Goal: Task Accomplishment & Management: Use online tool/utility

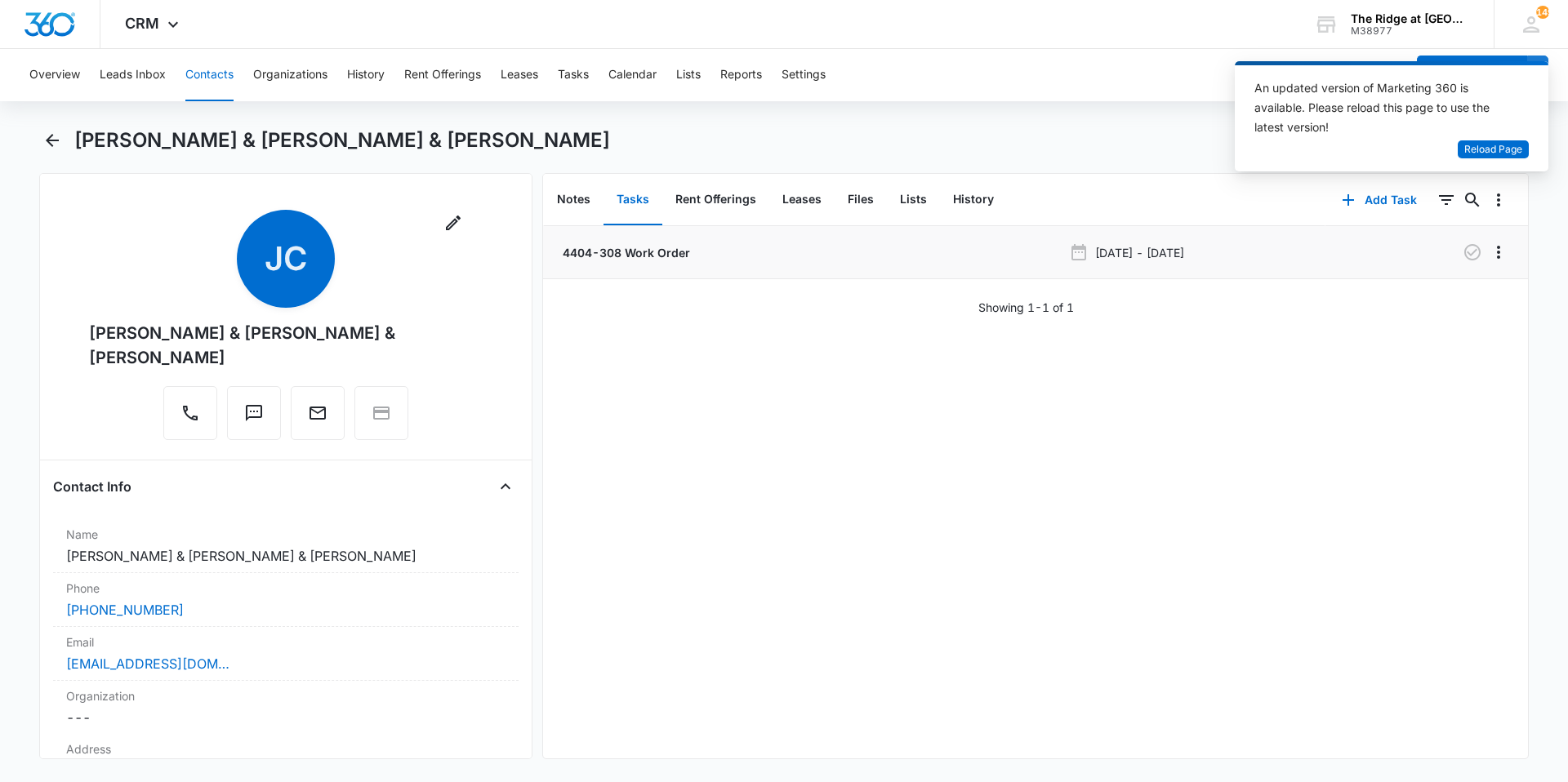
click at [724, 254] on div "4404-308 Work Order" at bounding box center [811, 252] width 503 height 17
click at [671, 258] on p "4404-308 Work Order" at bounding box center [625, 252] width 131 height 17
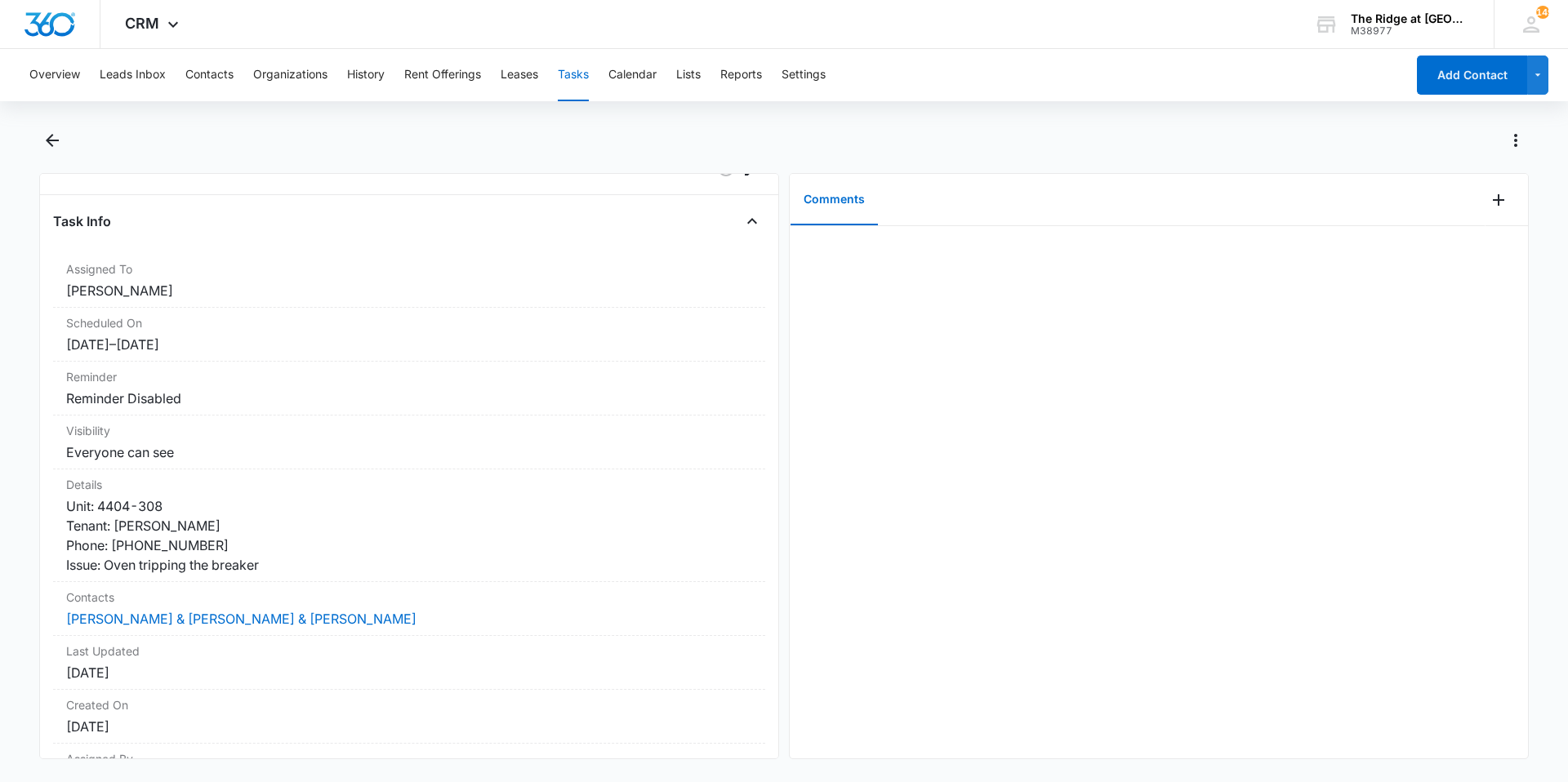
scroll to position [82, 0]
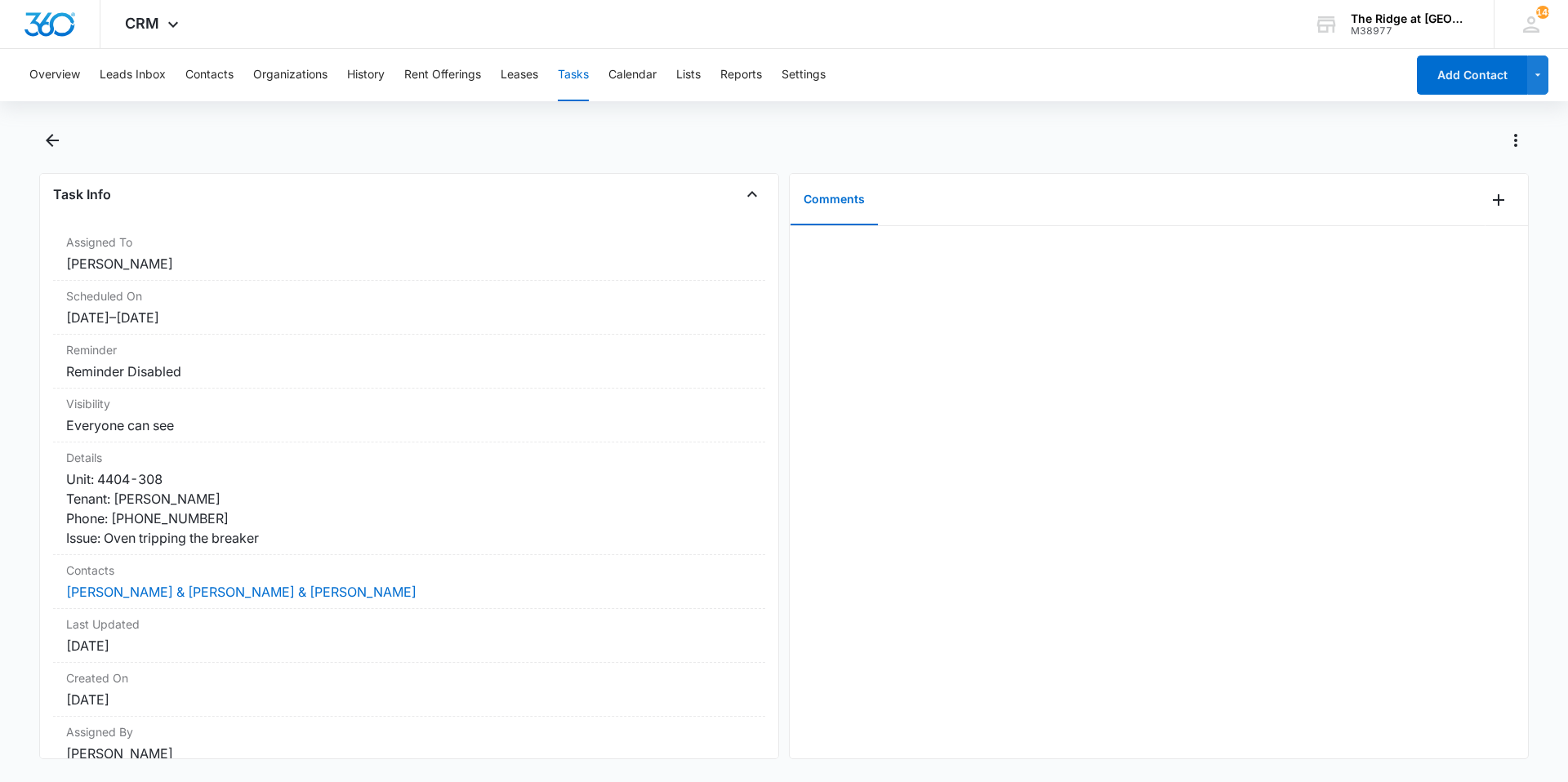
click at [1485, 213] on div at bounding box center [1506, 199] width 42 height 52
click at [1489, 209] on icon "Add Comment" at bounding box center [1498, 200] width 20 height 20
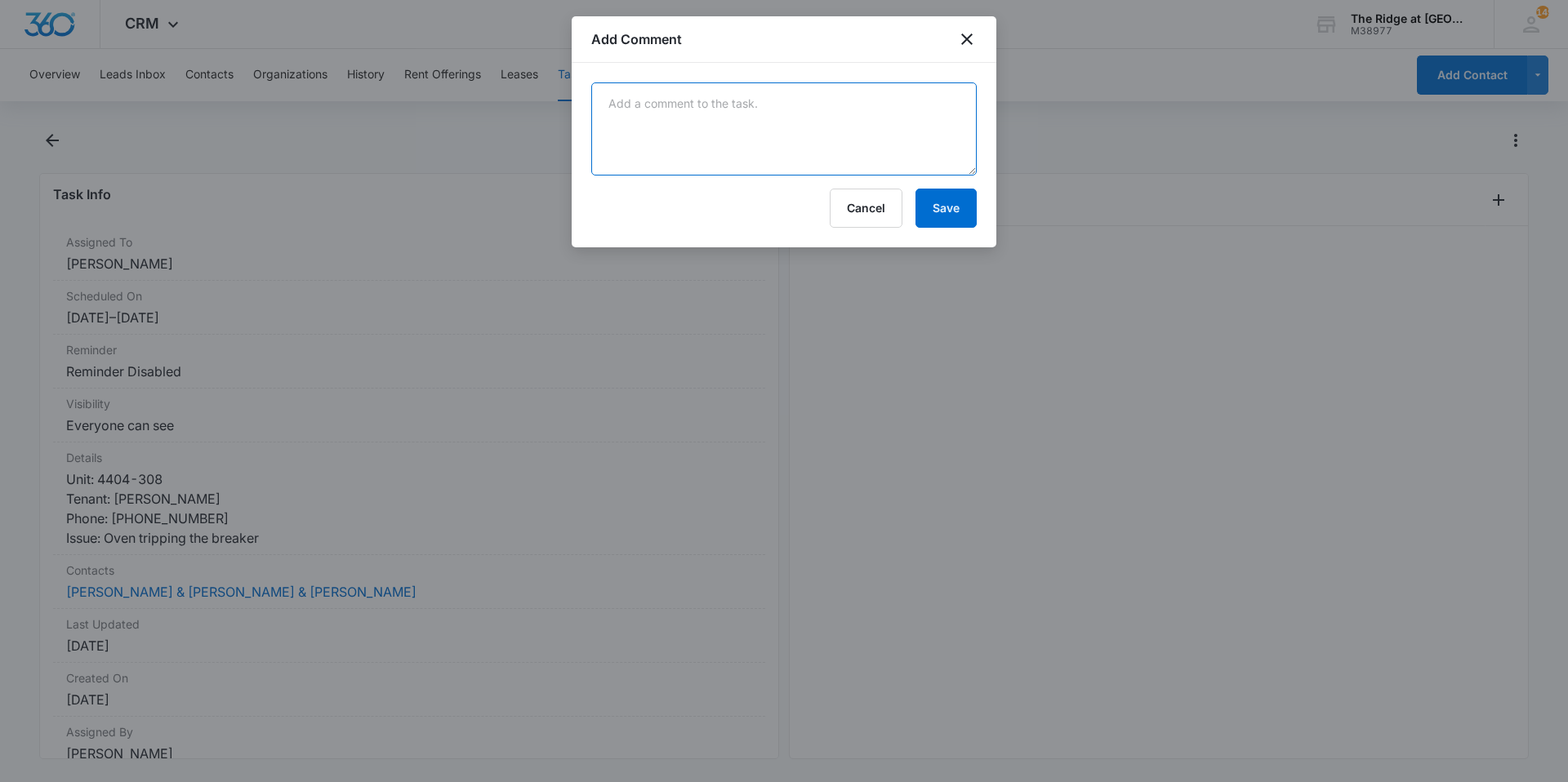
click at [914, 108] on textarea at bounding box center [784, 129] width 386 height 93
type textarea "did oven reset trick"
click at [947, 219] on button "Save" at bounding box center [946, 208] width 61 height 39
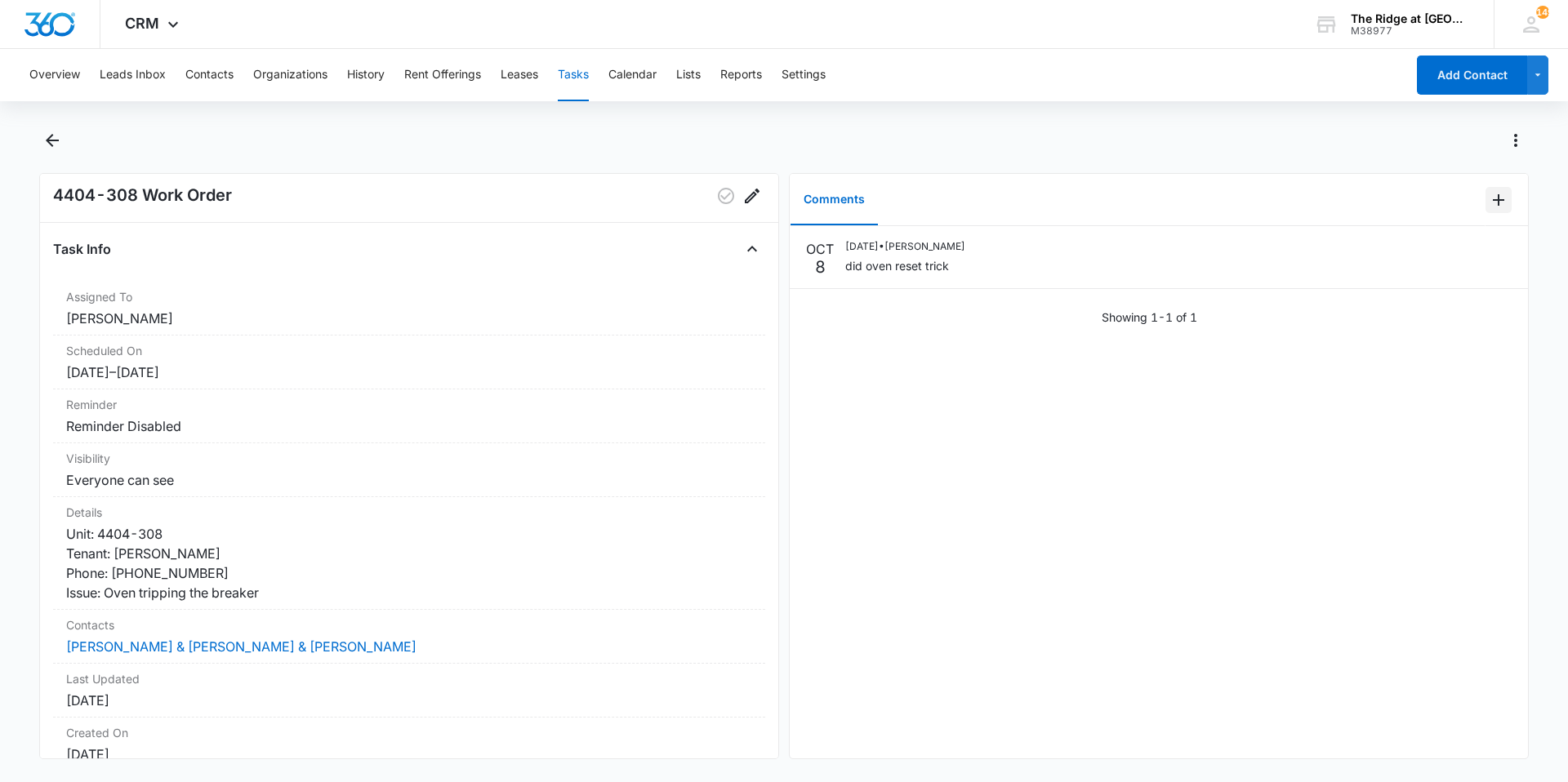
scroll to position [0, 0]
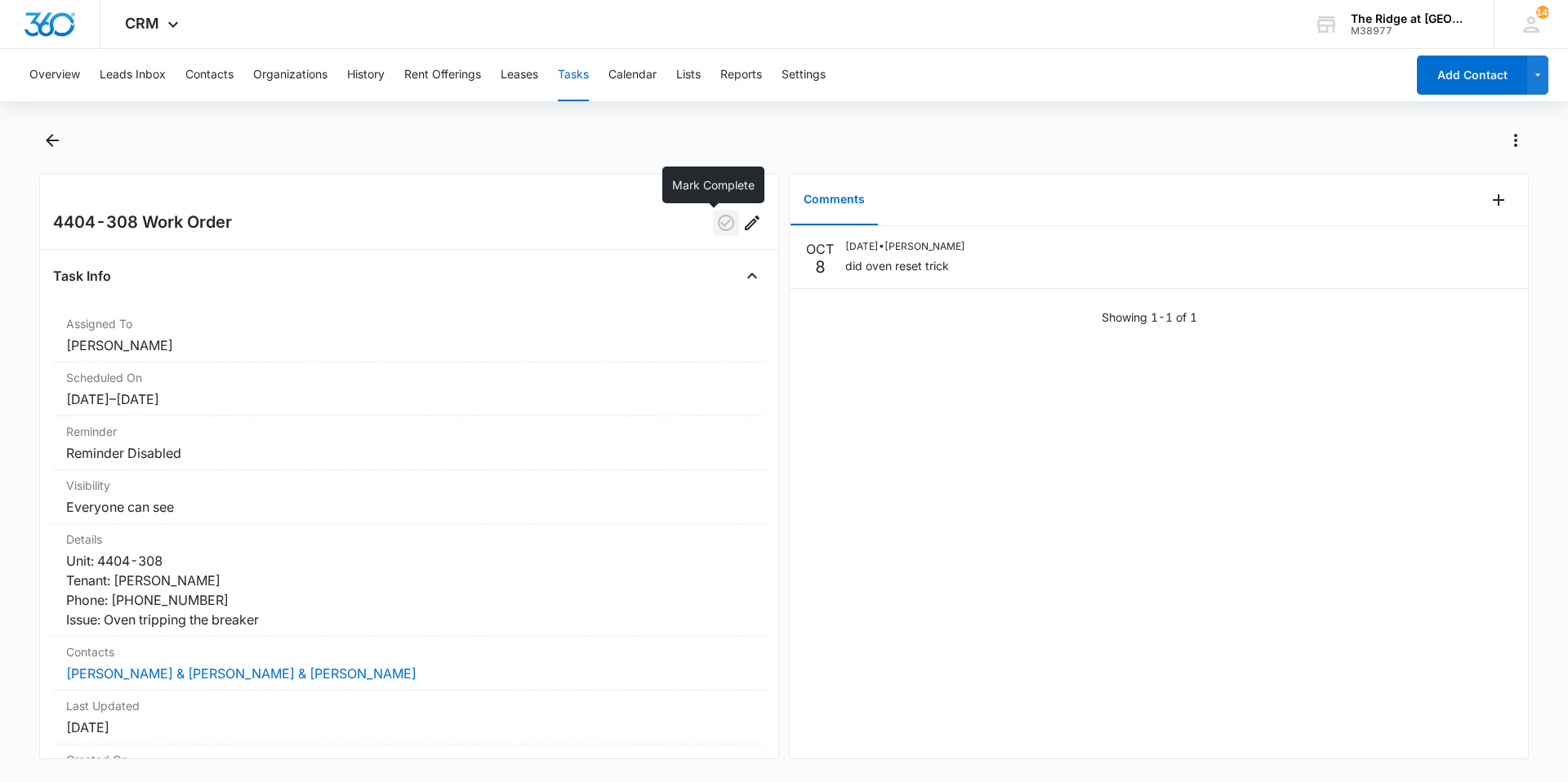
click at [713, 226] on button "button" at bounding box center [726, 223] width 26 height 26
click at [51, 135] on icon "Back" at bounding box center [52, 141] width 20 height 20
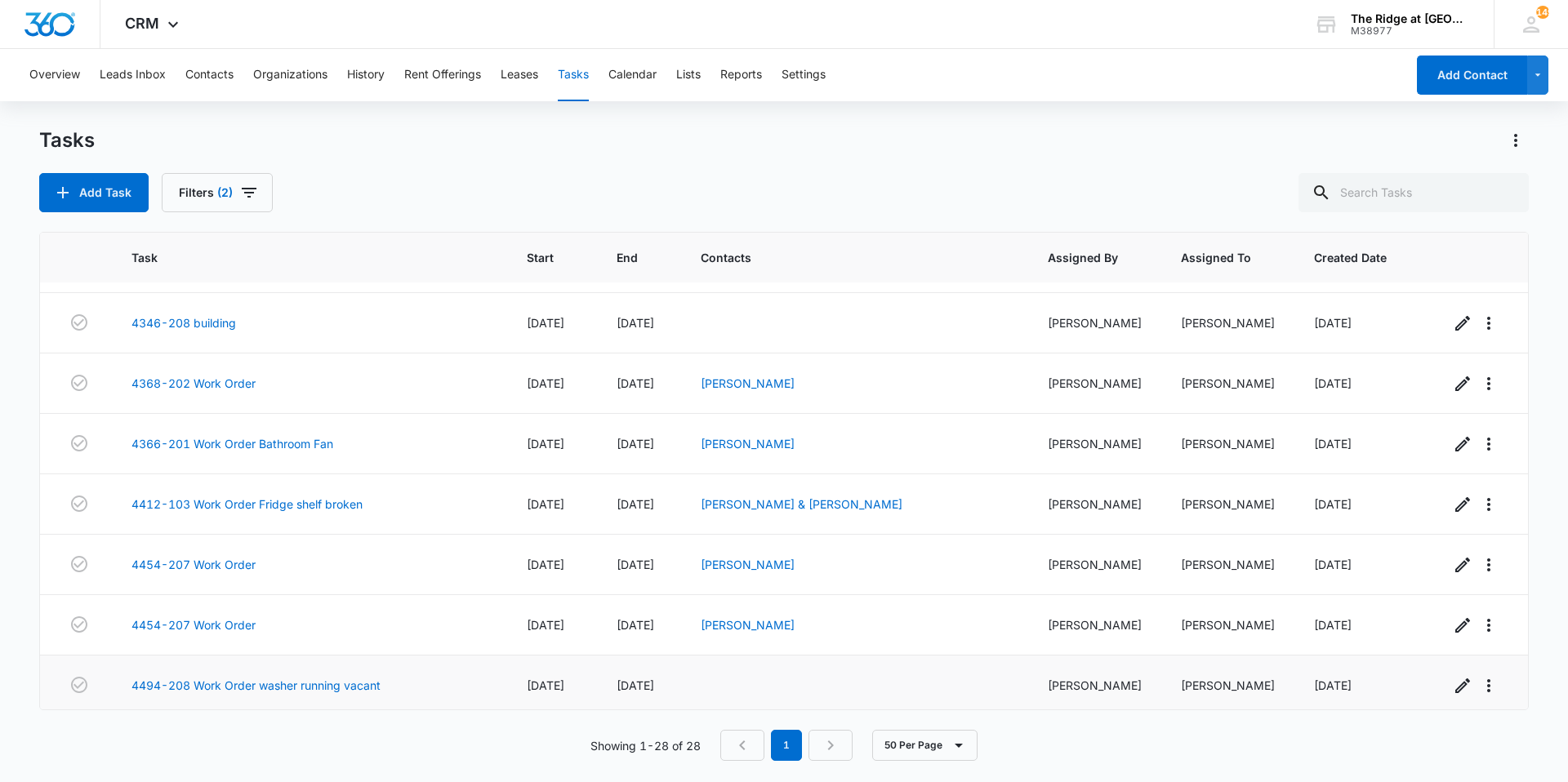
scroll to position [1264, 0]
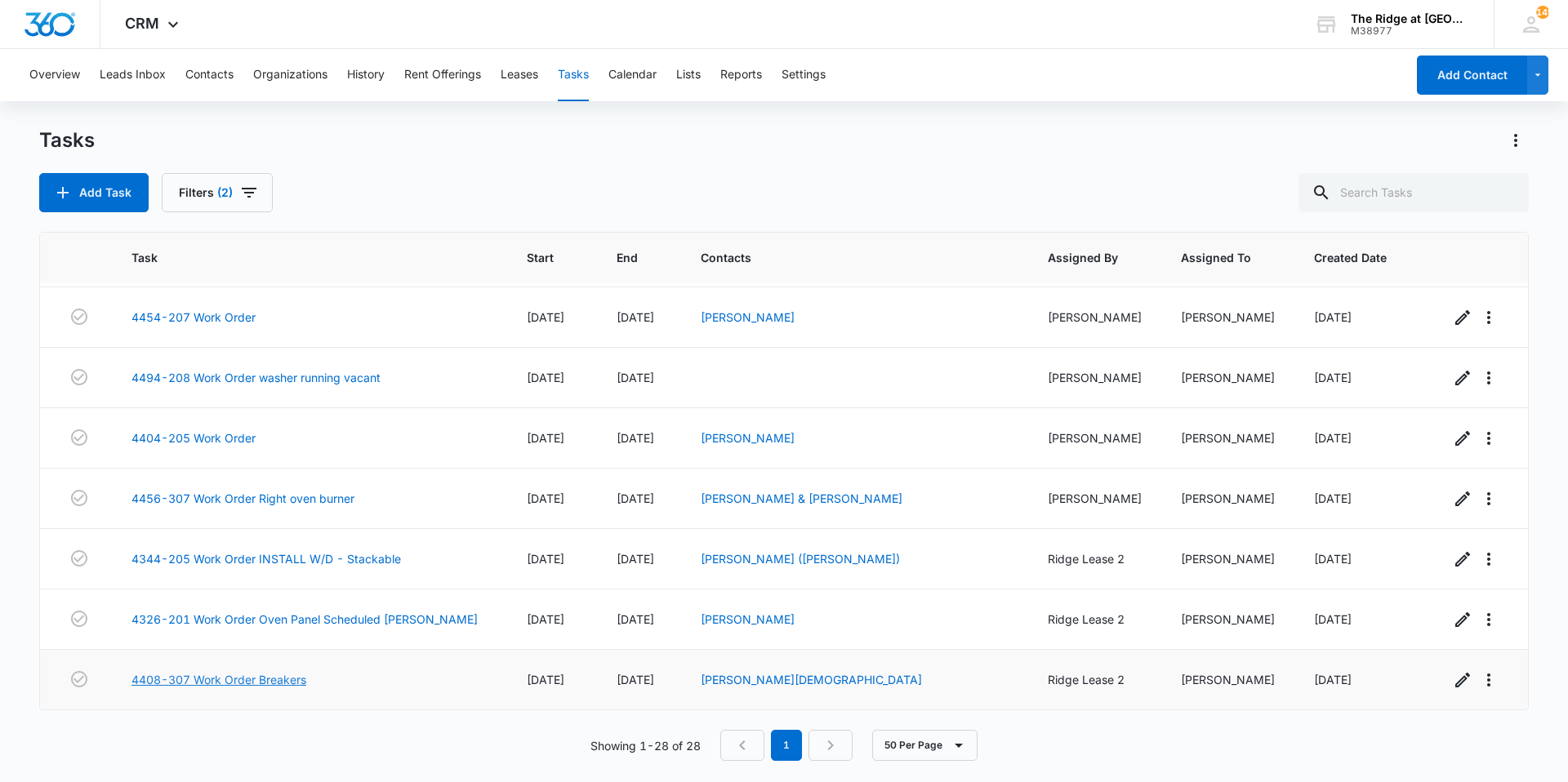
click at [244, 683] on link "4408-307 Work Order Breakers" at bounding box center [219, 679] width 175 height 17
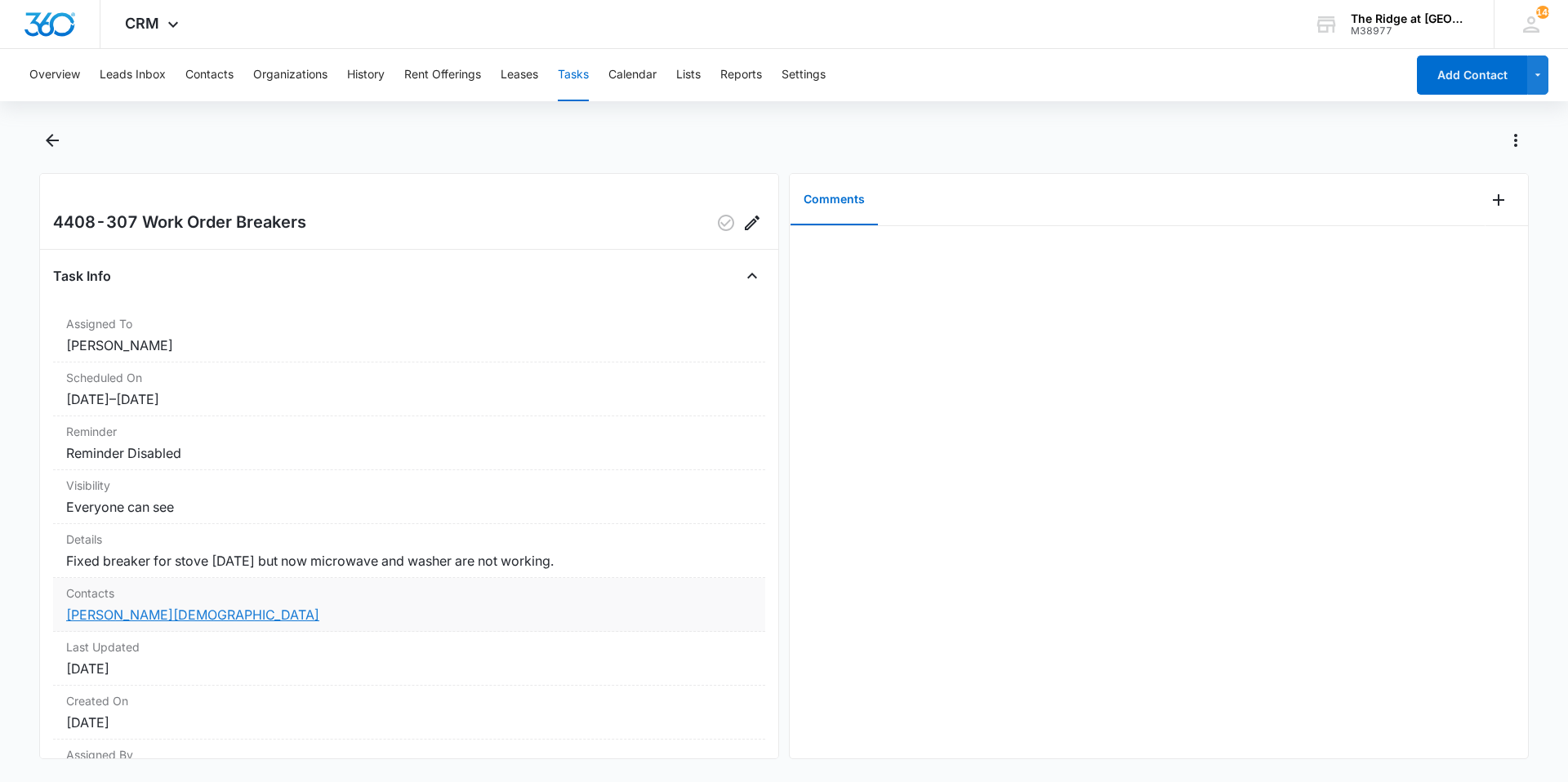
click at [112, 617] on link "Maia Bischof" at bounding box center [193, 615] width 253 height 17
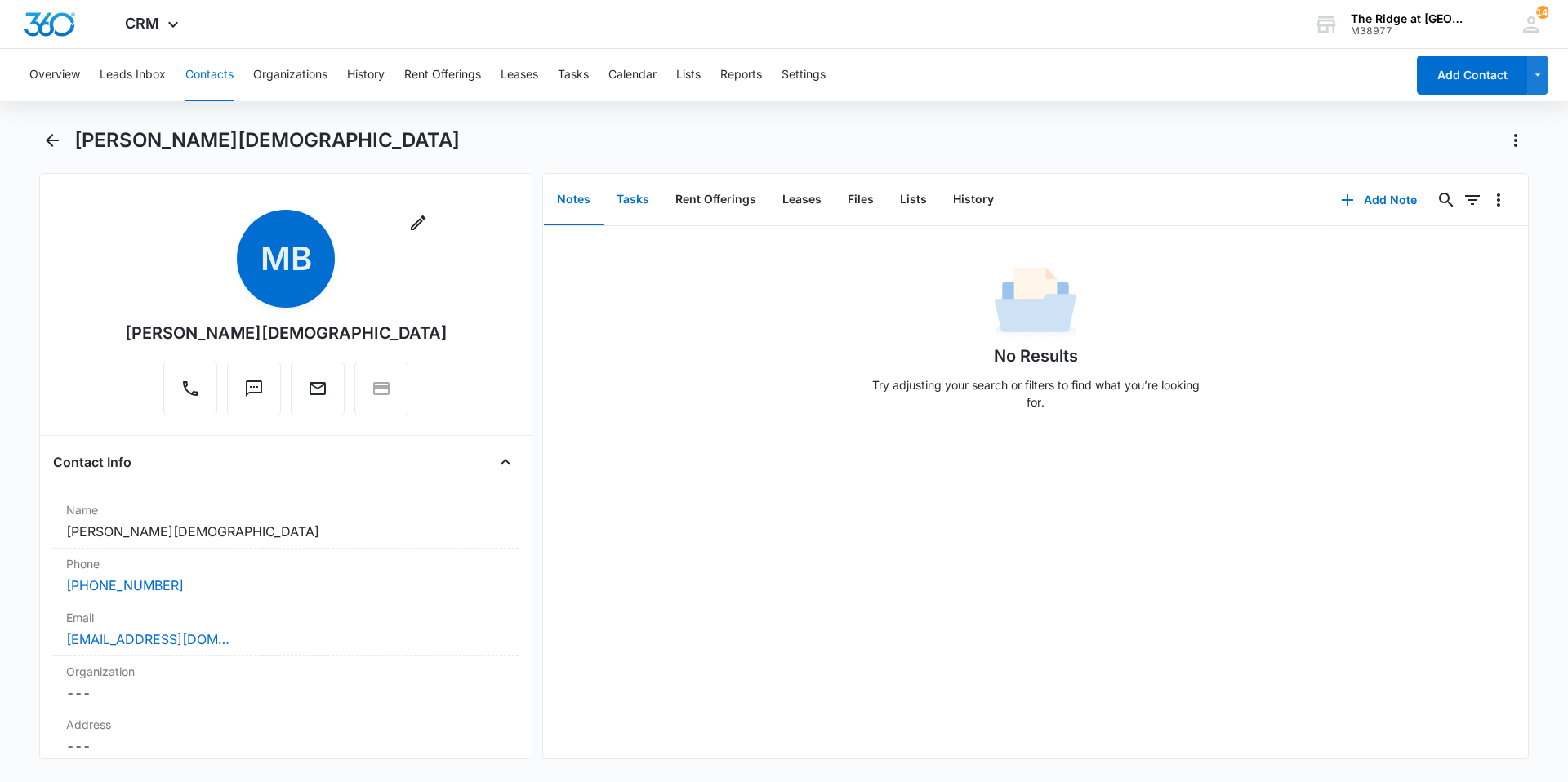
click at [642, 202] on button "Tasks" at bounding box center [632, 199] width 59 height 50
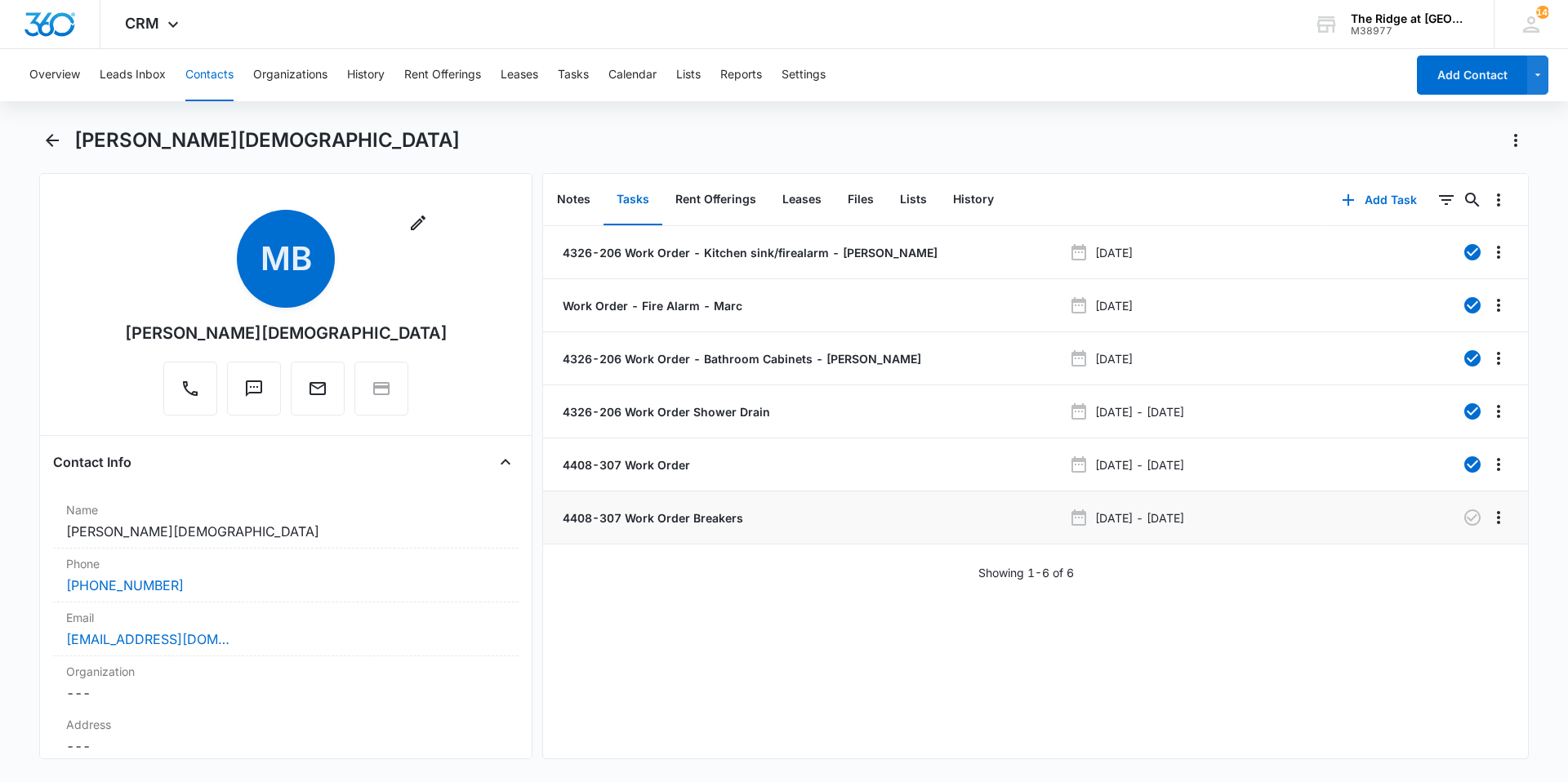
click at [732, 521] on p "4408-307 Work Order Breakers" at bounding box center [652, 518] width 184 height 17
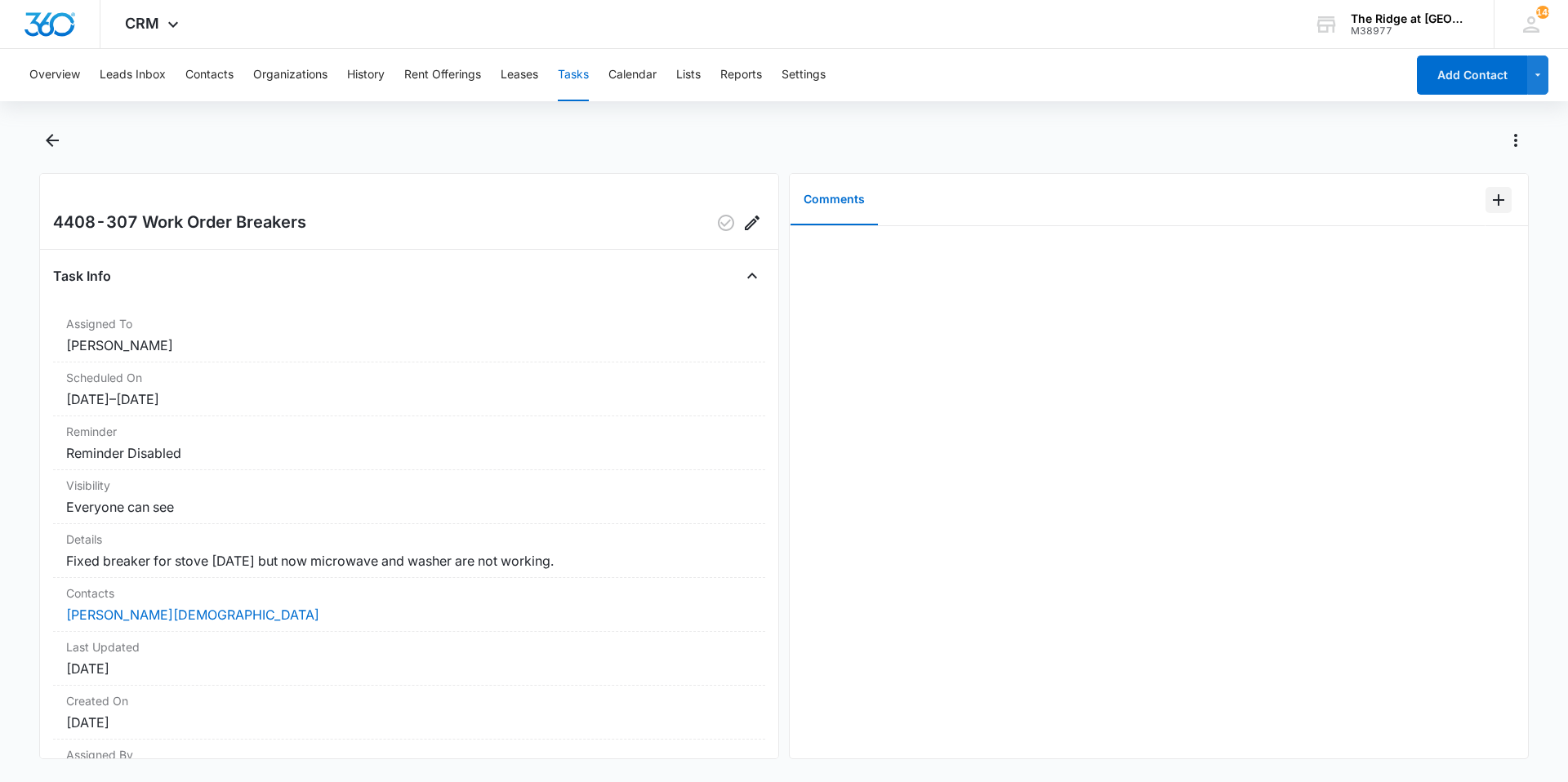
click at [1493, 199] on icon "Add Comment" at bounding box center [1498, 200] width 12 height 12
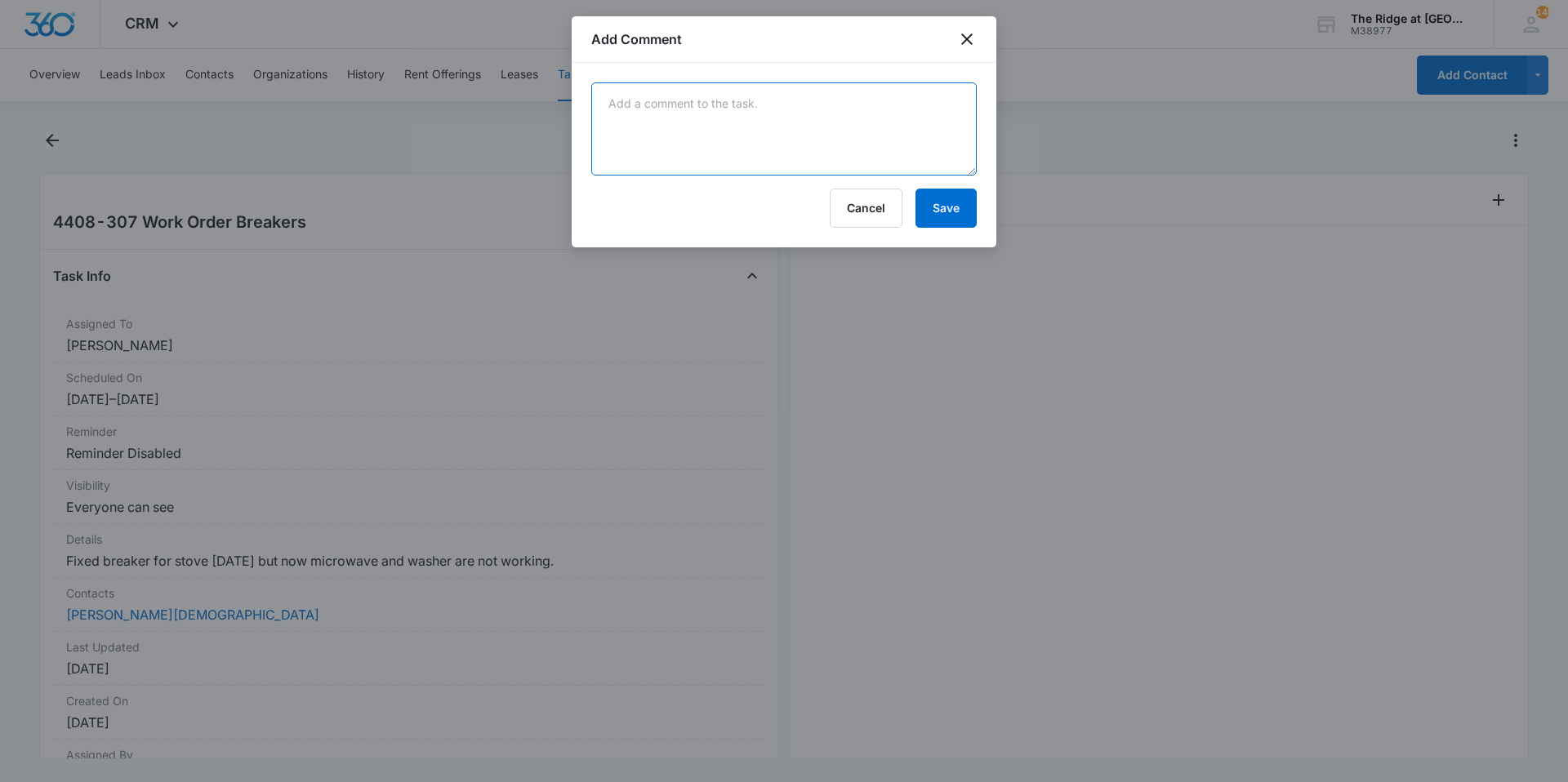
click at [913, 114] on textarea at bounding box center [784, 129] width 386 height 93
type textarea "tenant reported stove was fixed 10/9/25"
click at [939, 199] on button "Save" at bounding box center [946, 208] width 61 height 39
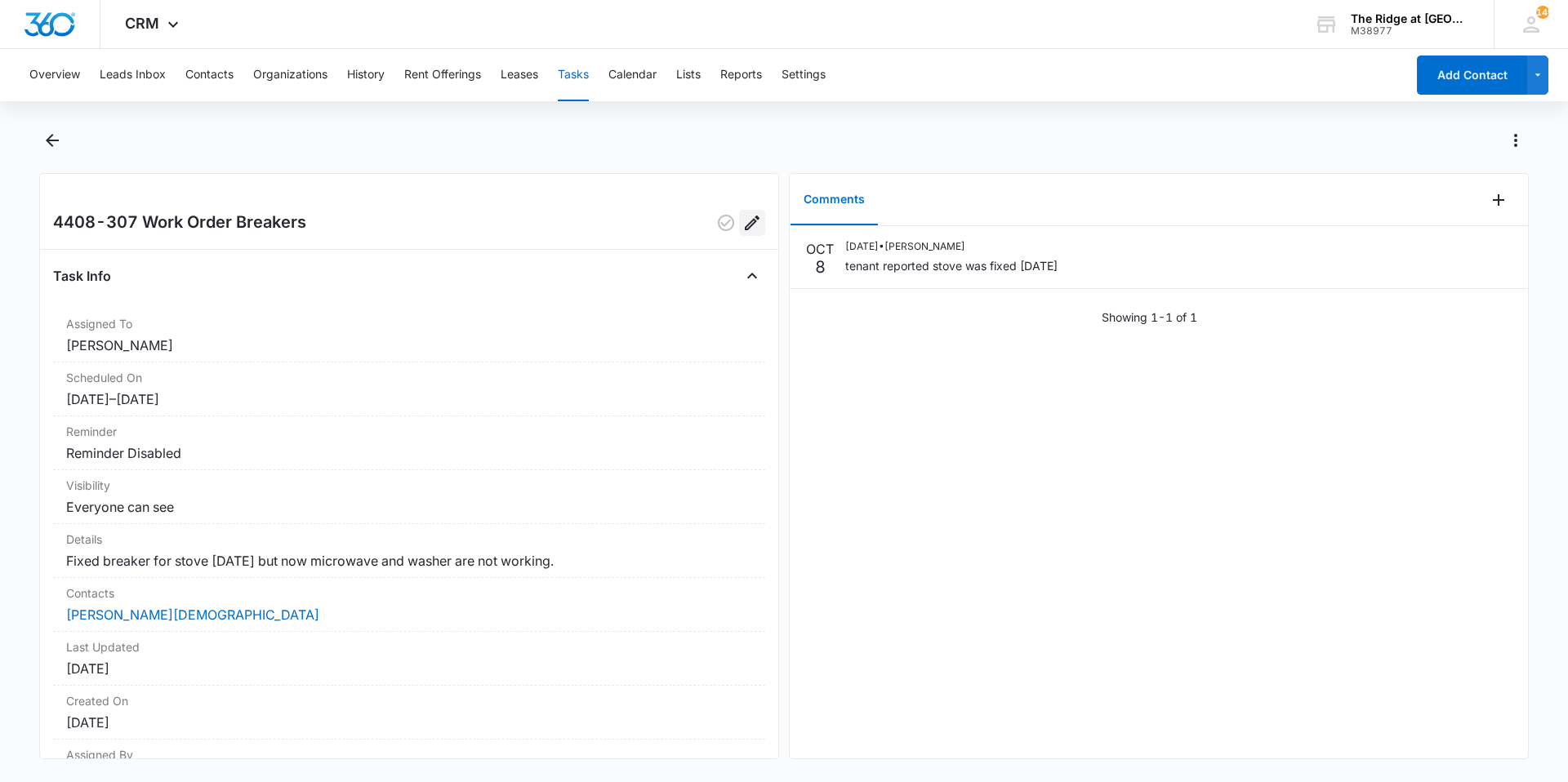
click at [743, 222] on icon "Edit" at bounding box center [753, 223] width 20 height 20
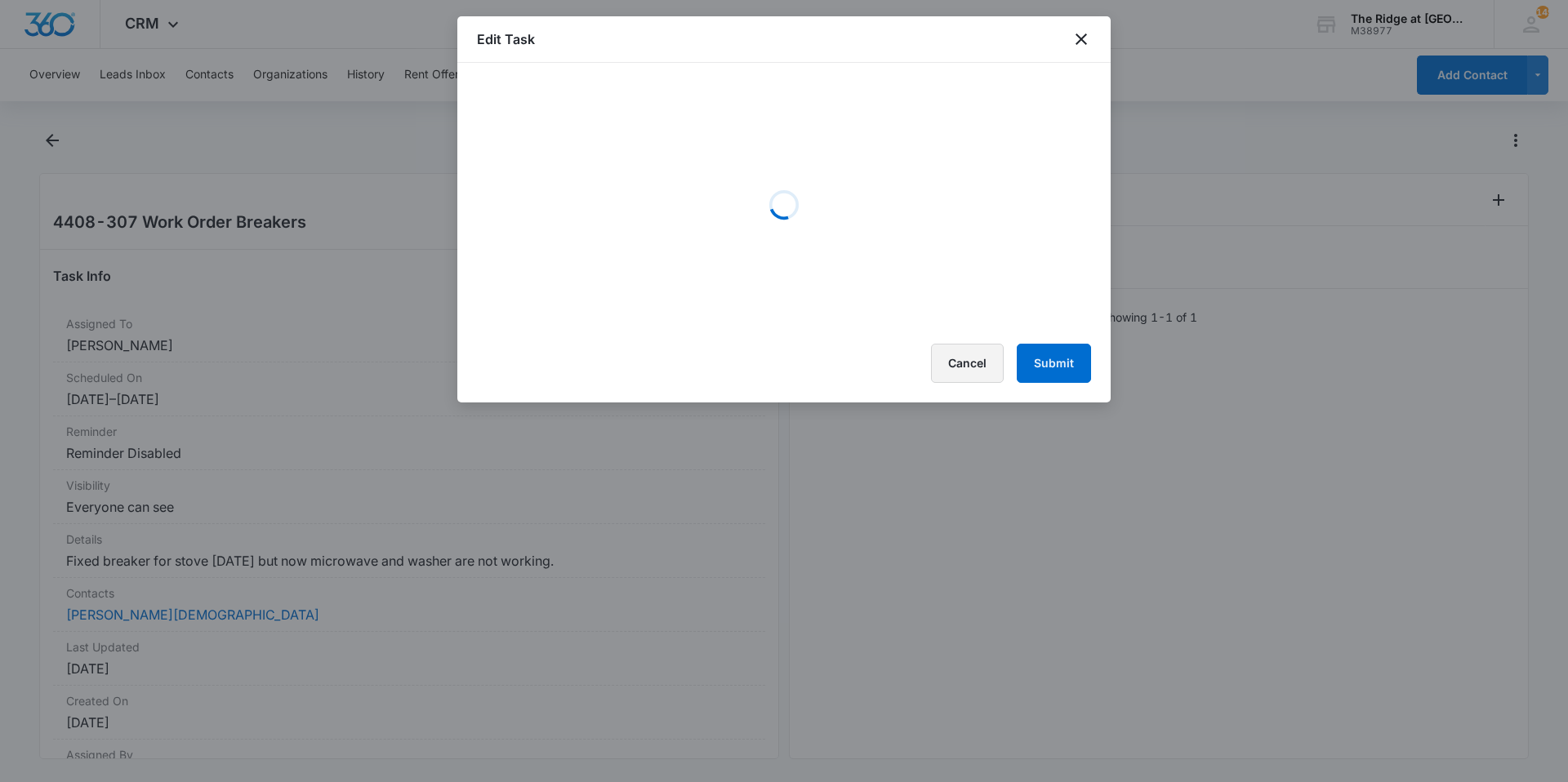
click at [958, 364] on button "Cancel" at bounding box center [968, 362] width 73 height 39
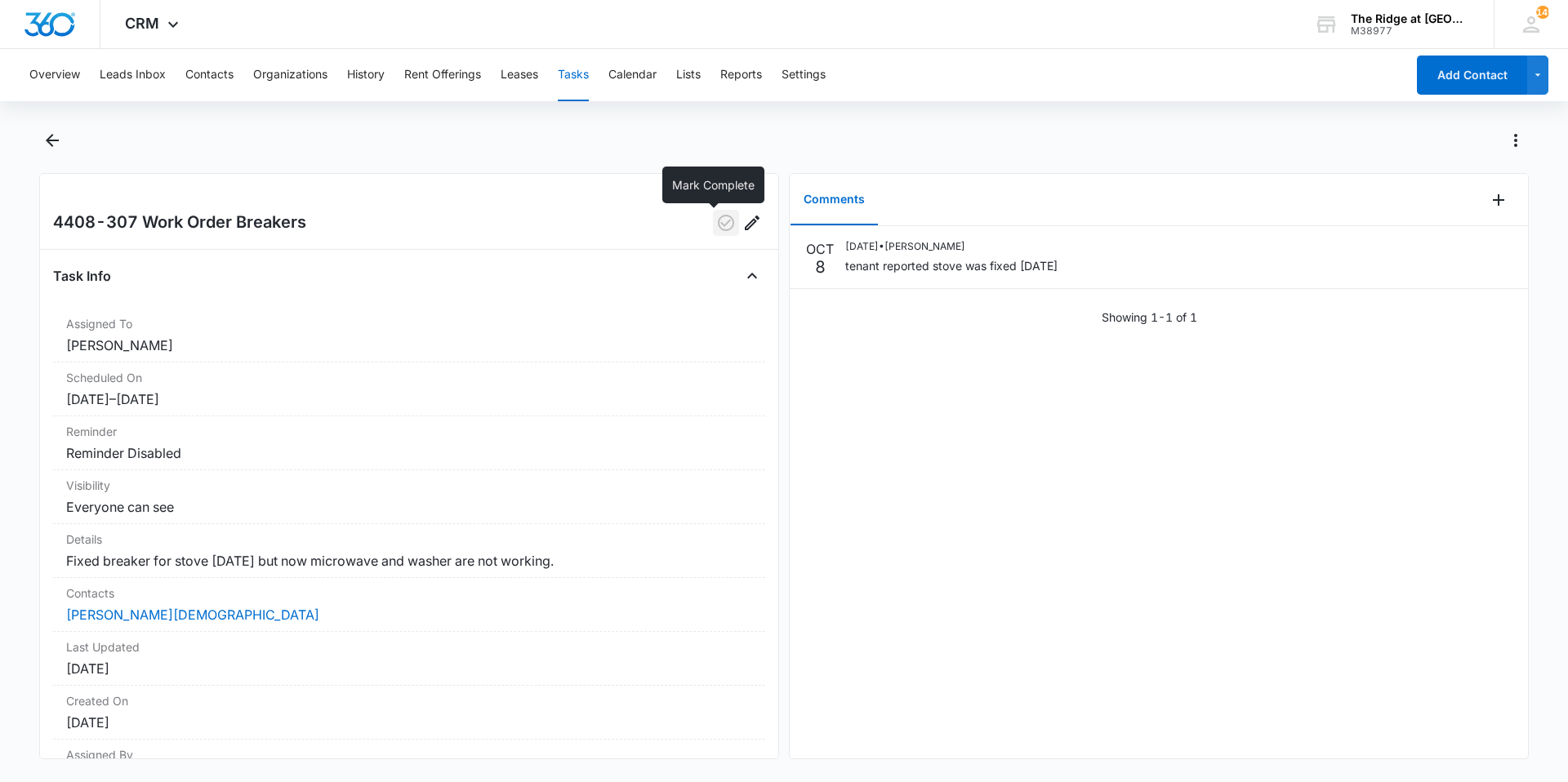
click at [716, 222] on icon "button" at bounding box center [726, 223] width 20 height 20
click at [52, 139] on icon "Back" at bounding box center [52, 141] width 20 height 20
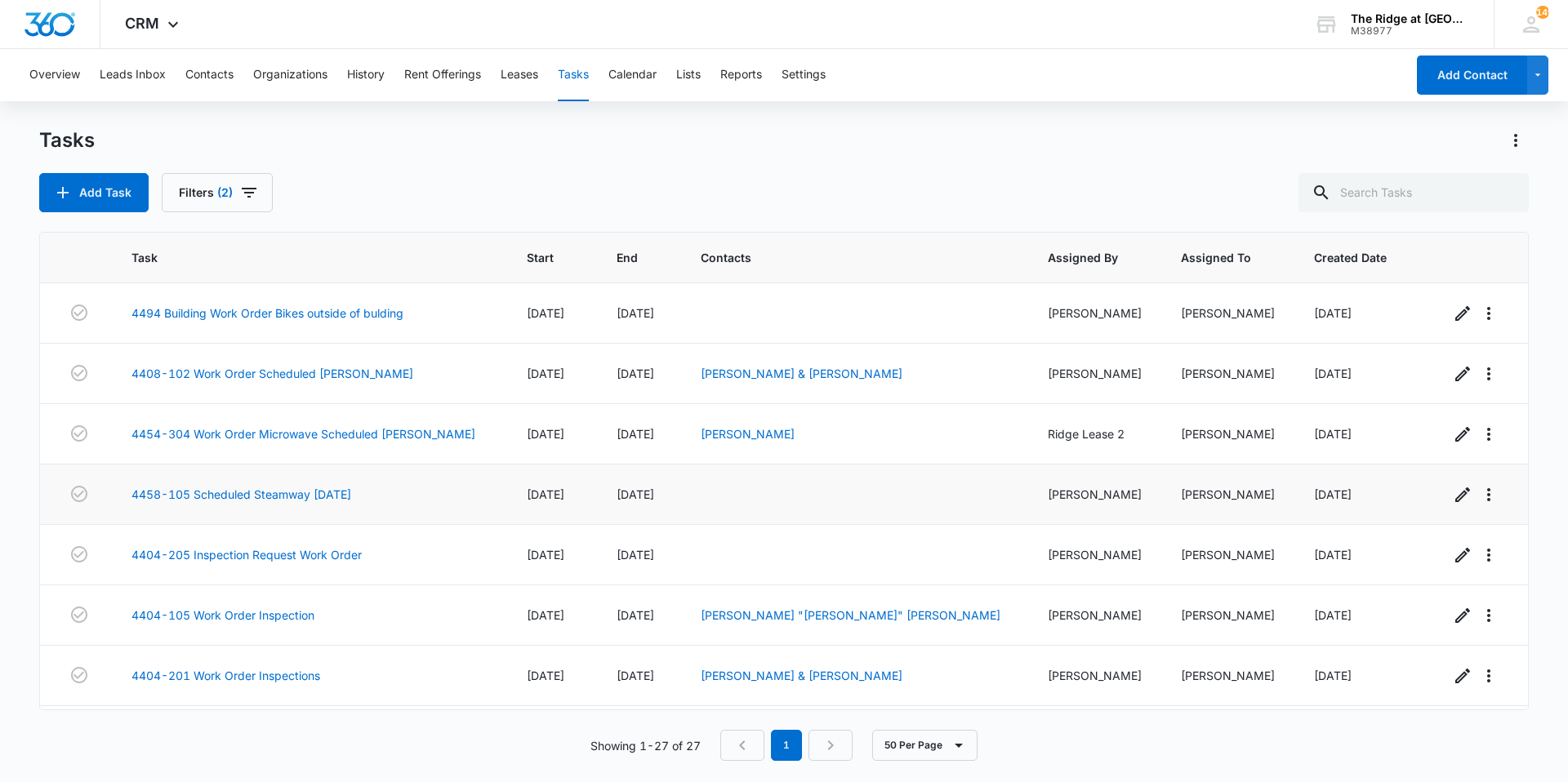
click at [549, 467] on td "[DATE]" at bounding box center [552, 494] width 90 height 60
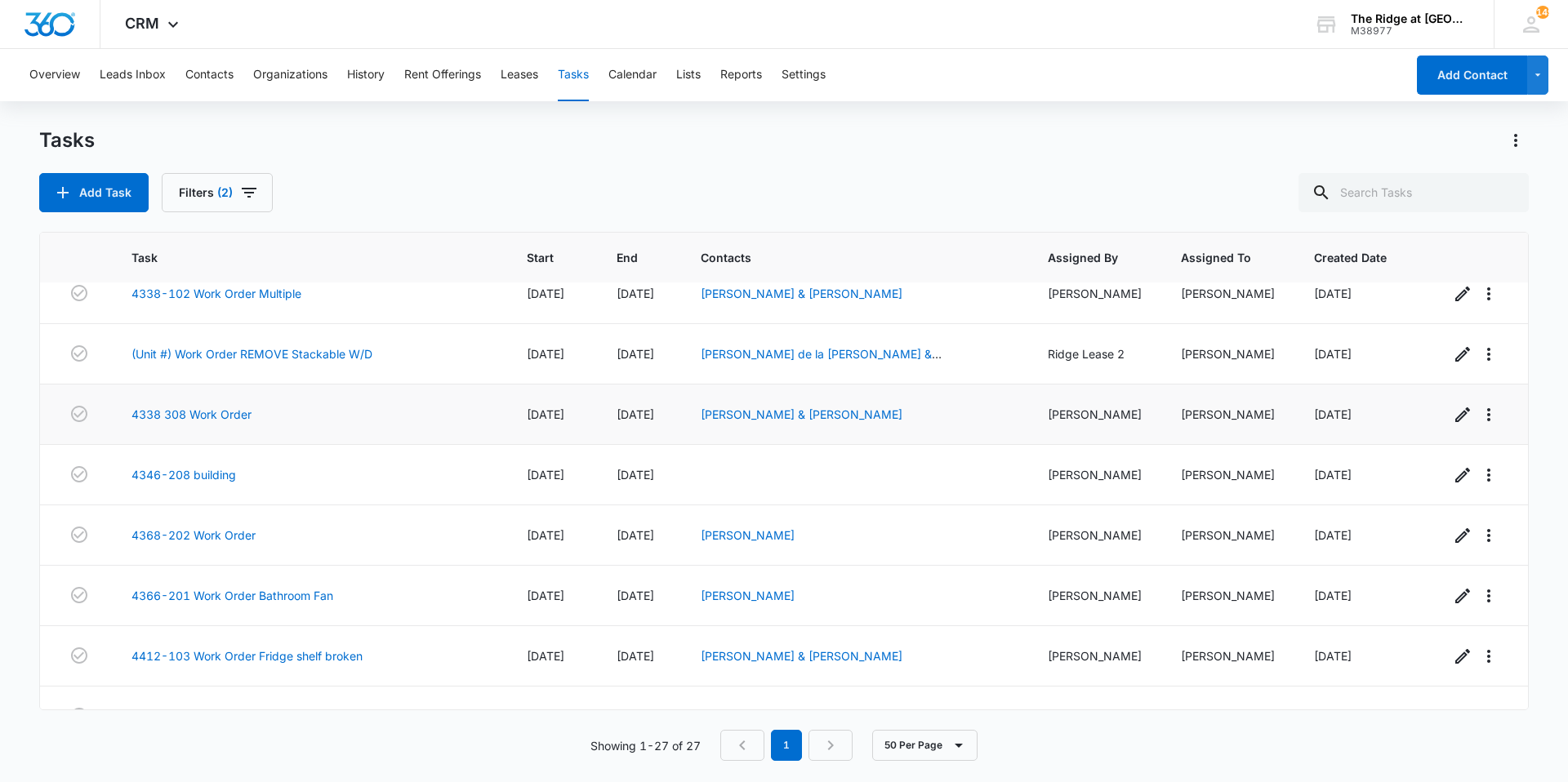
scroll to position [714, 0]
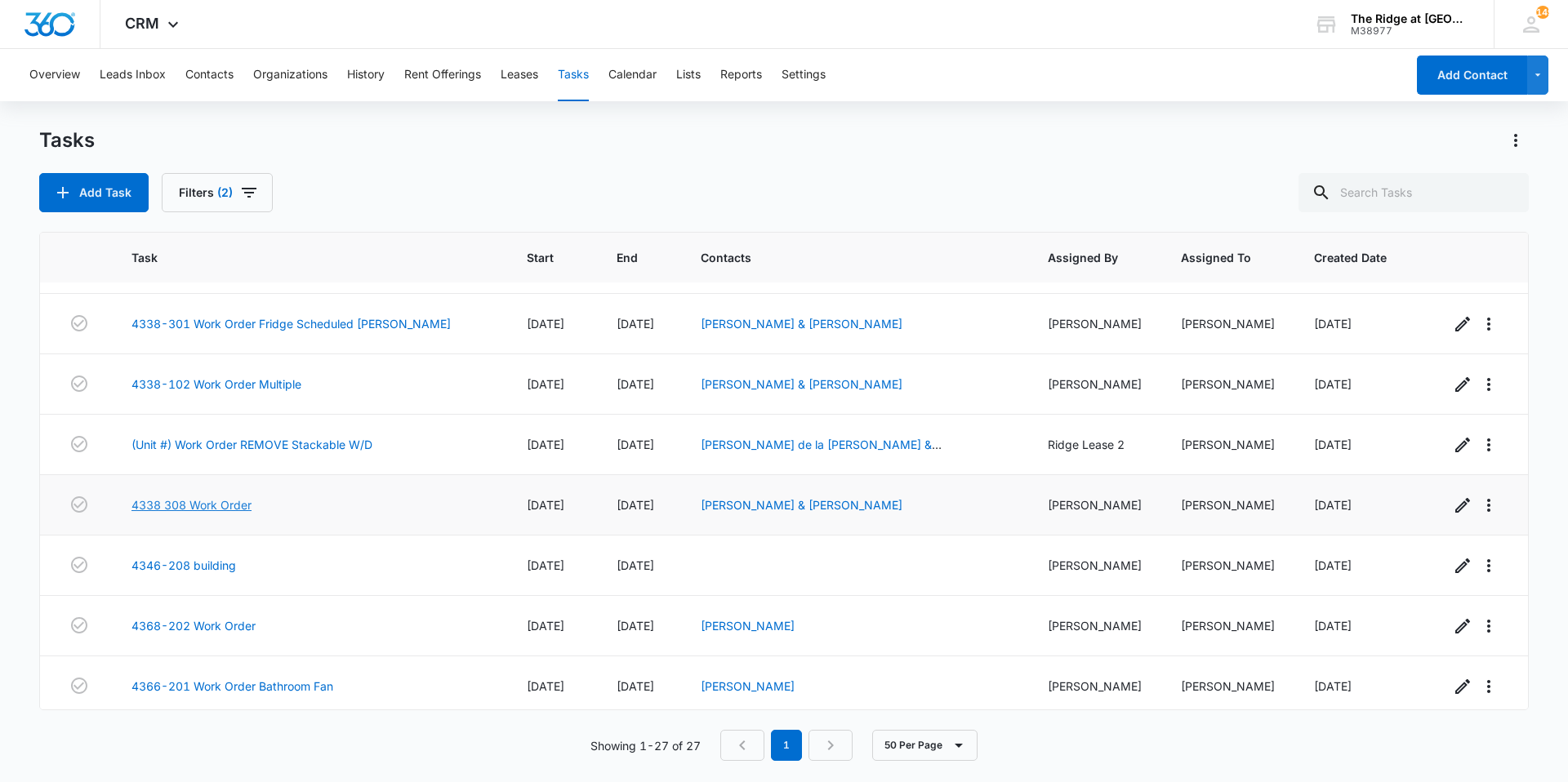
click at [220, 506] on link "4338 308 Work Order" at bounding box center [191, 505] width 120 height 17
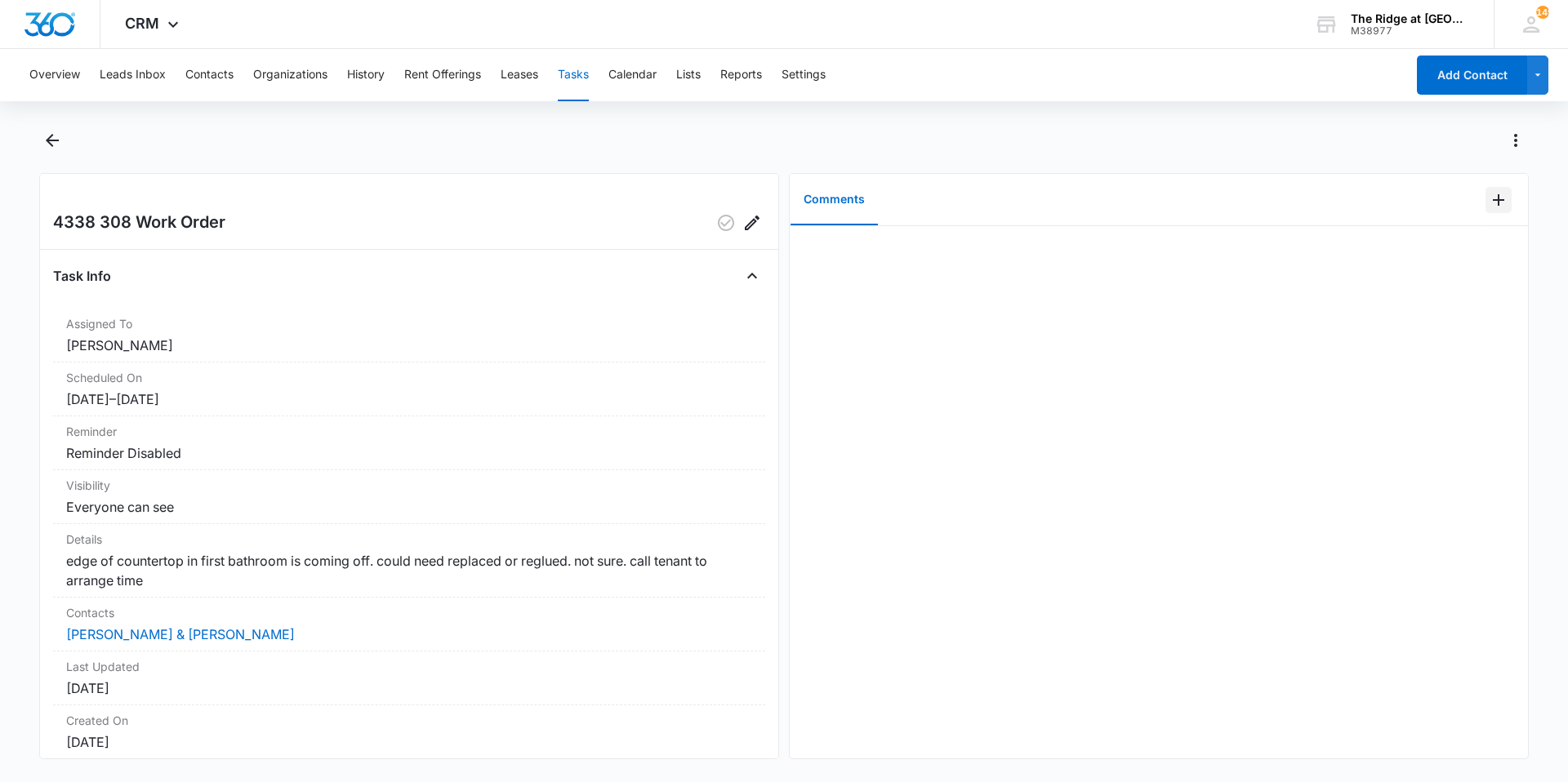
click at [1493, 199] on icon "Add Comment" at bounding box center [1498, 200] width 12 height 12
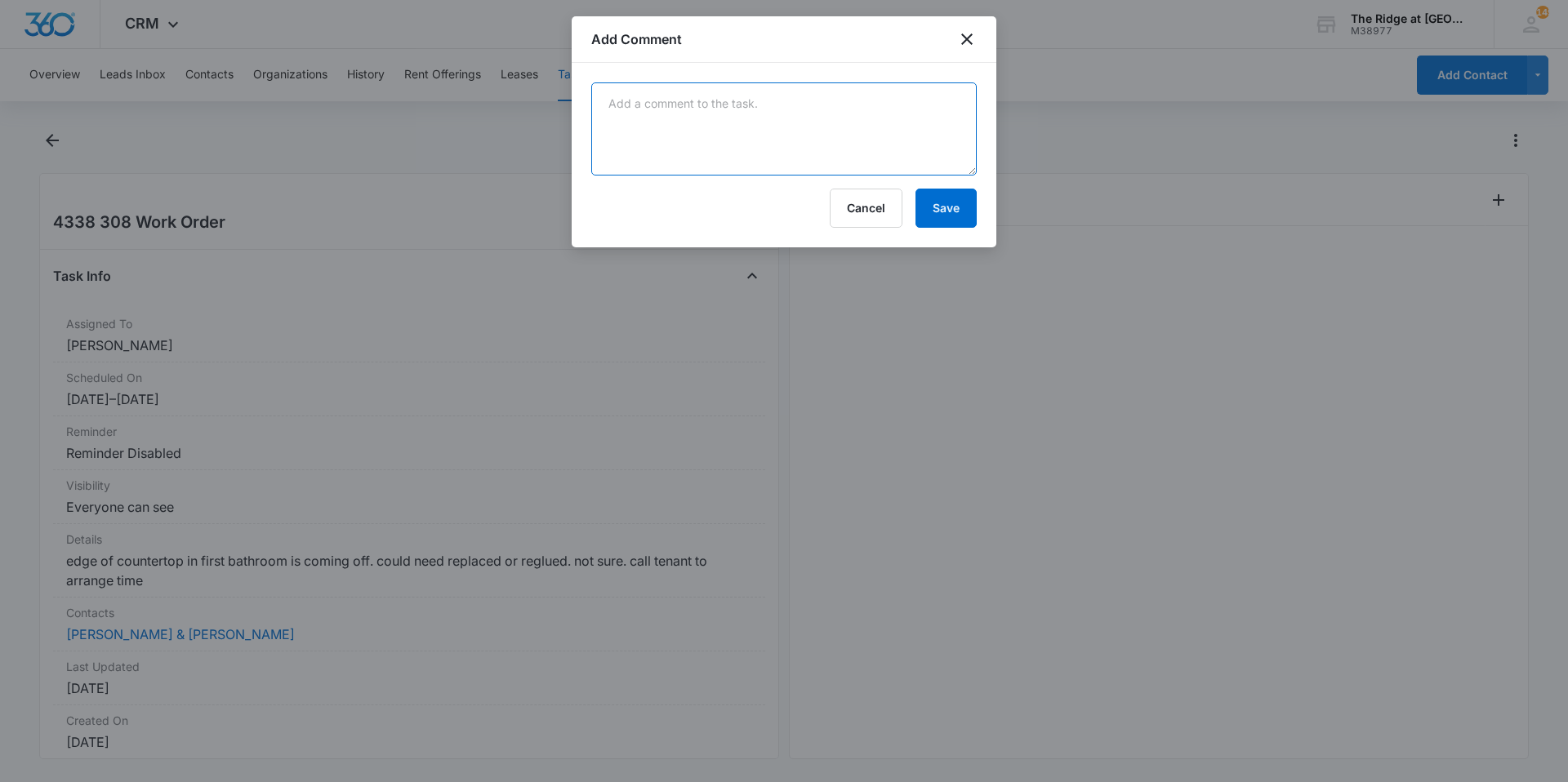
click at [940, 131] on textarea at bounding box center [784, 129] width 386 height 93
type textarea "reglued counter edge"
click at [940, 194] on button "Save" at bounding box center [946, 208] width 61 height 39
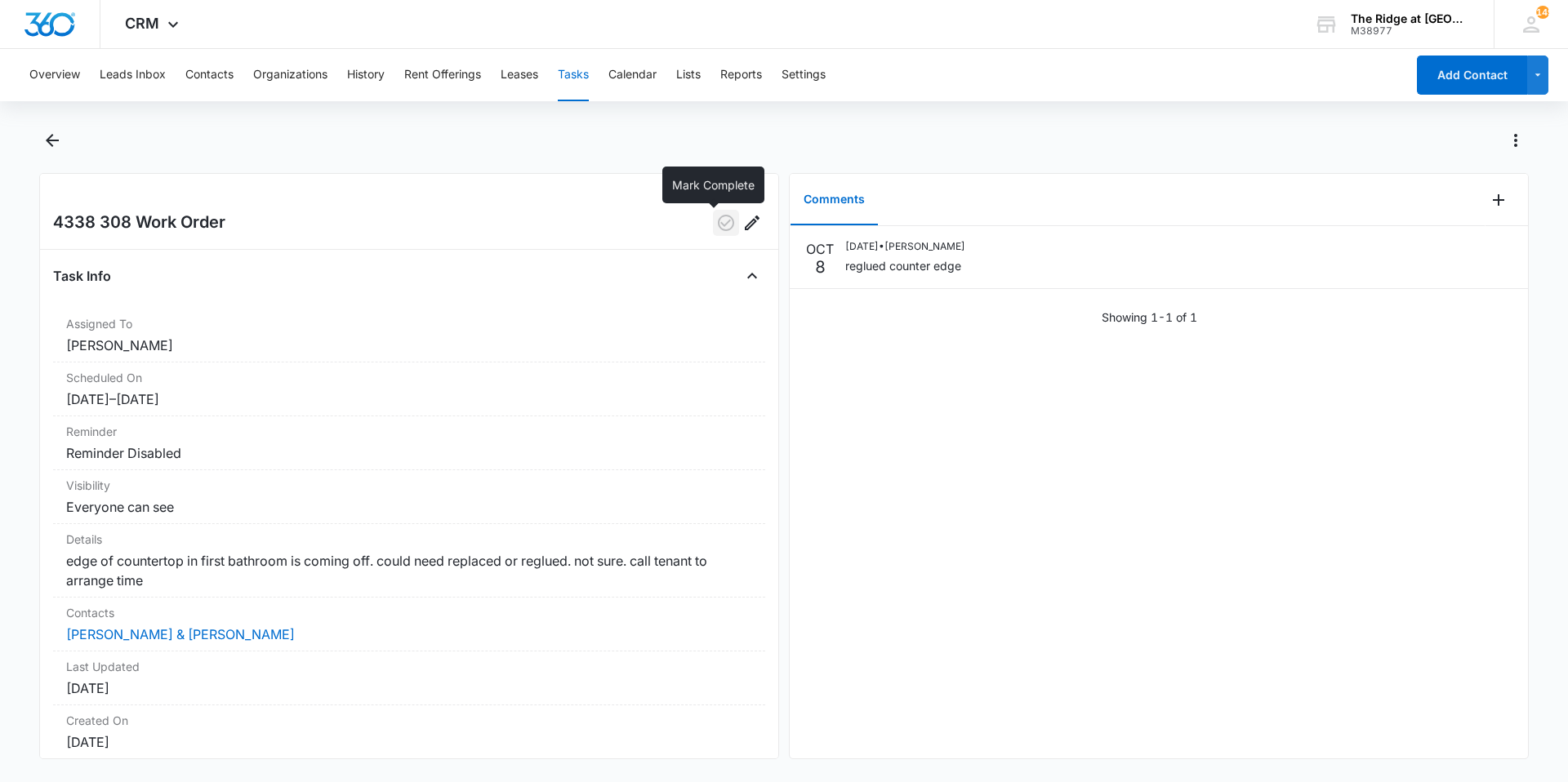
click at [713, 227] on button "button" at bounding box center [726, 223] width 26 height 26
click at [42, 135] on icon "Back" at bounding box center [52, 141] width 20 height 20
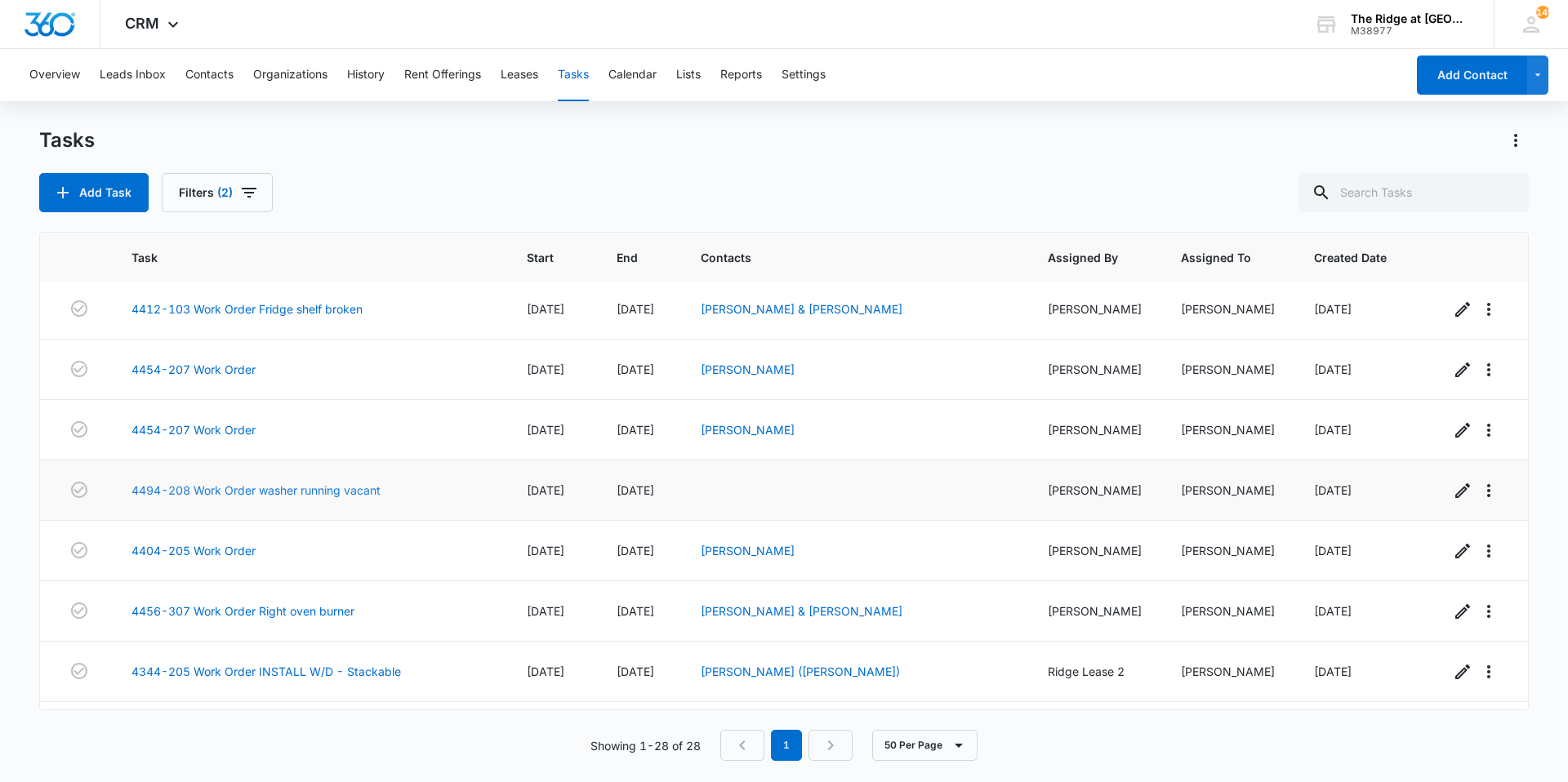
scroll to position [1264, 0]
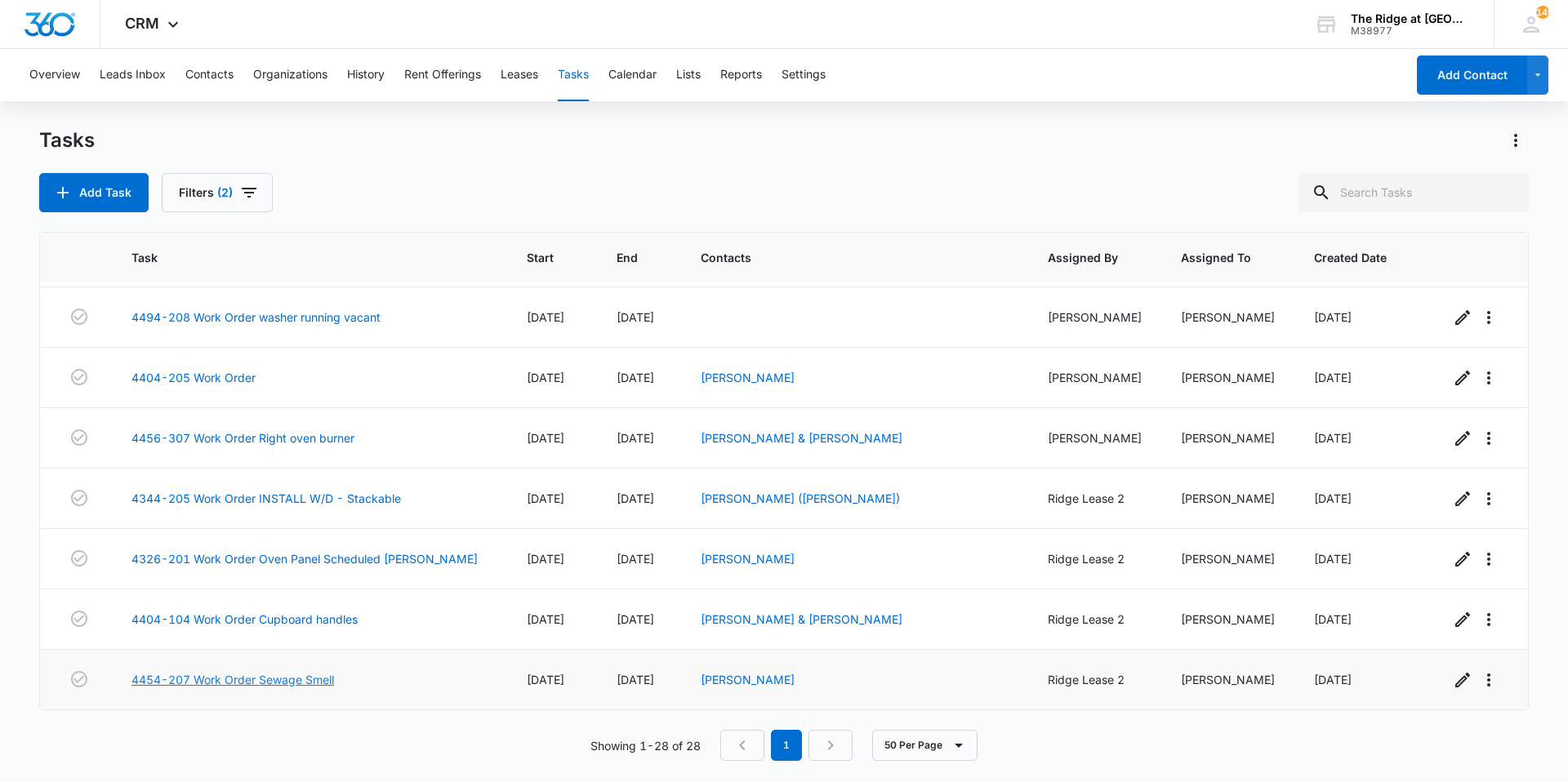
click at [305, 673] on link "4454-207 Work Order Sewage Smell" at bounding box center [233, 679] width 203 height 17
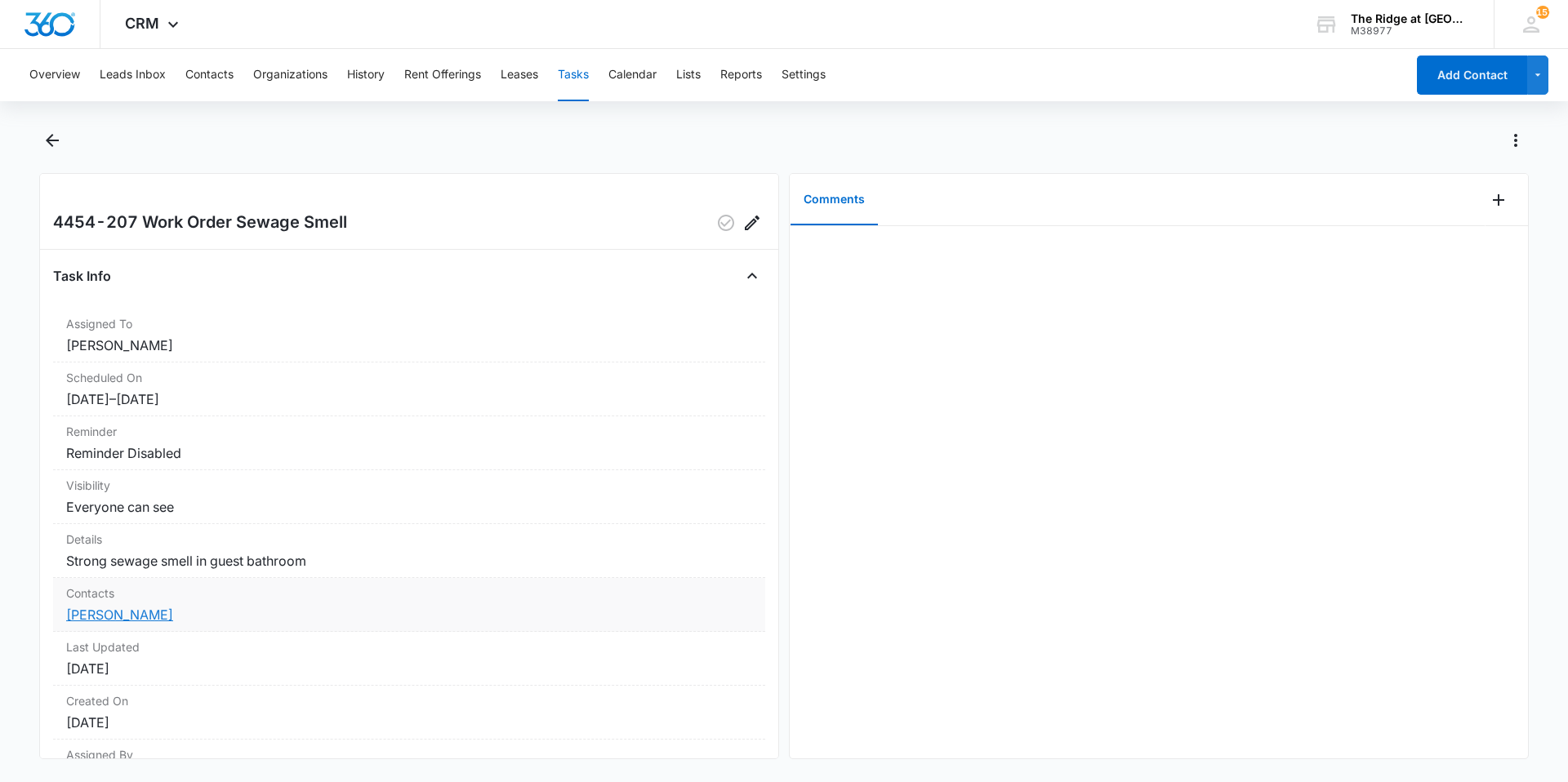
click at [88, 616] on link "[PERSON_NAME]" at bounding box center [119, 615] width 107 height 17
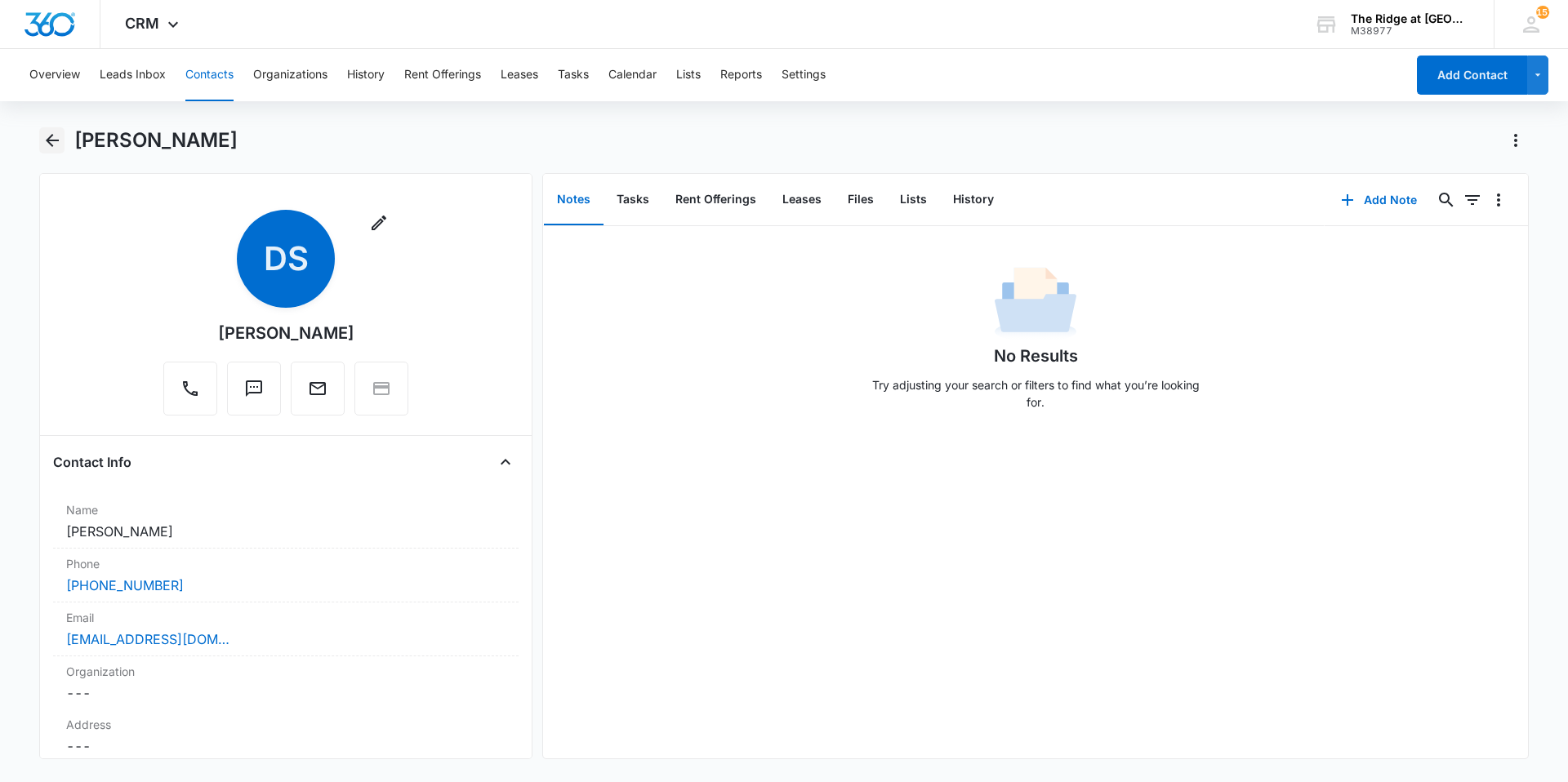
click at [50, 144] on icon "Back" at bounding box center [52, 141] width 13 height 13
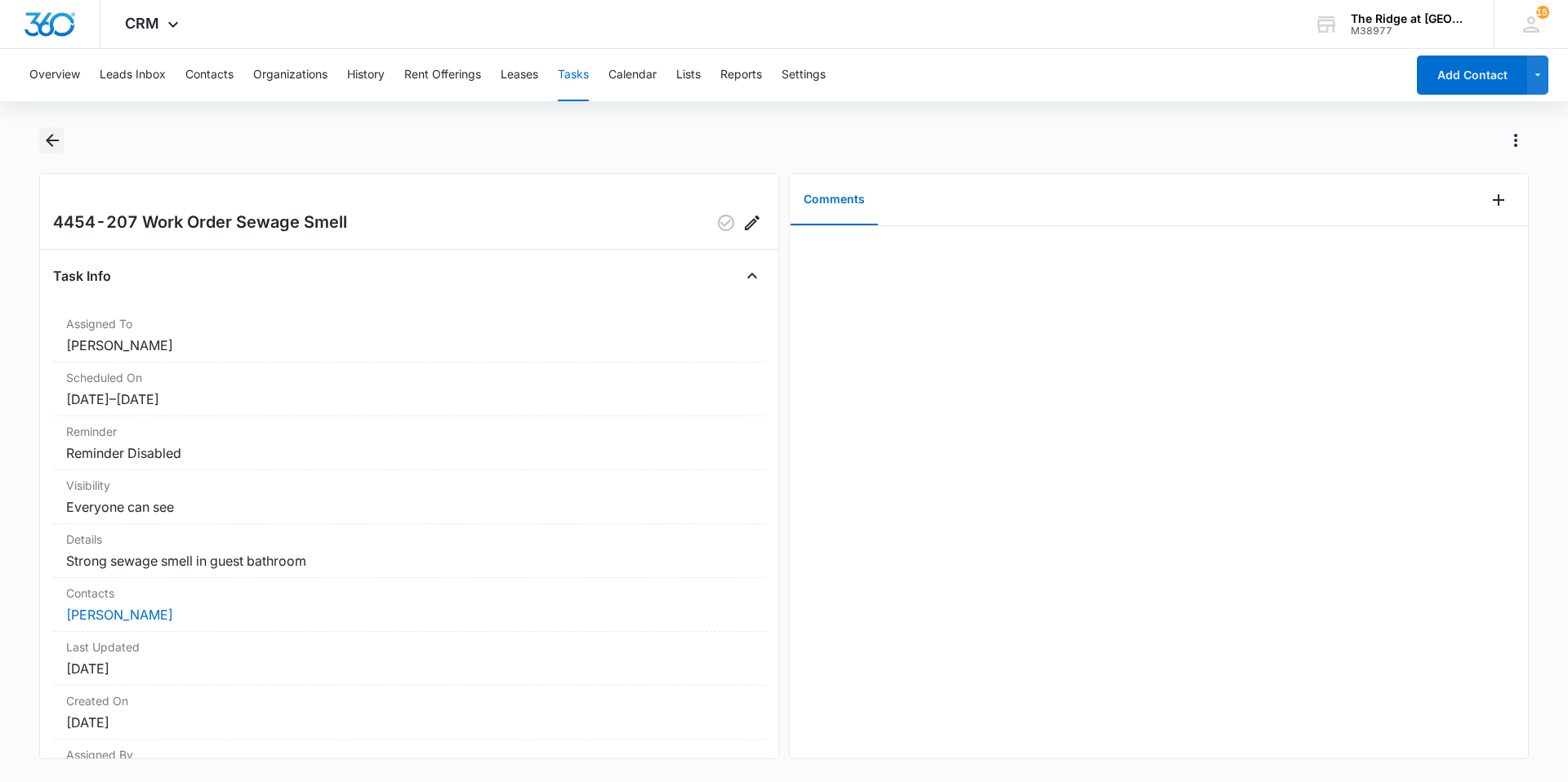
click at [48, 136] on icon "Back" at bounding box center [52, 141] width 20 height 20
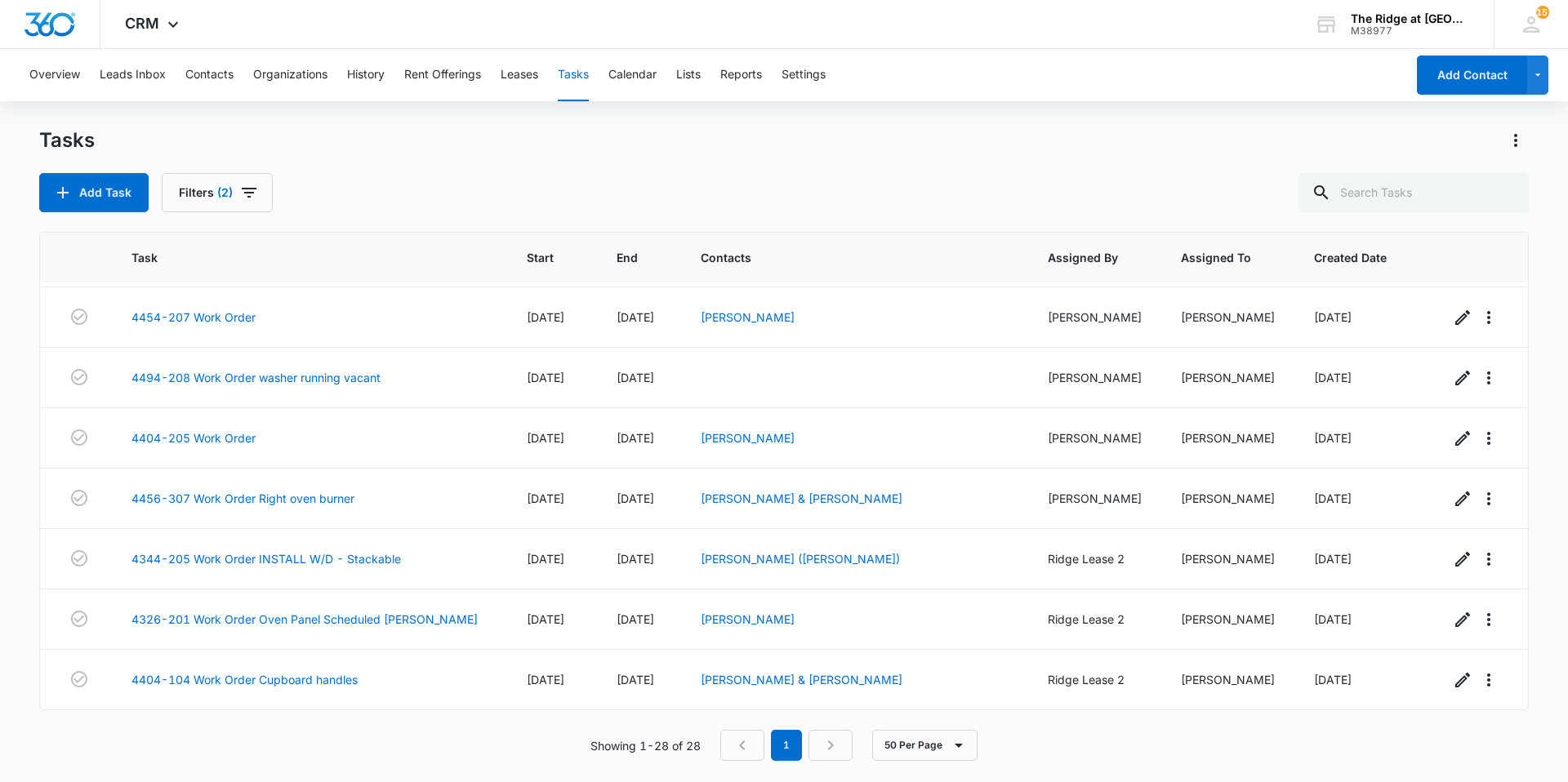
scroll to position [1264, 0]
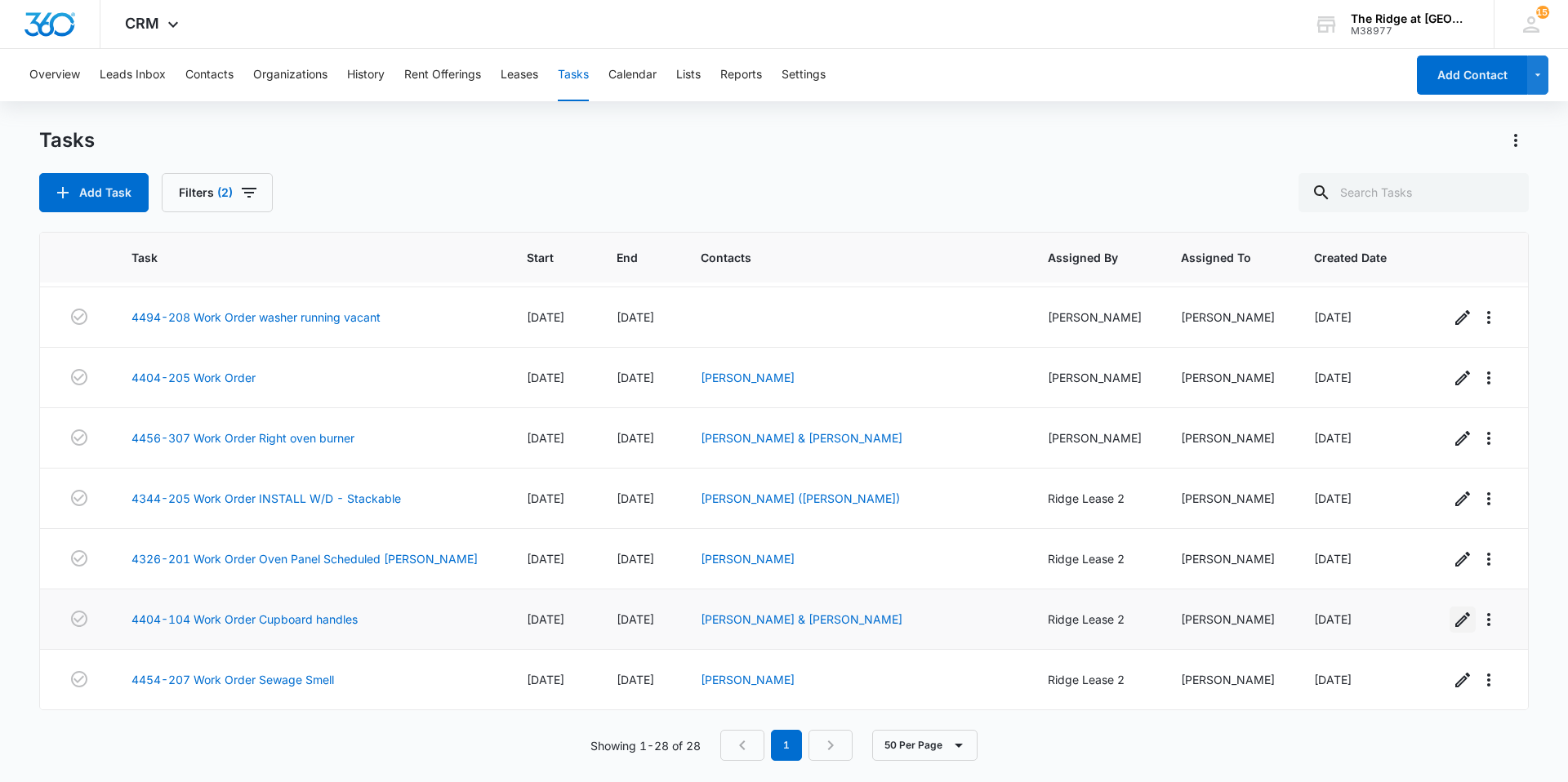
click at [1453, 612] on icon "button" at bounding box center [1463, 620] width 20 height 20
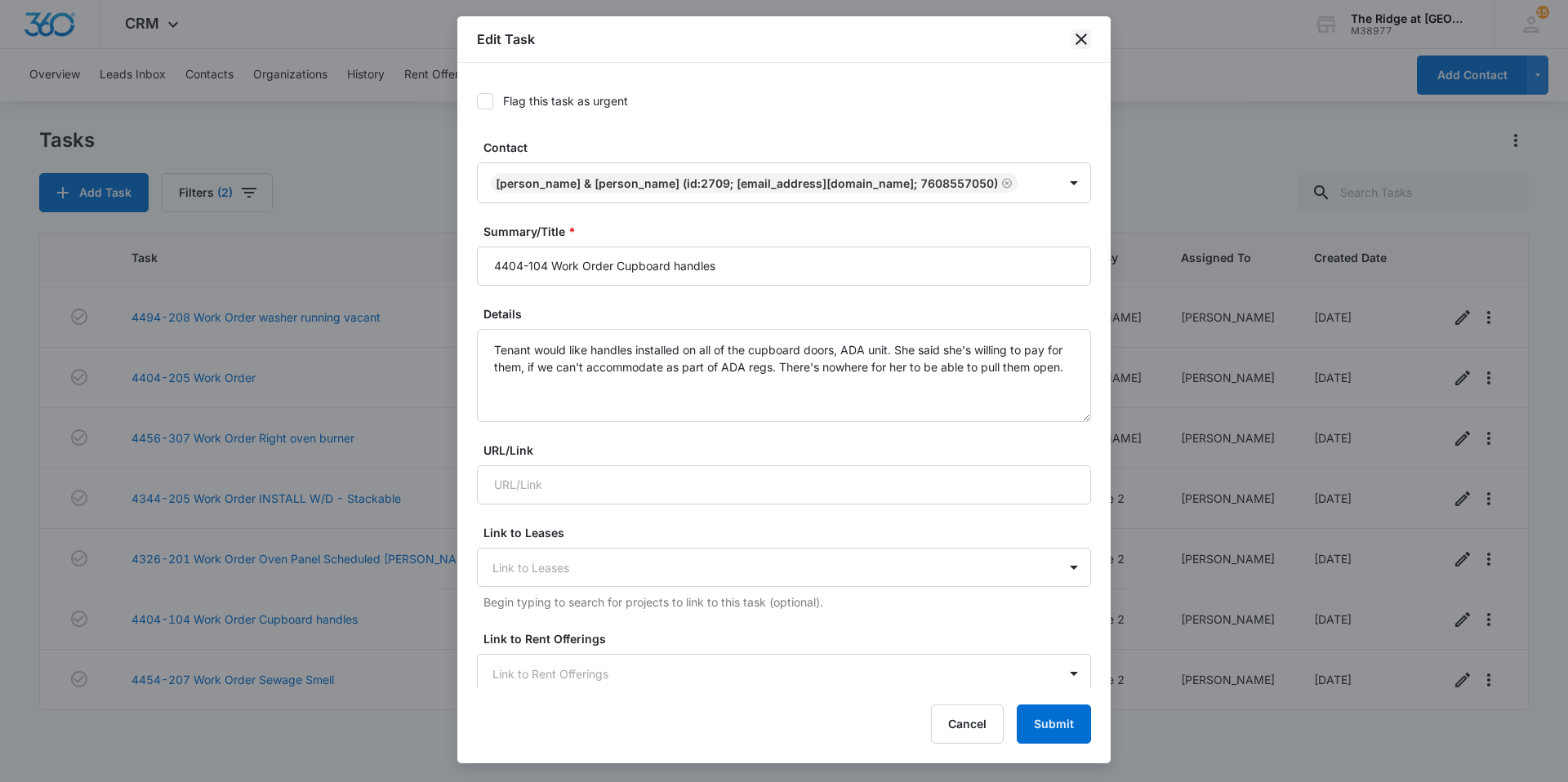
click at [1079, 47] on icon "close" at bounding box center [1081, 40] width 20 height 20
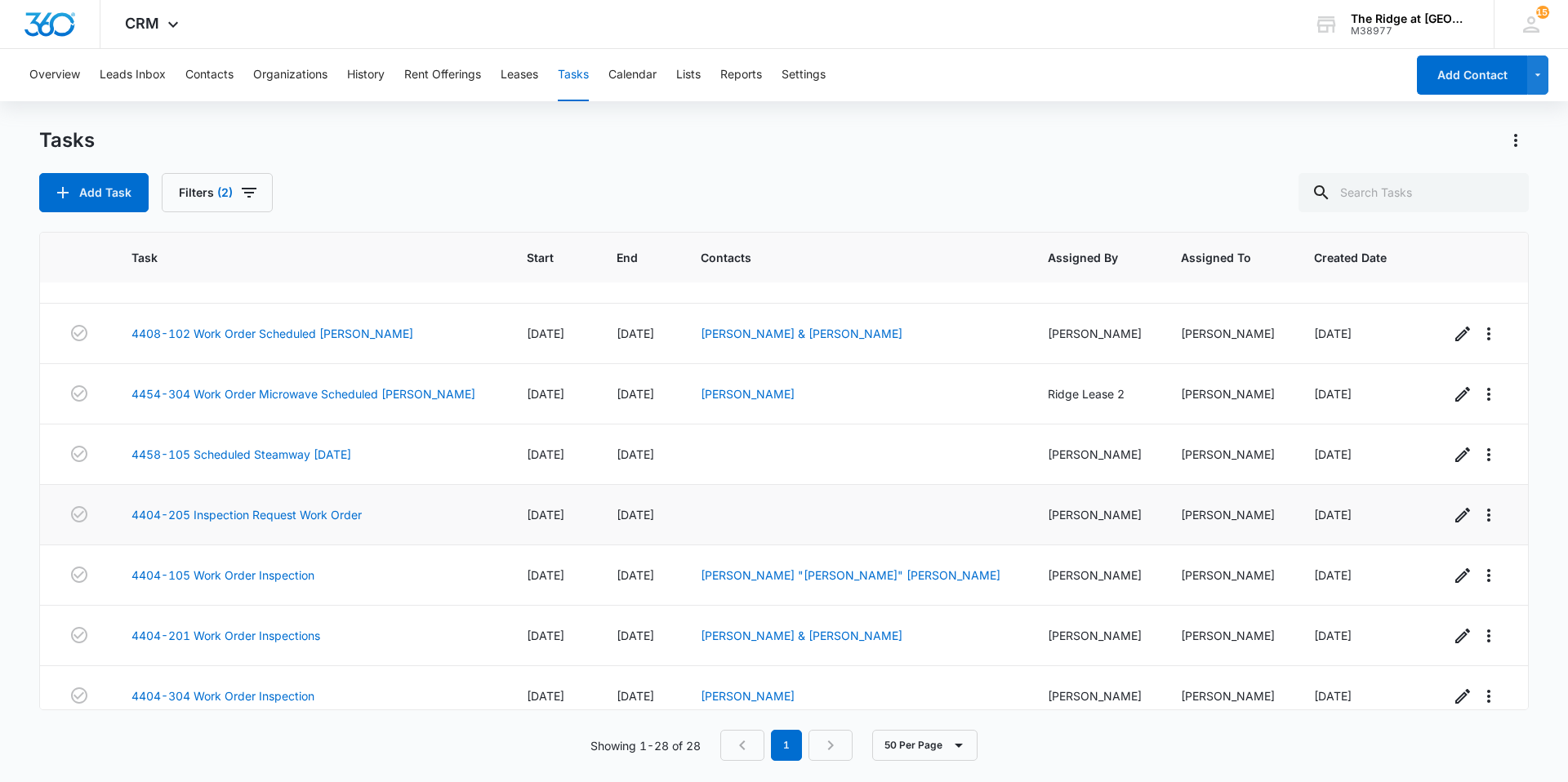
scroll to position [0, 0]
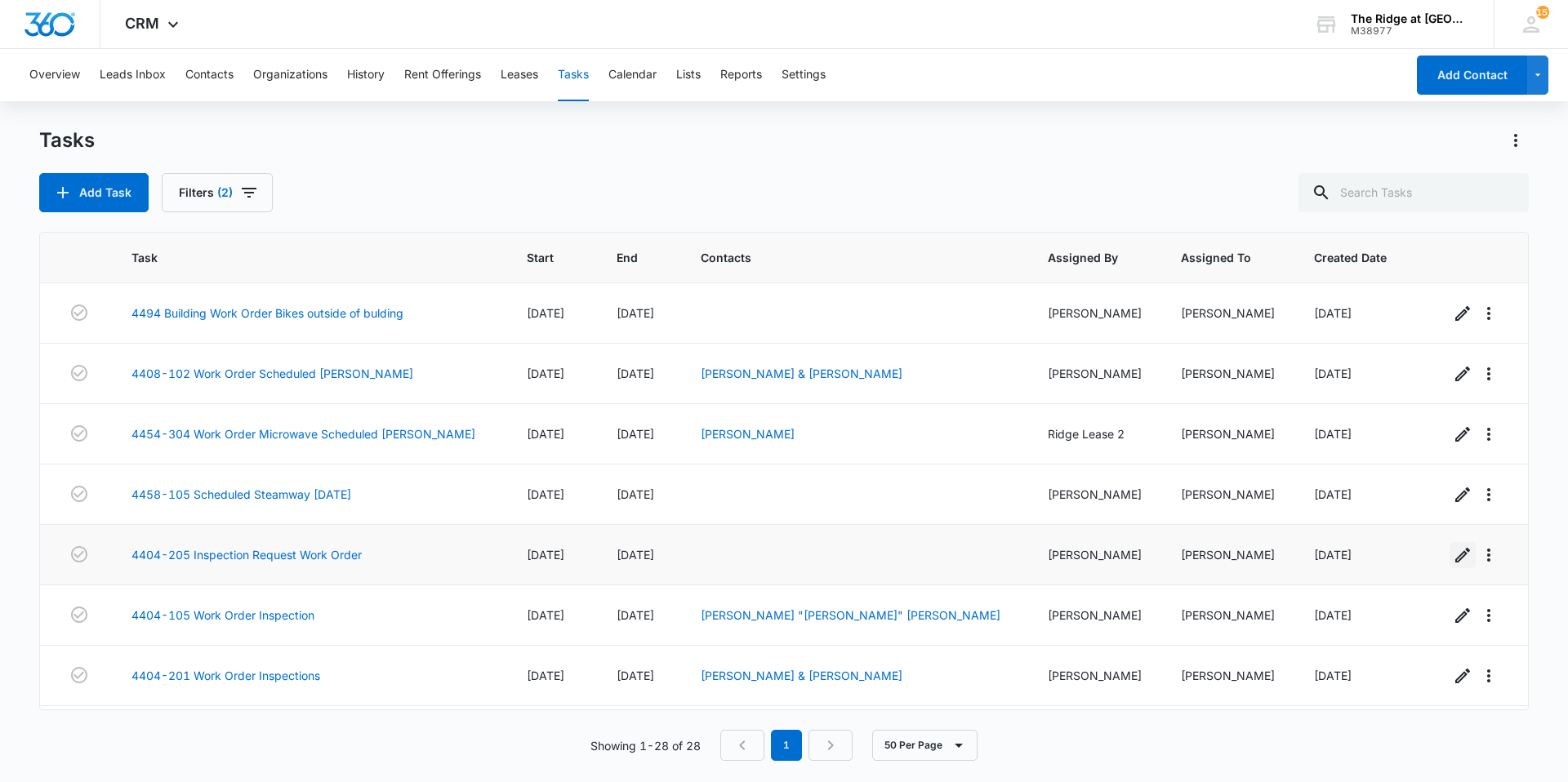
click at [1453, 548] on icon "button" at bounding box center [1463, 555] width 20 height 20
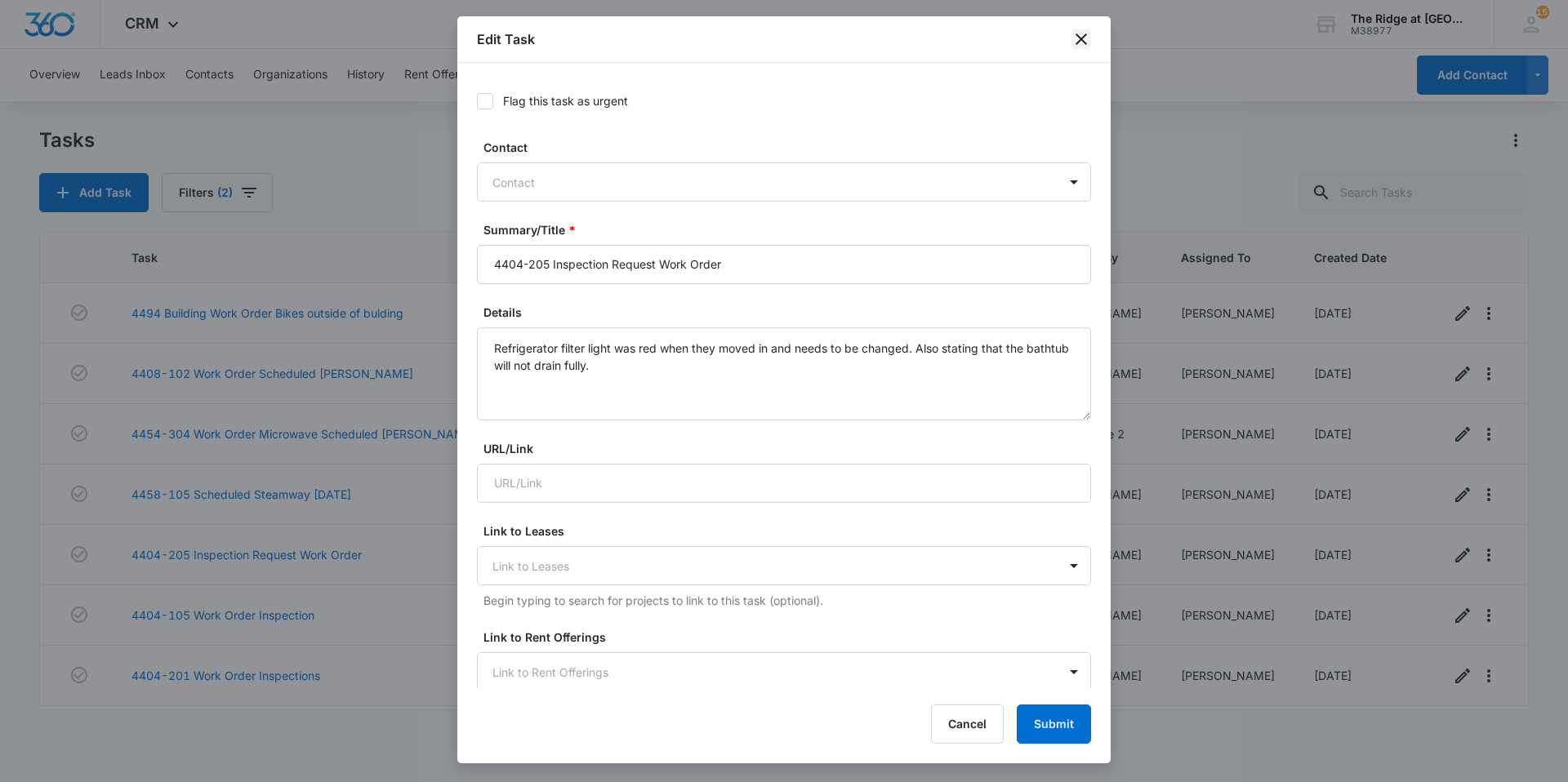
click at [1088, 46] on icon "close" at bounding box center [1081, 40] width 20 height 20
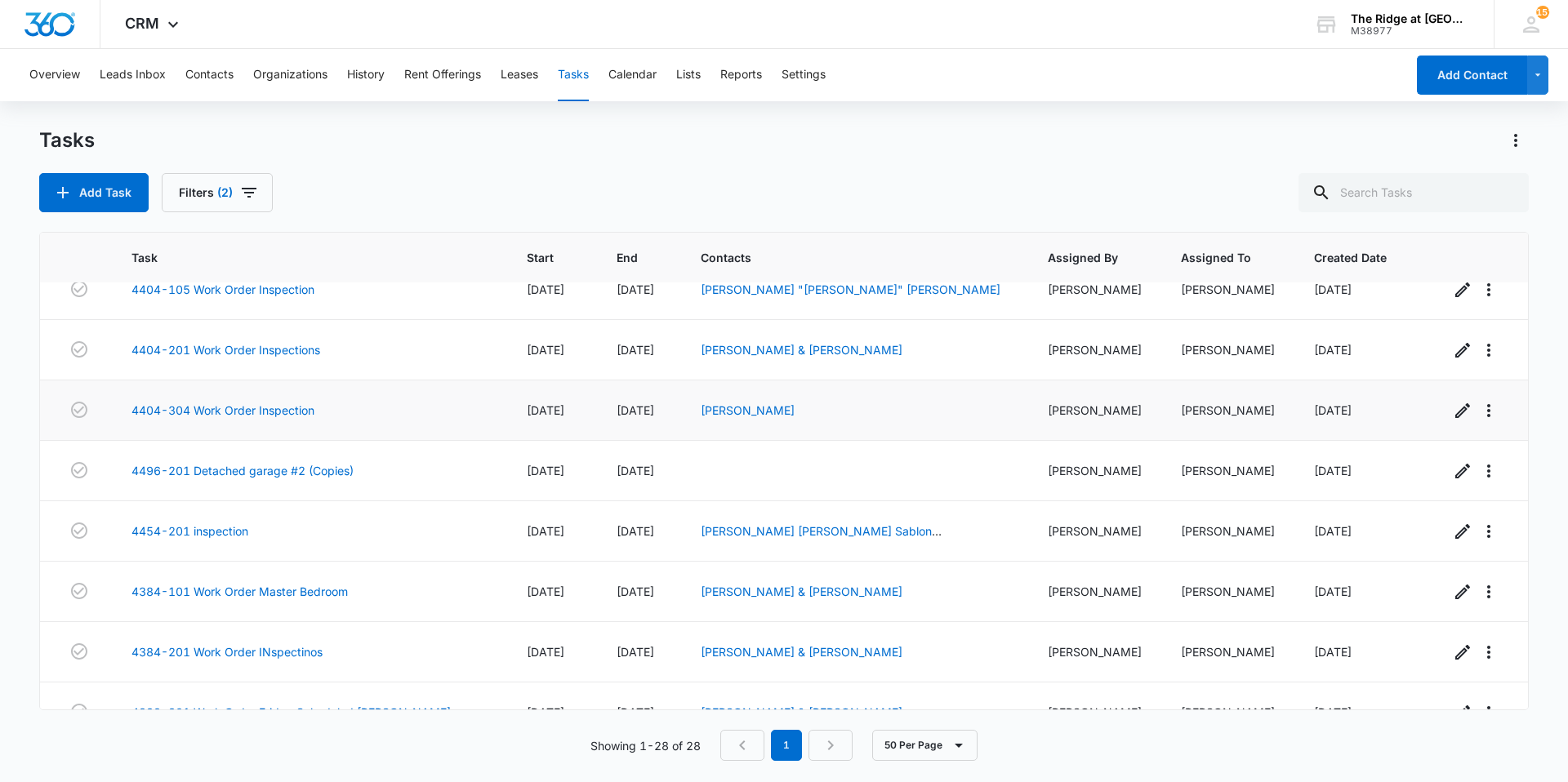
scroll to position [327, 0]
click at [1453, 466] on icon "button" at bounding box center [1463, 470] width 20 height 20
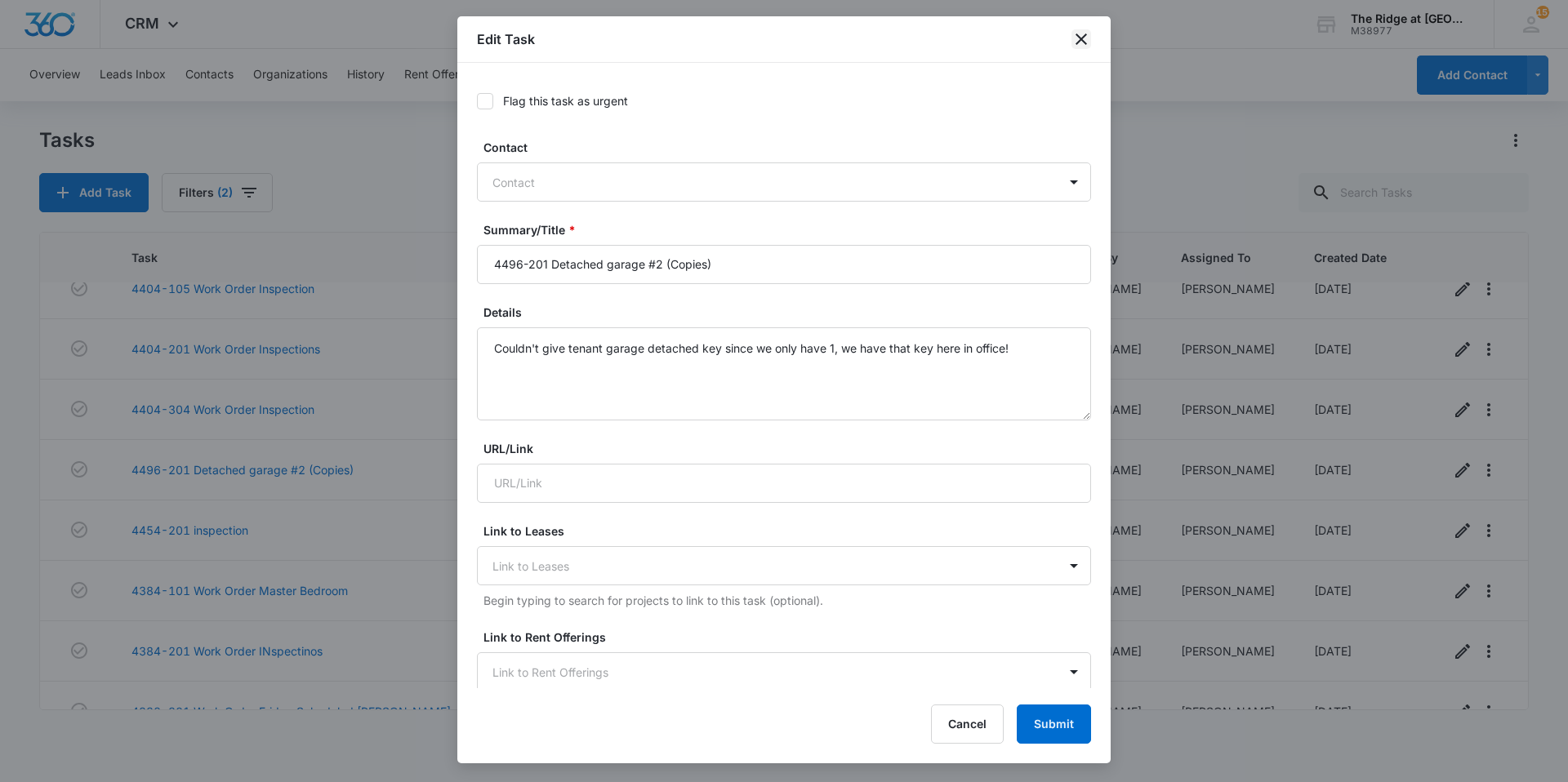
click at [1080, 45] on icon "close" at bounding box center [1081, 40] width 20 height 20
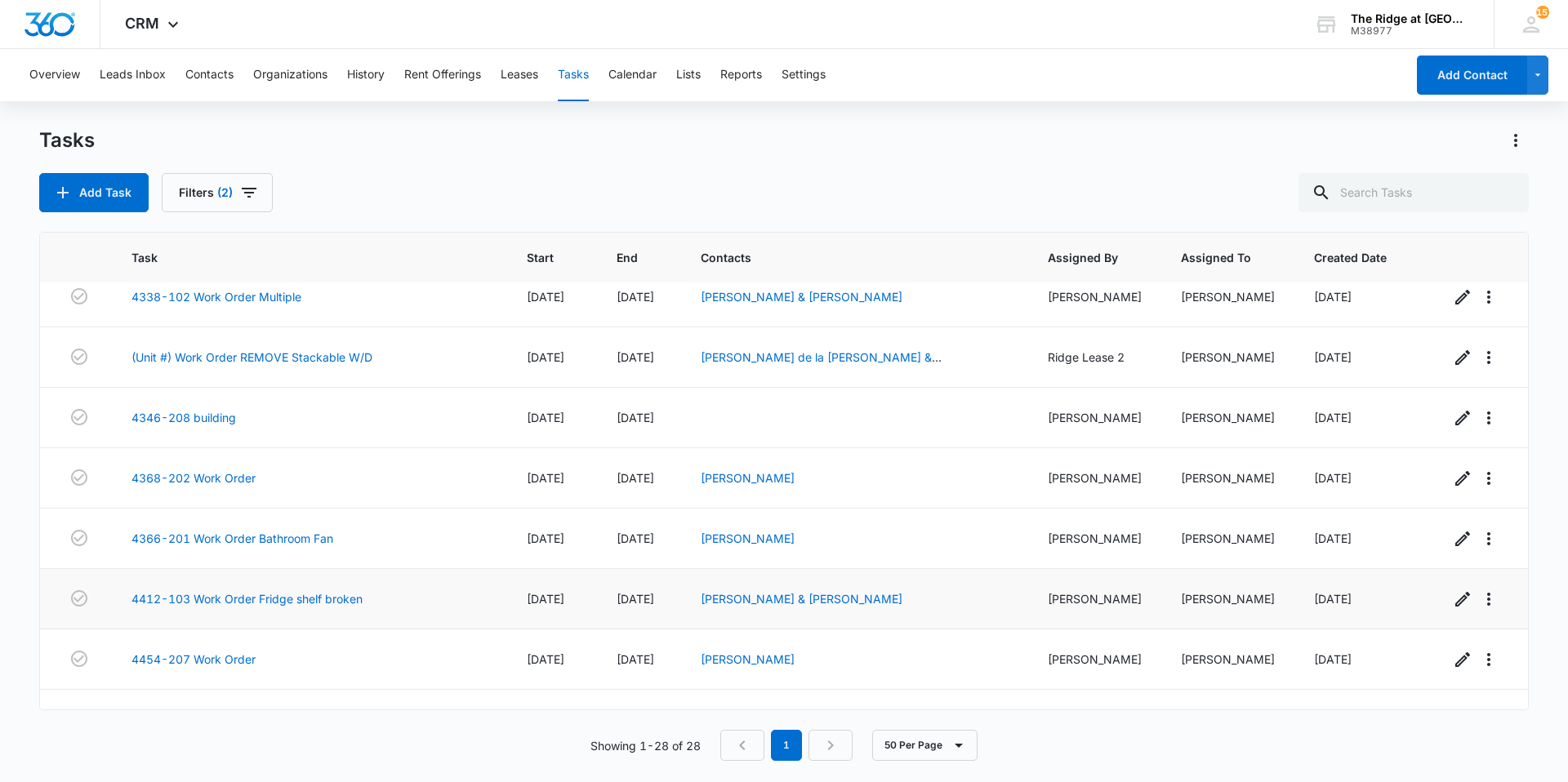
scroll to position [775, 0]
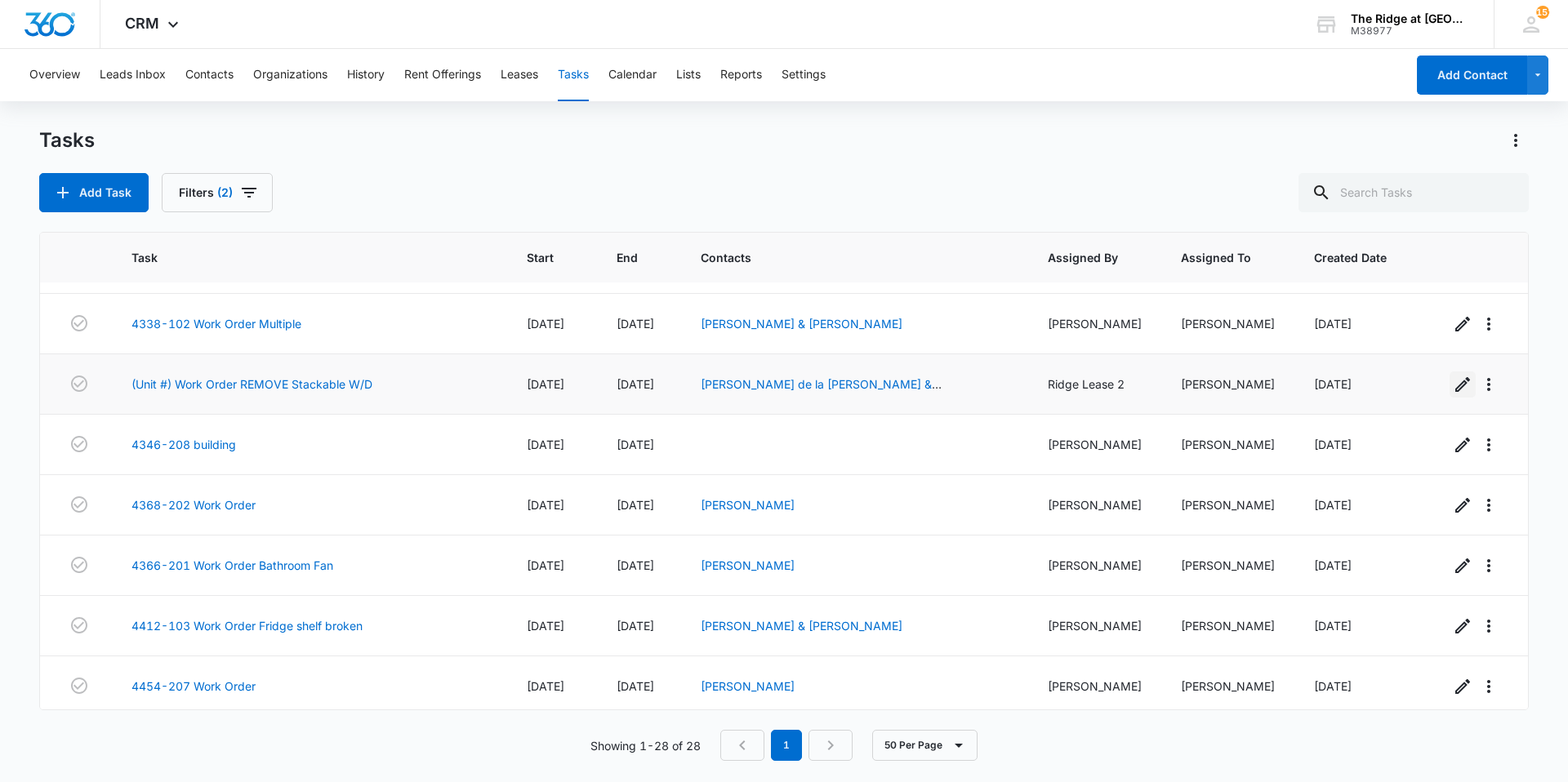
click at [1453, 381] on icon "button" at bounding box center [1463, 385] width 20 height 20
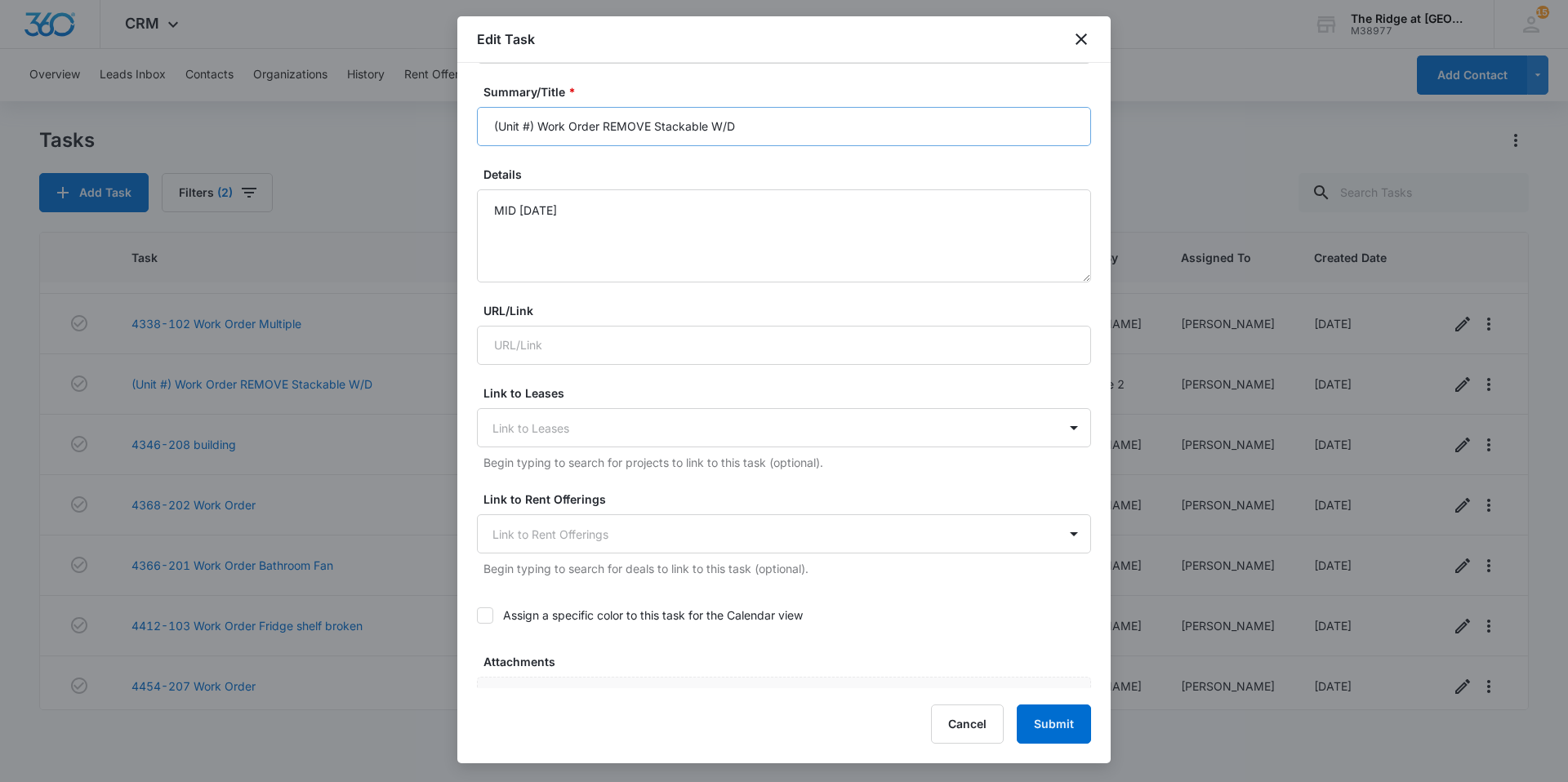
scroll to position [245, 0]
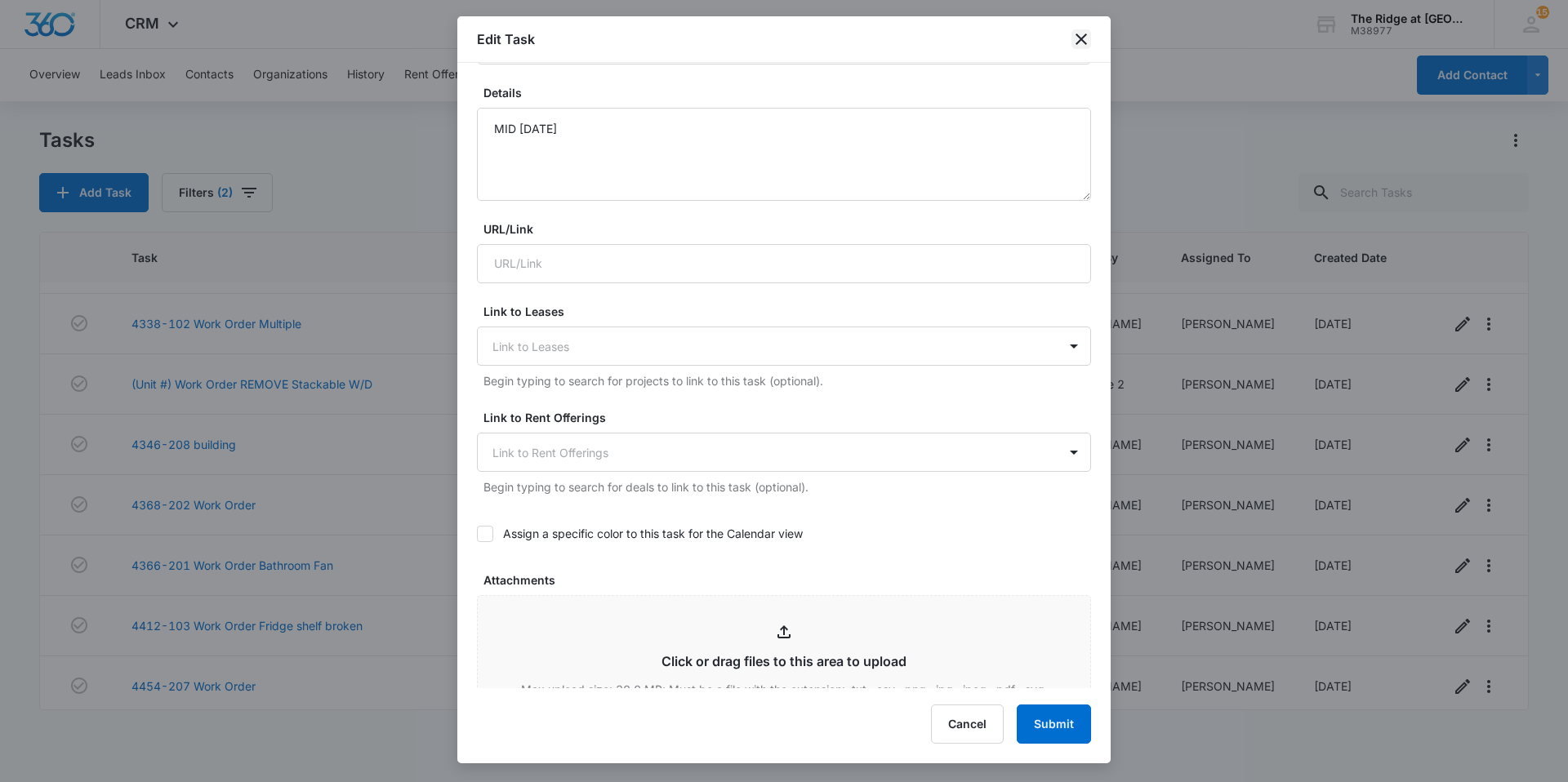
click at [1086, 32] on icon "close" at bounding box center [1081, 40] width 20 height 20
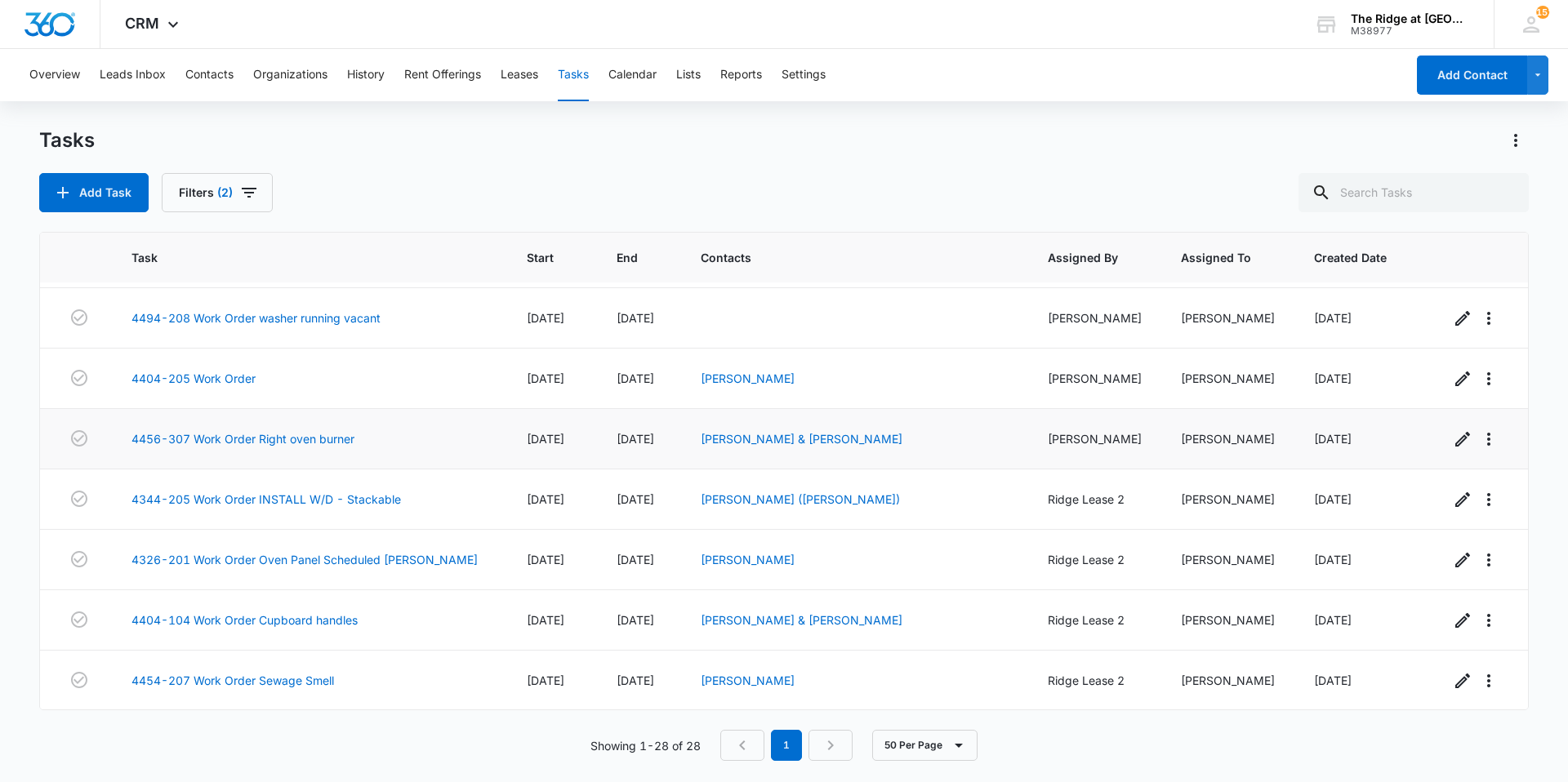
scroll to position [1264, 0]
click at [1453, 436] on icon "button" at bounding box center [1463, 439] width 20 height 20
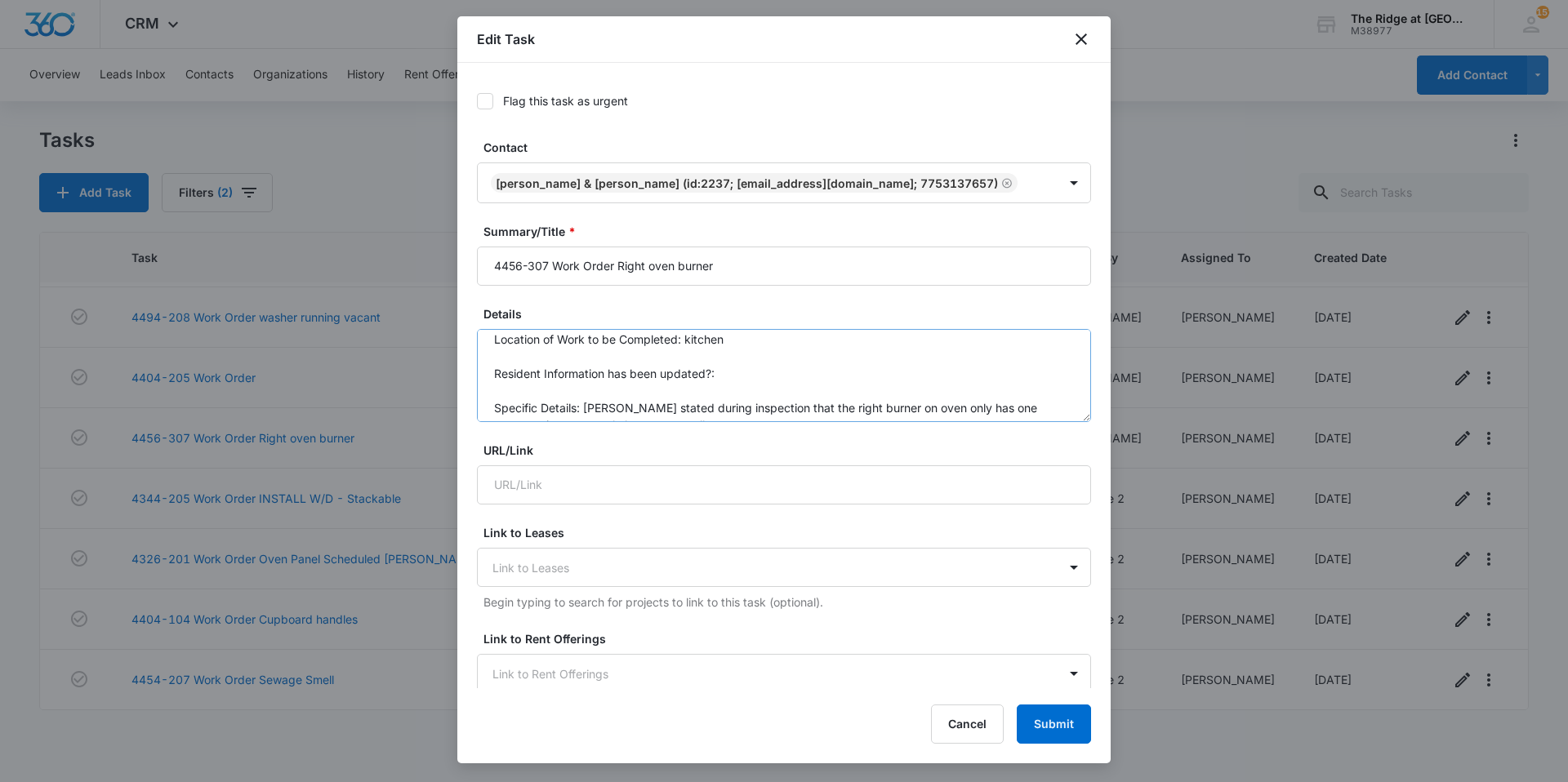
scroll to position [0, 0]
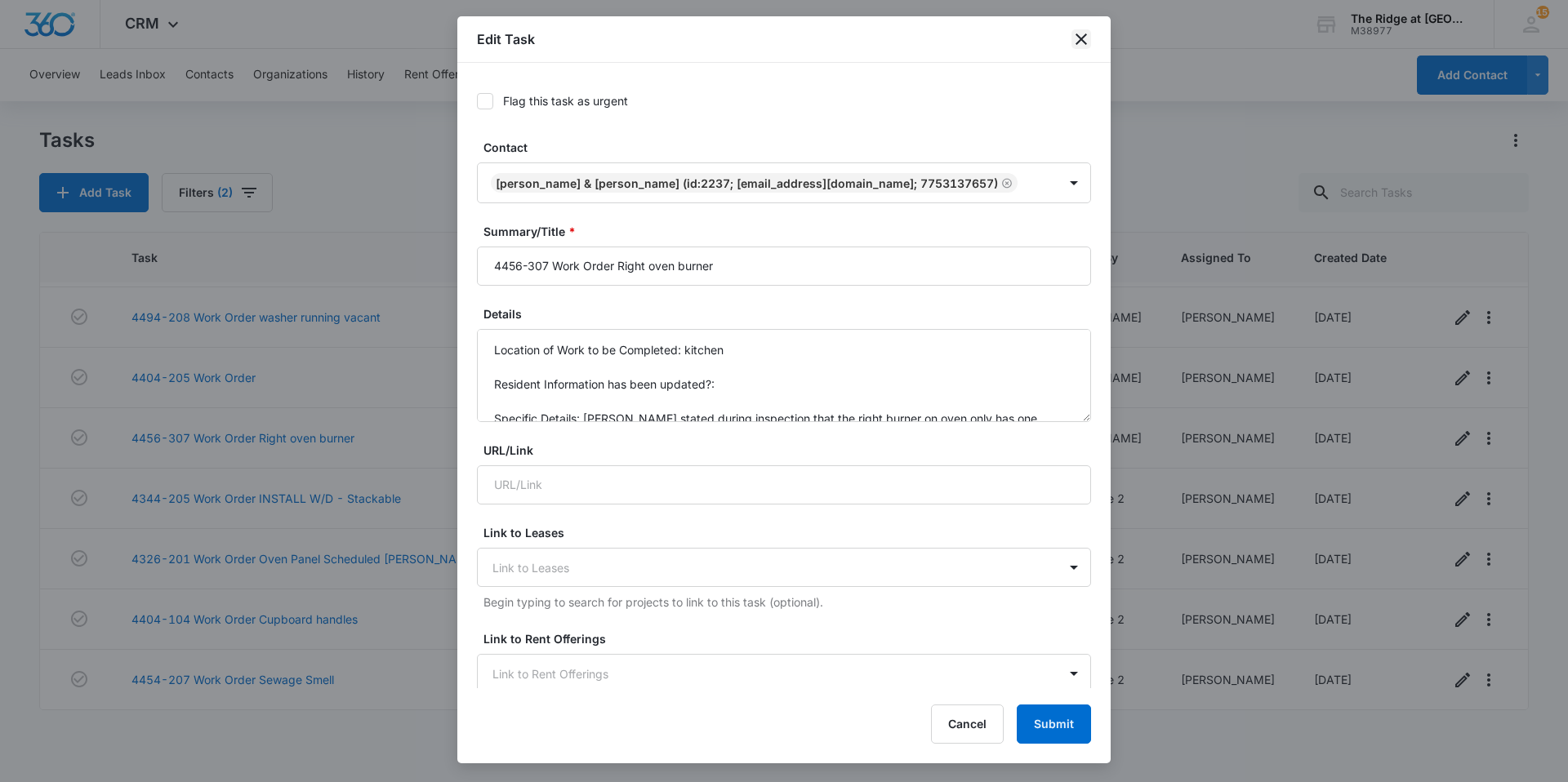
click at [1085, 36] on icon "close" at bounding box center [1081, 39] width 12 height 12
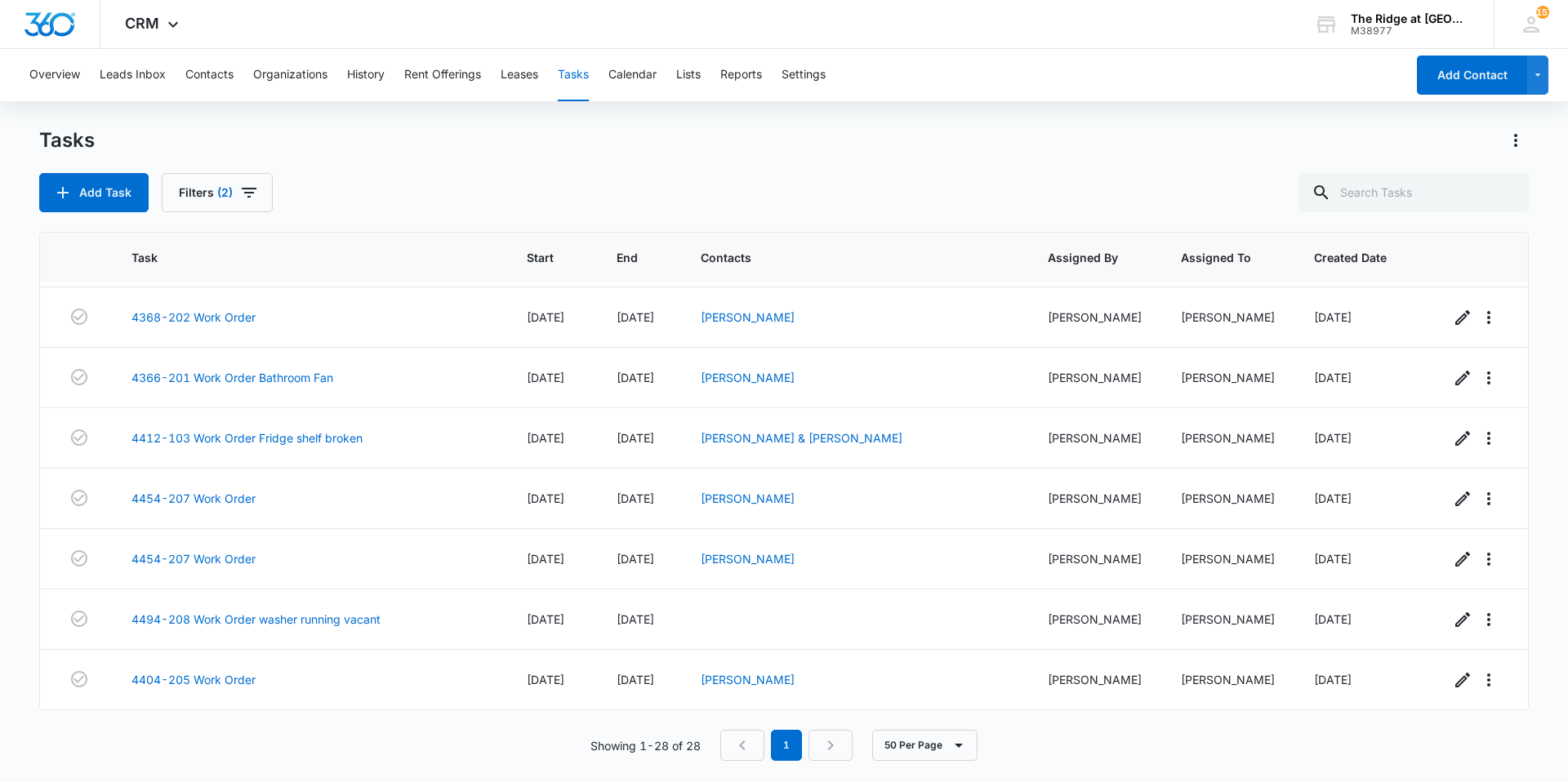
scroll to position [1264, 0]
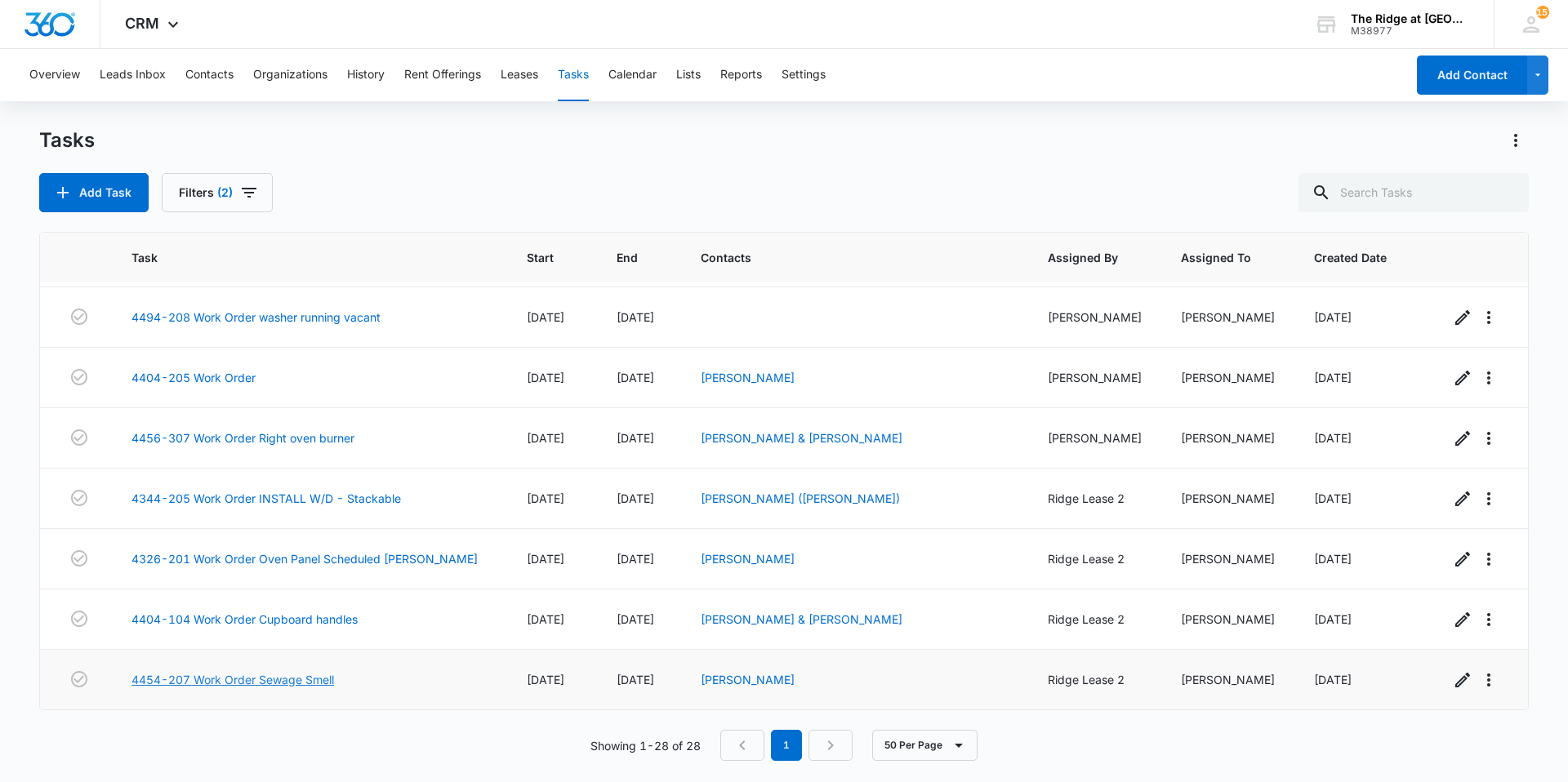
click at [300, 680] on link "4454-207 Work Order Sewage Smell" at bounding box center [233, 679] width 203 height 17
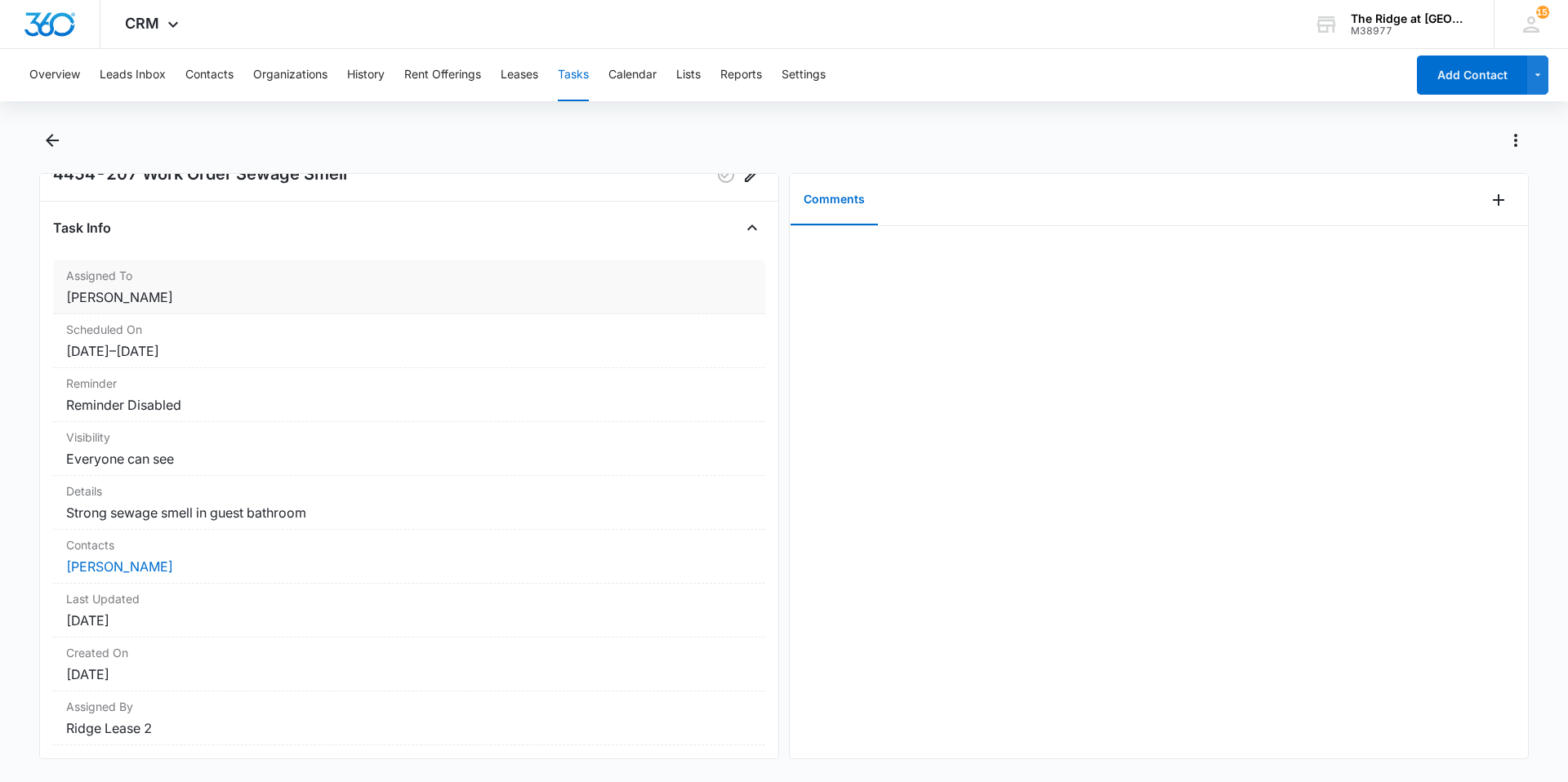
scroll to position [94, 0]
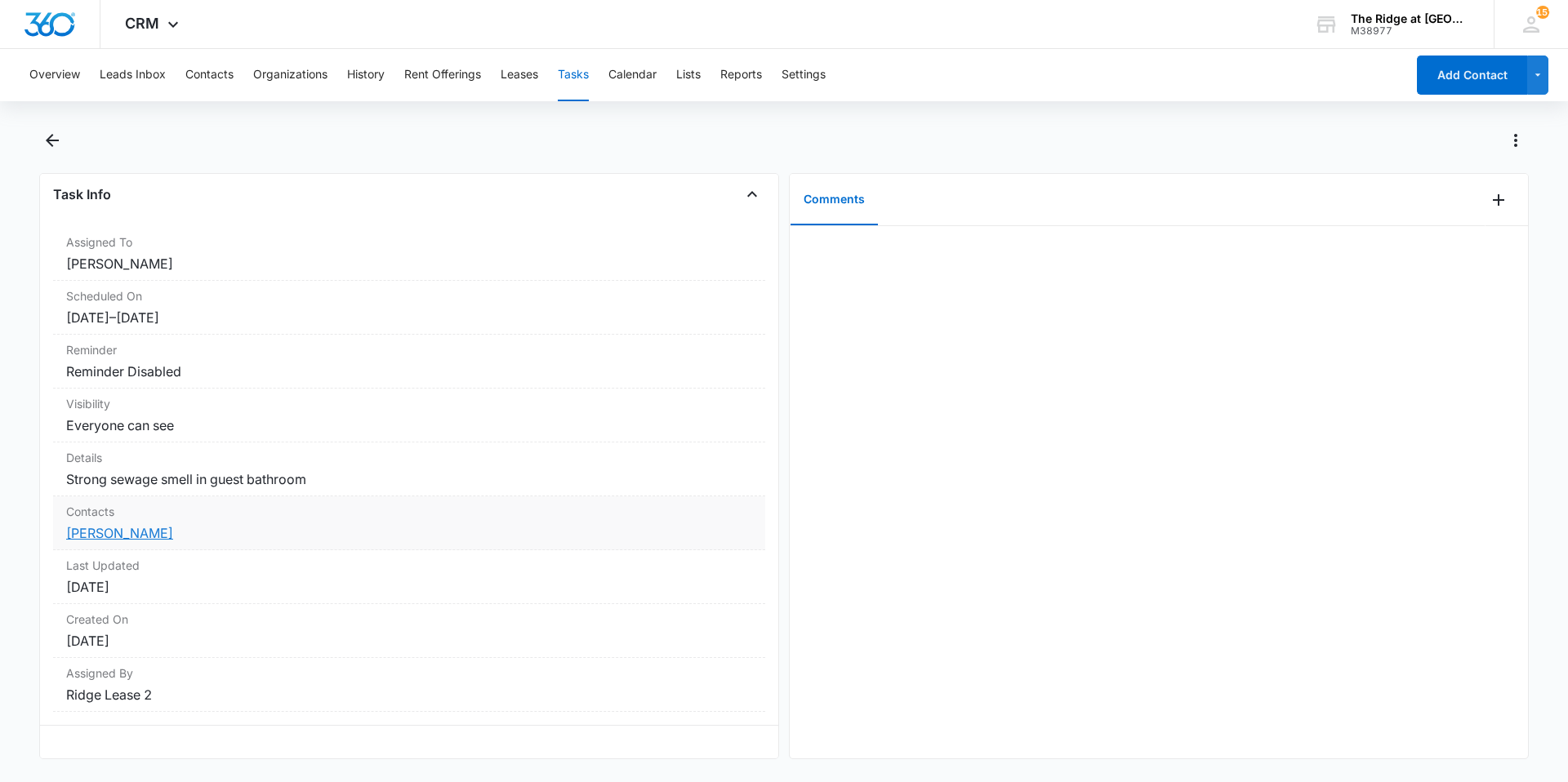
click at [82, 525] on link "[PERSON_NAME]" at bounding box center [119, 533] width 107 height 17
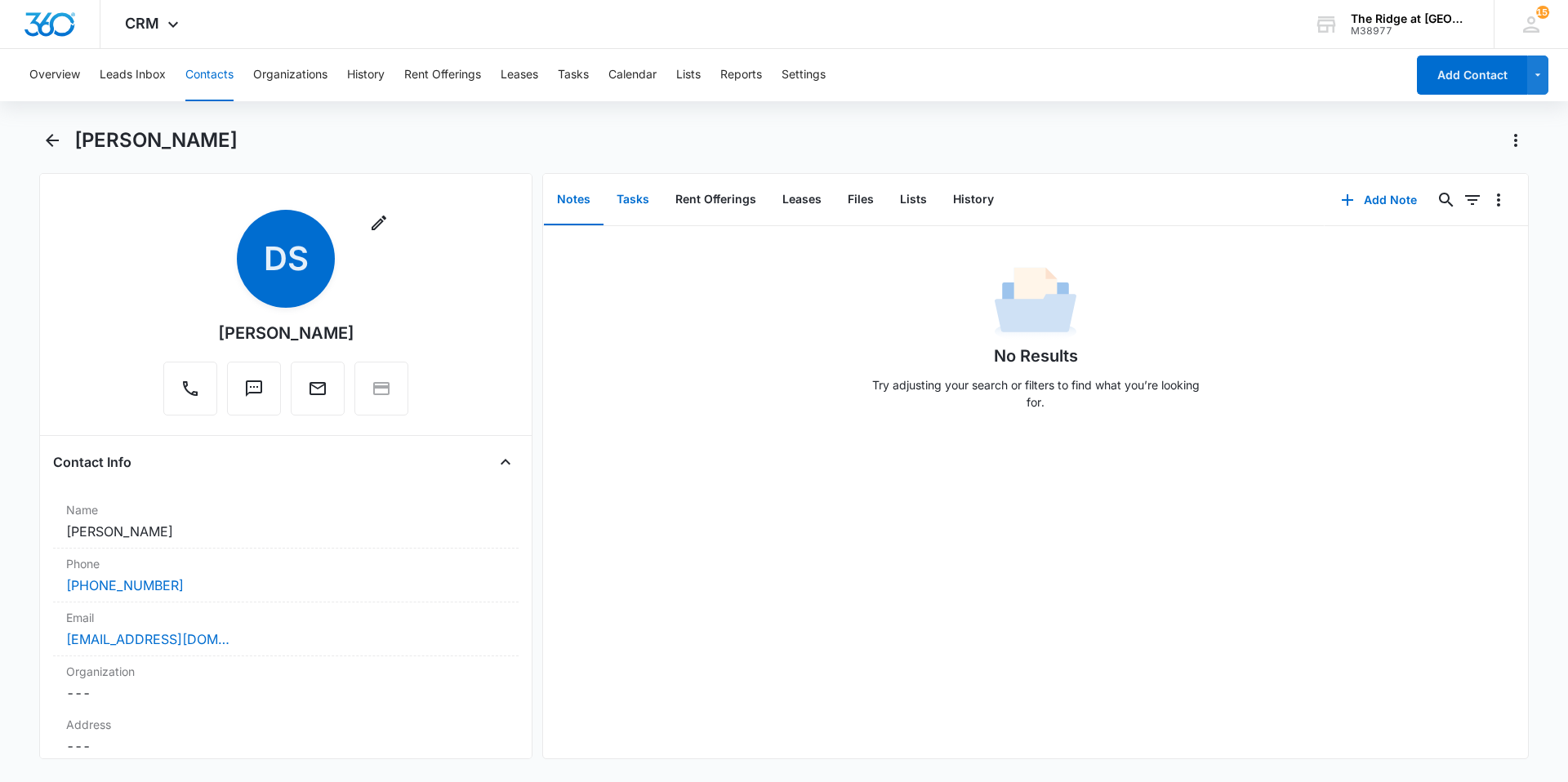
click at [637, 208] on button "Tasks" at bounding box center [632, 199] width 59 height 50
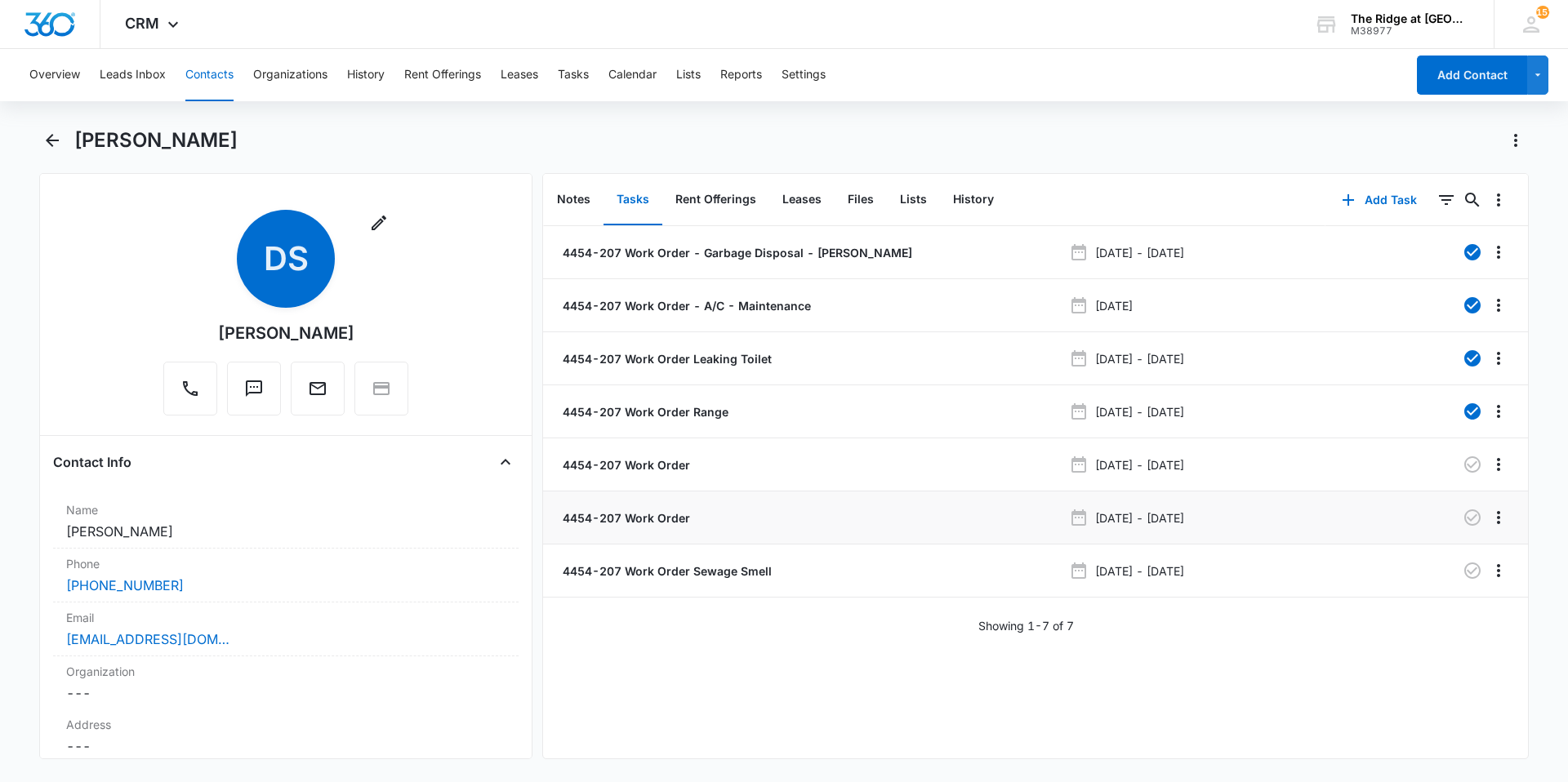
click at [779, 513] on div "4454-207 Work Order" at bounding box center [811, 518] width 503 height 17
click at [626, 518] on p "4454-207 Work Order" at bounding box center [625, 518] width 131 height 17
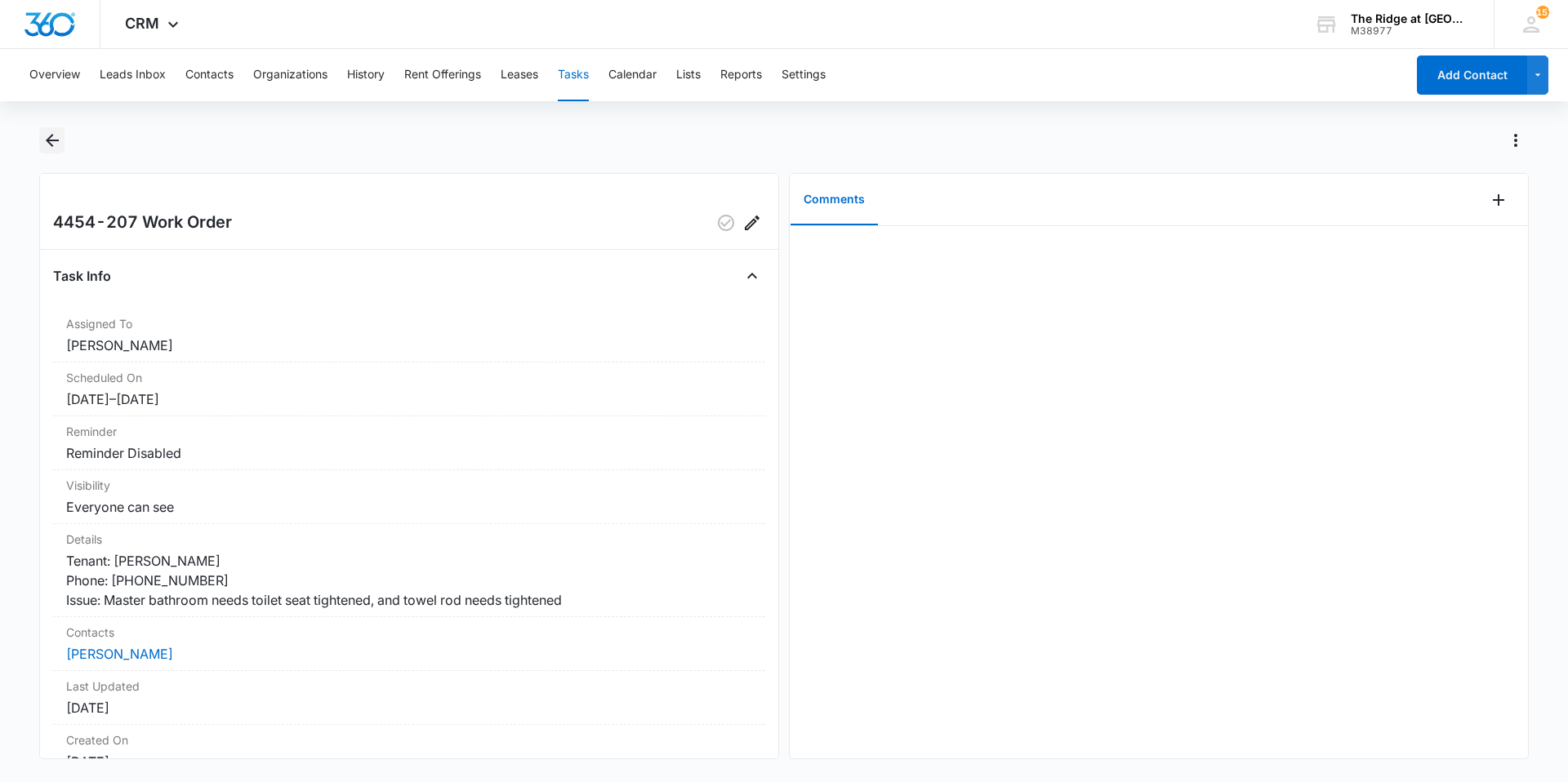
click at [51, 137] on icon "Back" at bounding box center [52, 141] width 13 height 13
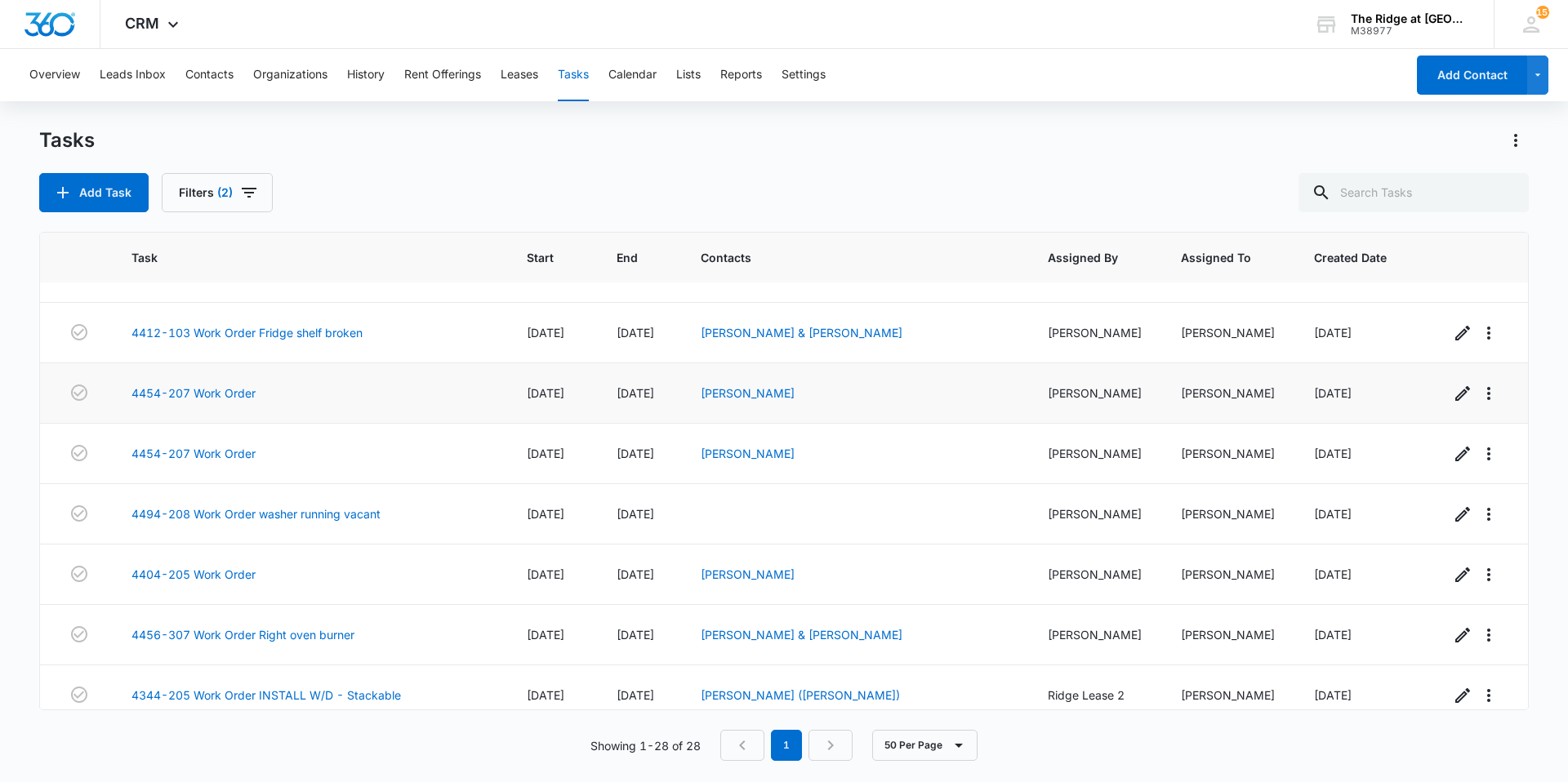
scroll to position [1061, 0]
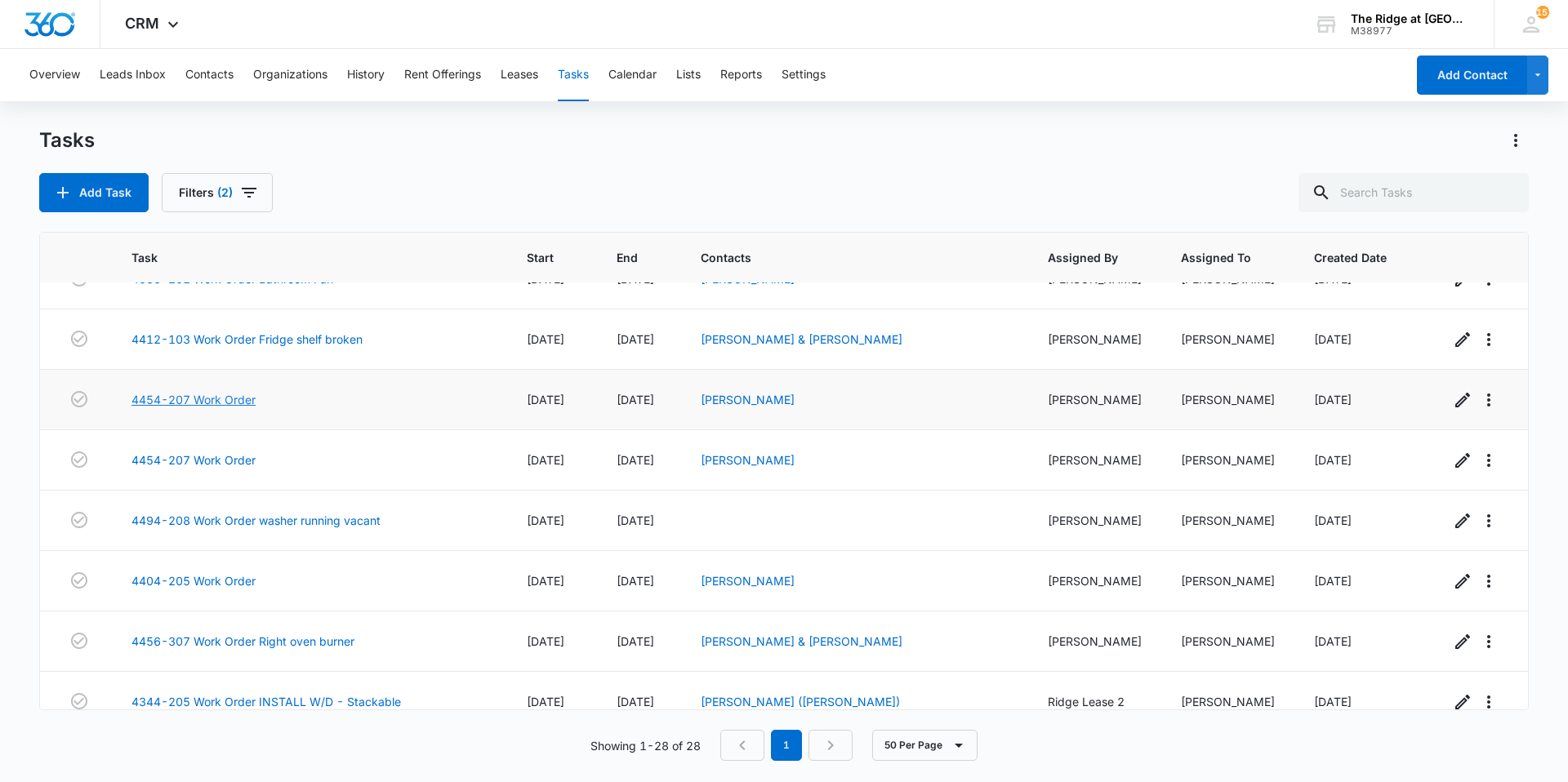
click at [224, 401] on link "4454-207 Work Order" at bounding box center [194, 400] width 124 height 17
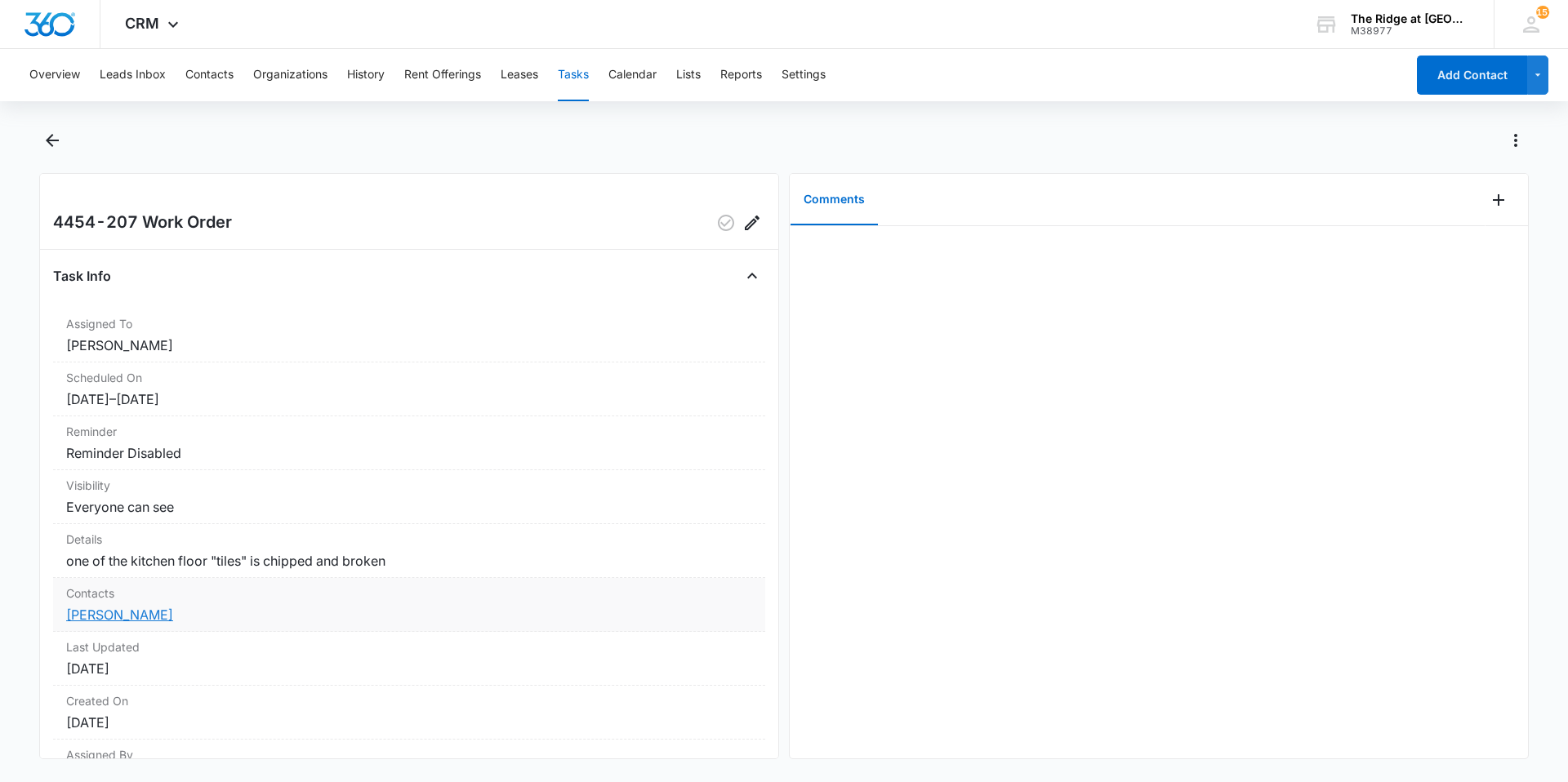
click at [142, 615] on link "[PERSON_NAME]" at bounding box center [119, 615] width 107 height 17
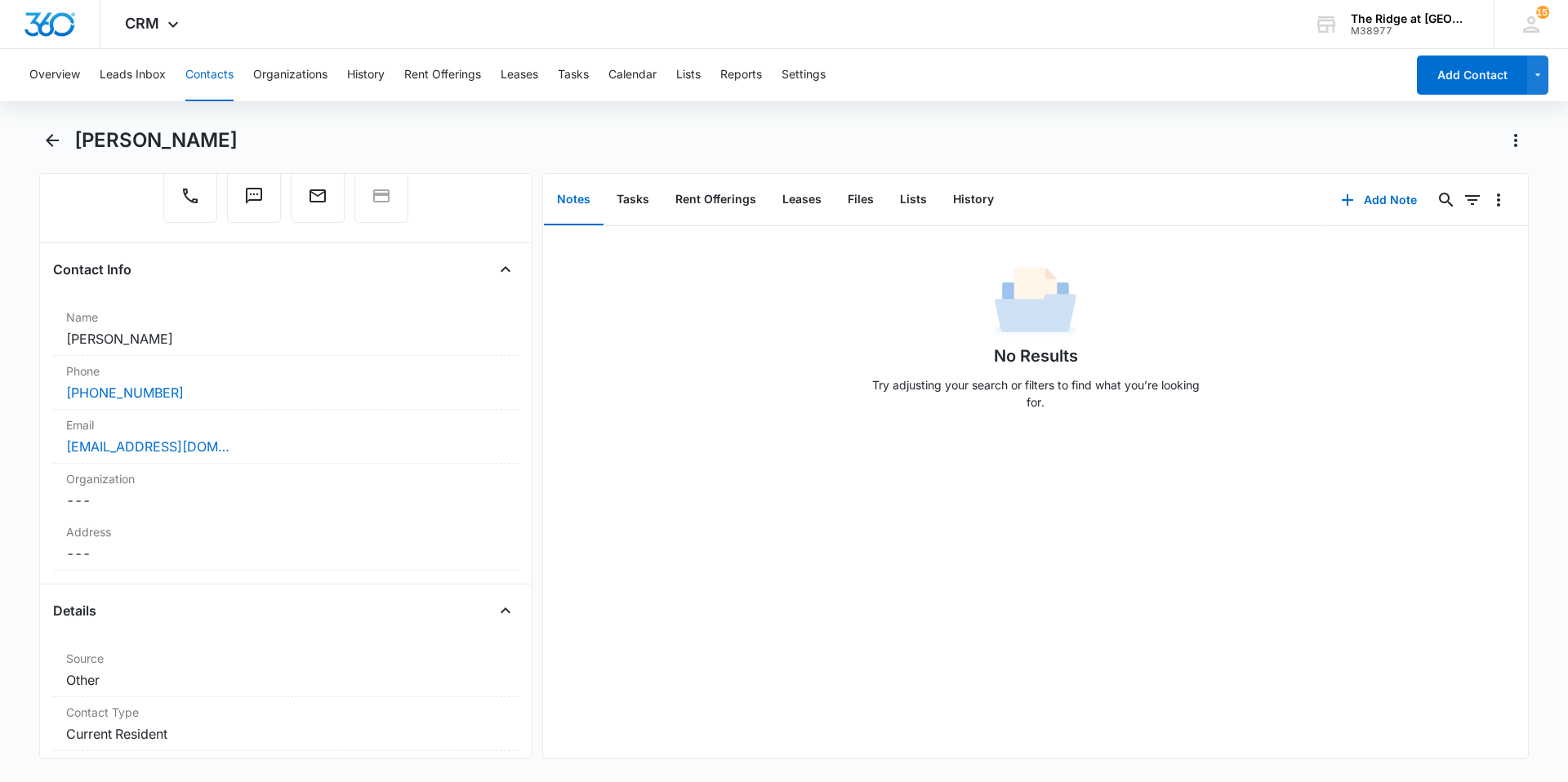
scroll to position [163, 0]
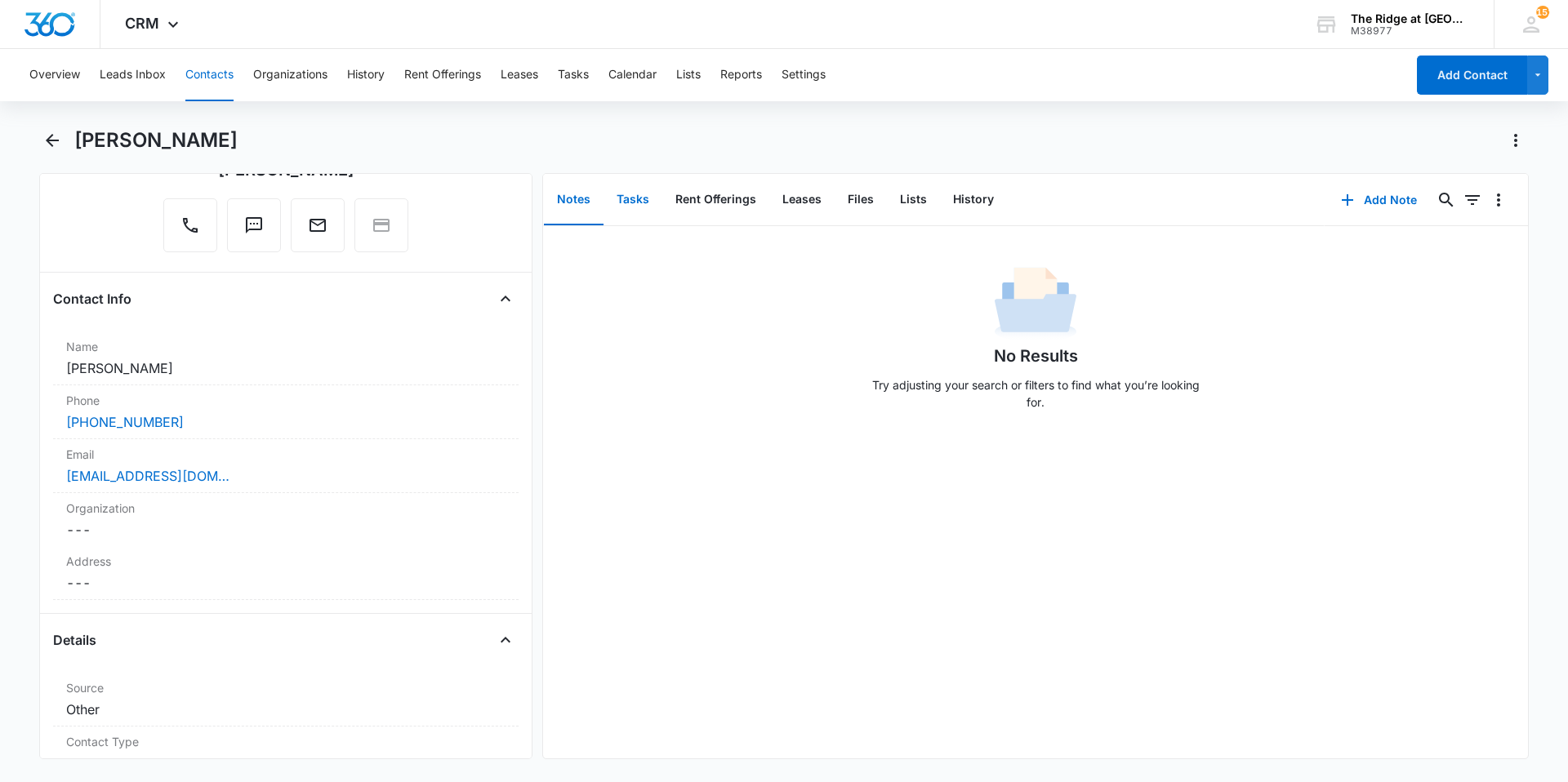
click at [641, 198] on button "Tasks" at bounding box center [632, 199] width 59 height 50
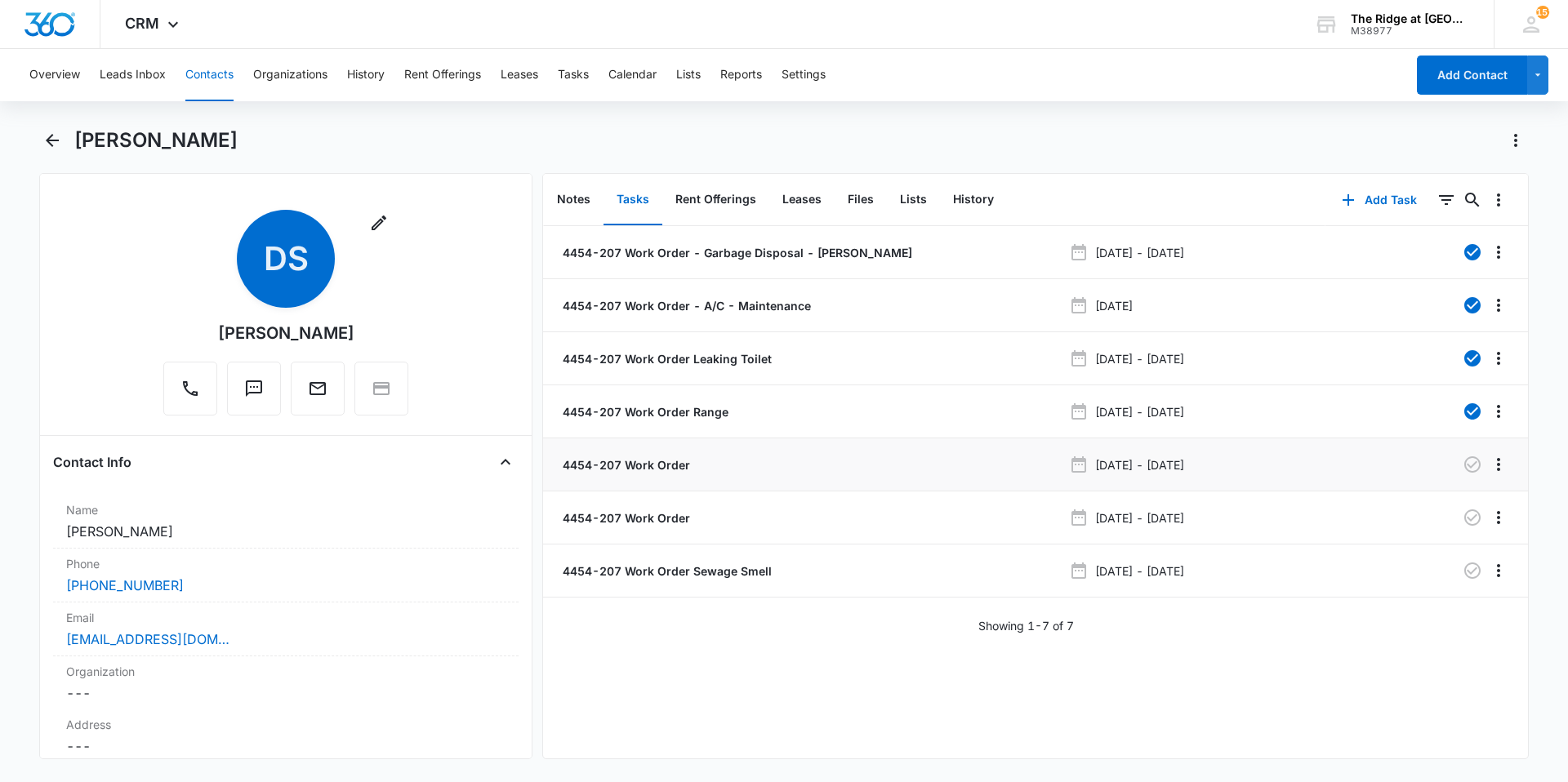
click at [676, 463] on p "4454-207 Work Order" at bounding box center [625, 464] width 131 height 17
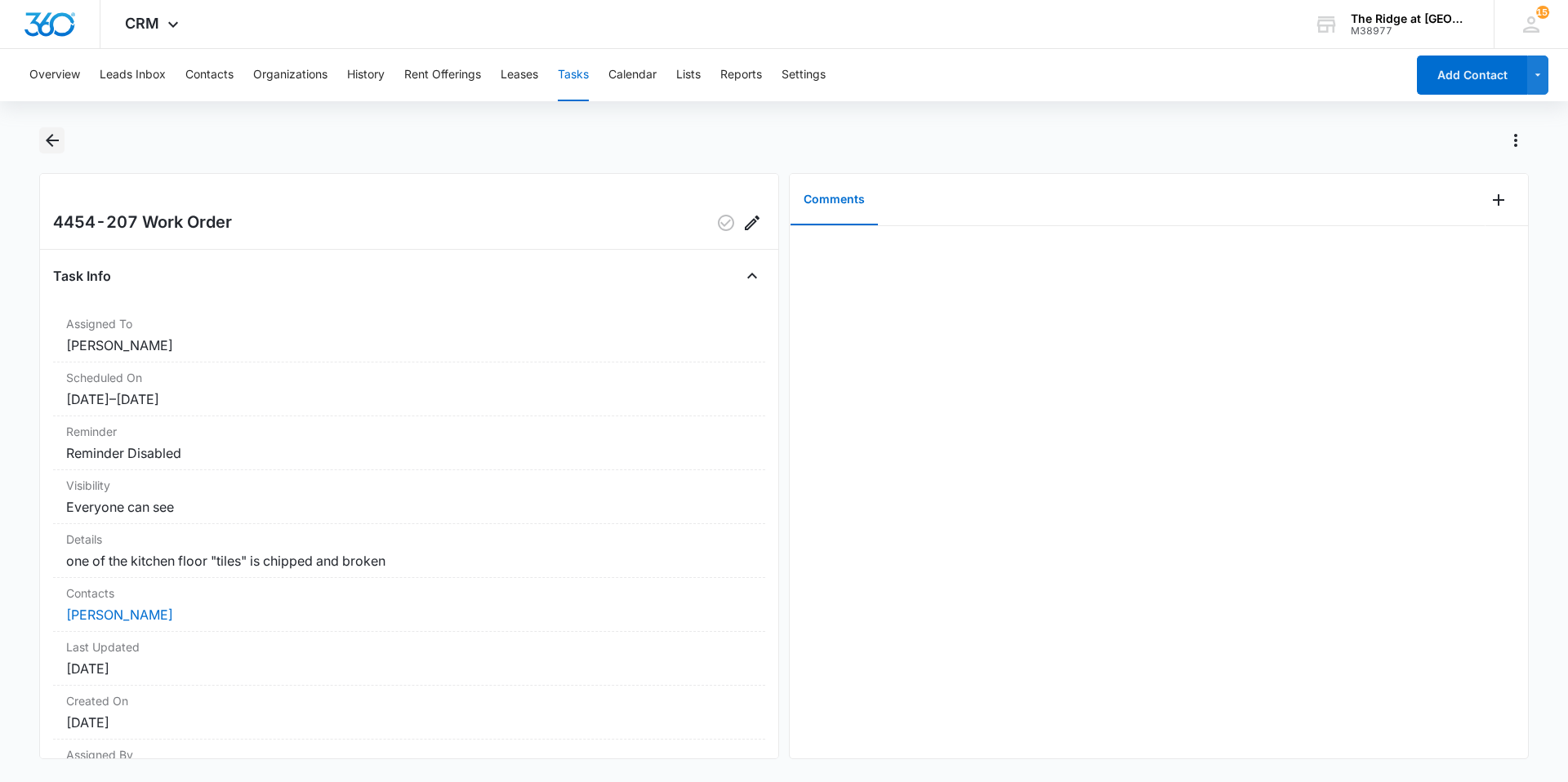
click at [42, 134] on icon "Back" at bounding box center [52, 141] width 20 height 20
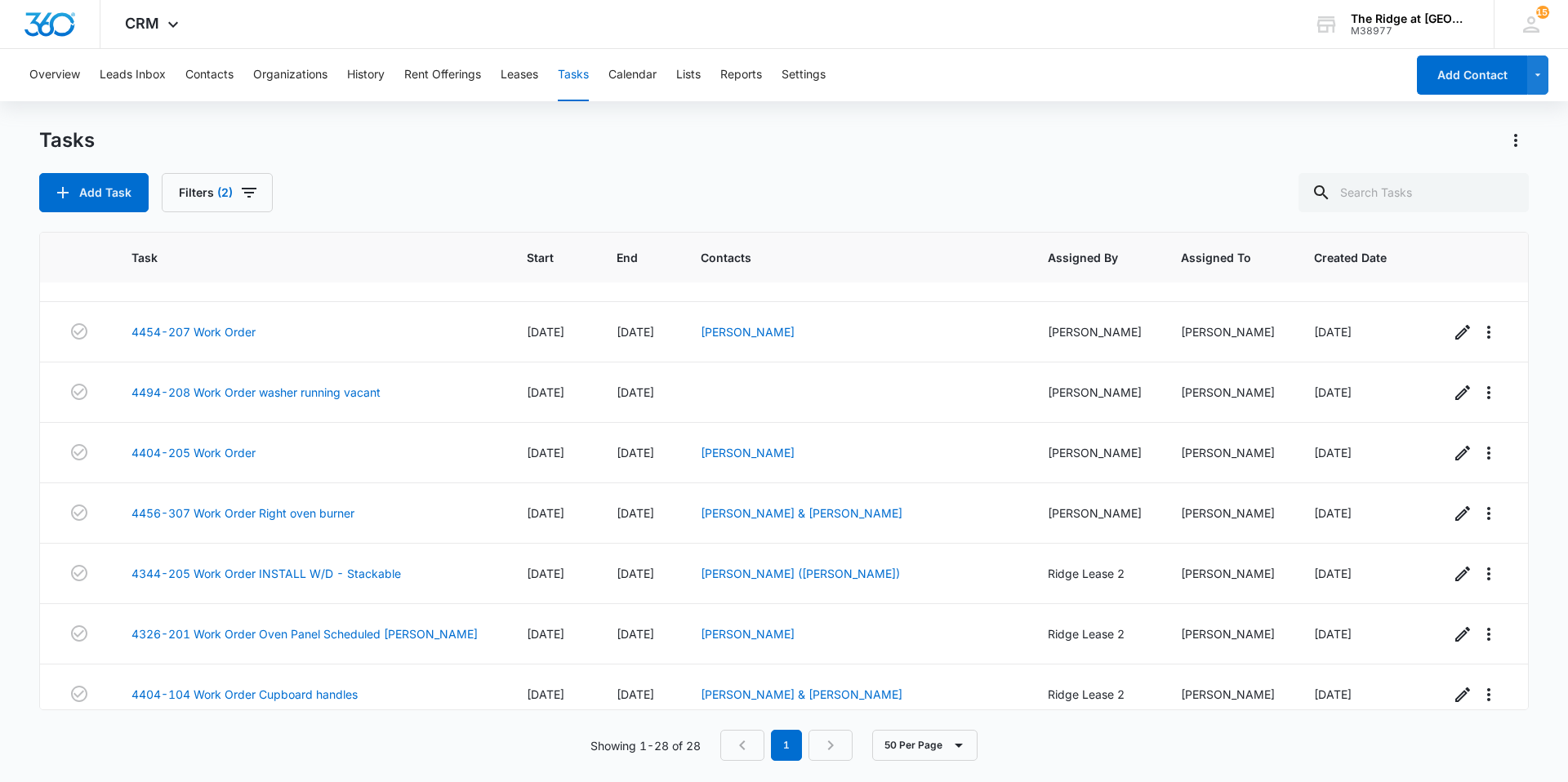
scroll to position [1264, 0]
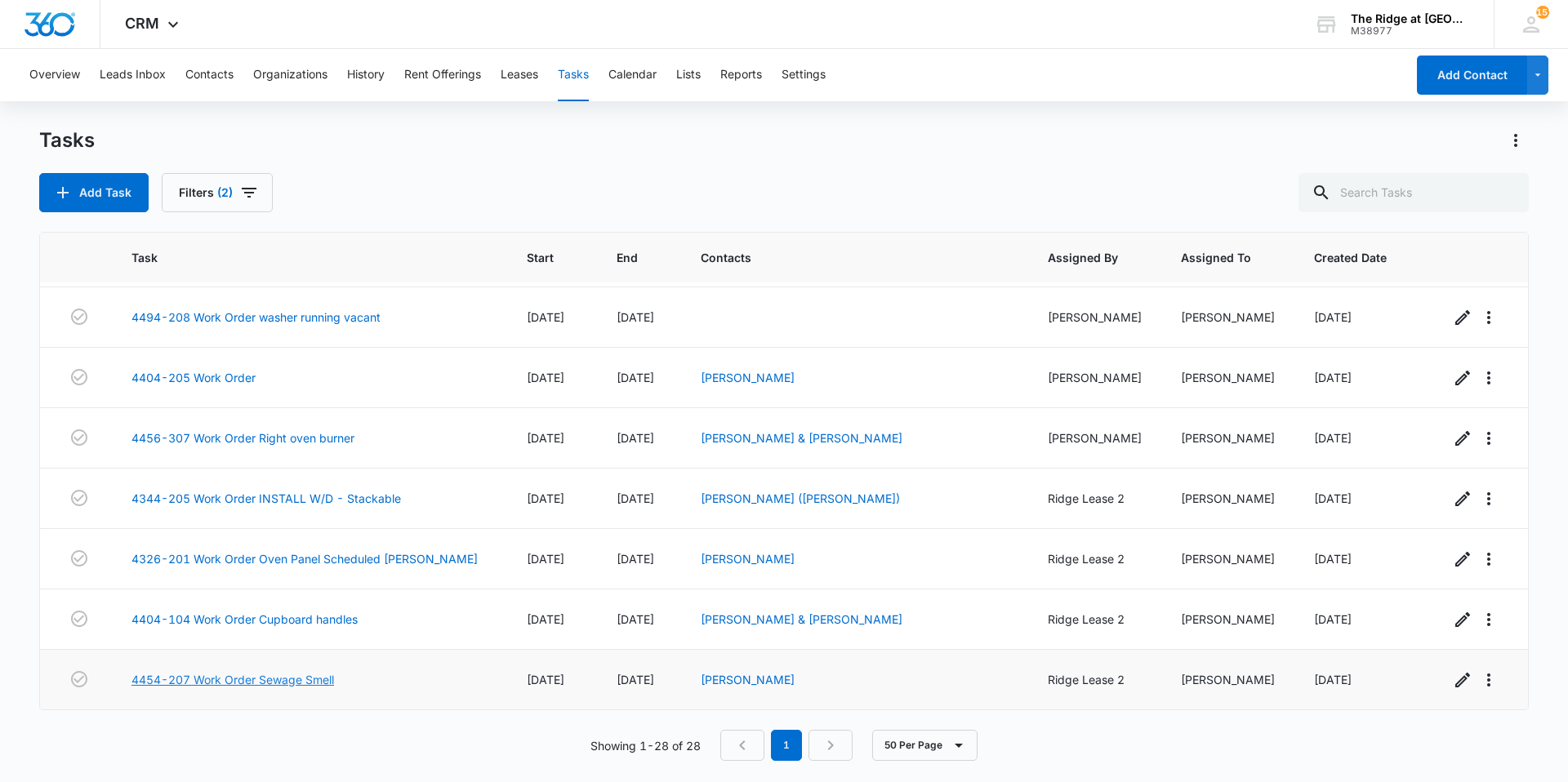
click at [295, 675] on link "4454-207 Work Order Sewage Smell" at bounding box center [233, 679] width 203 height 17
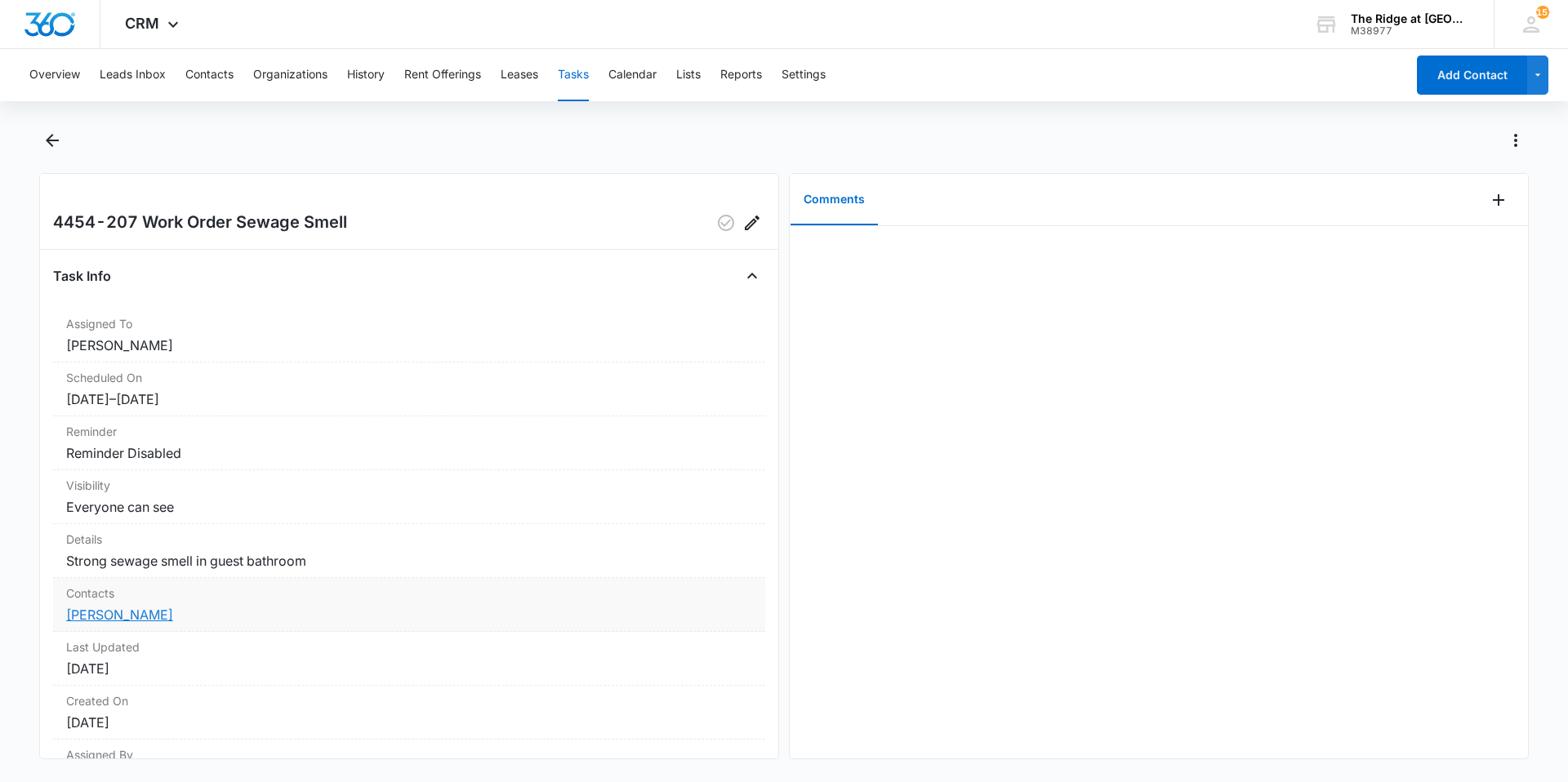
click at [121, 621] on link "[PERSON_NAME]" at bounding box center [119, 615] width 107 height 17
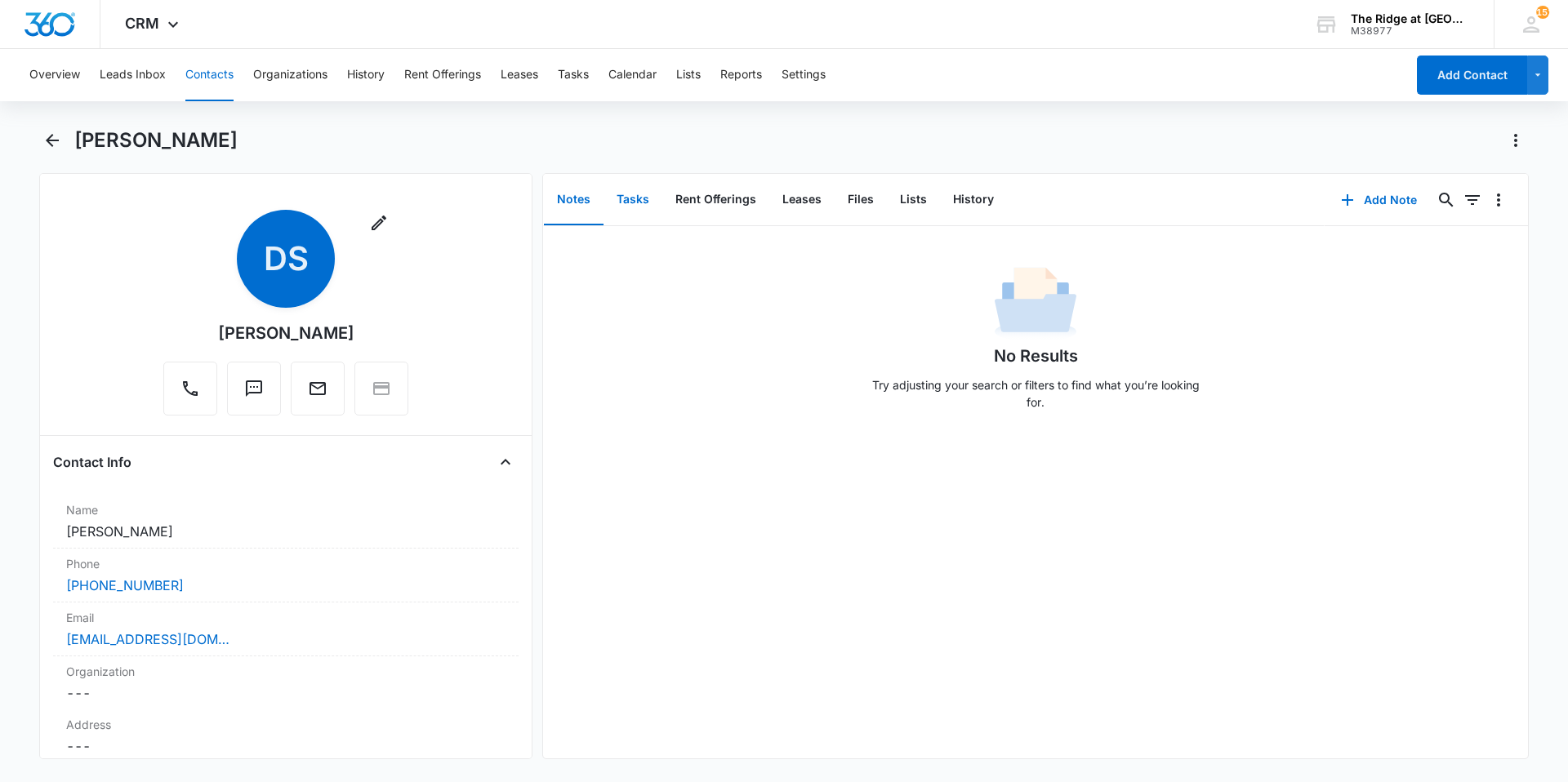
click at [613, 212] on button "Tasks" at bounding box center [632, 199] width 59 height 50
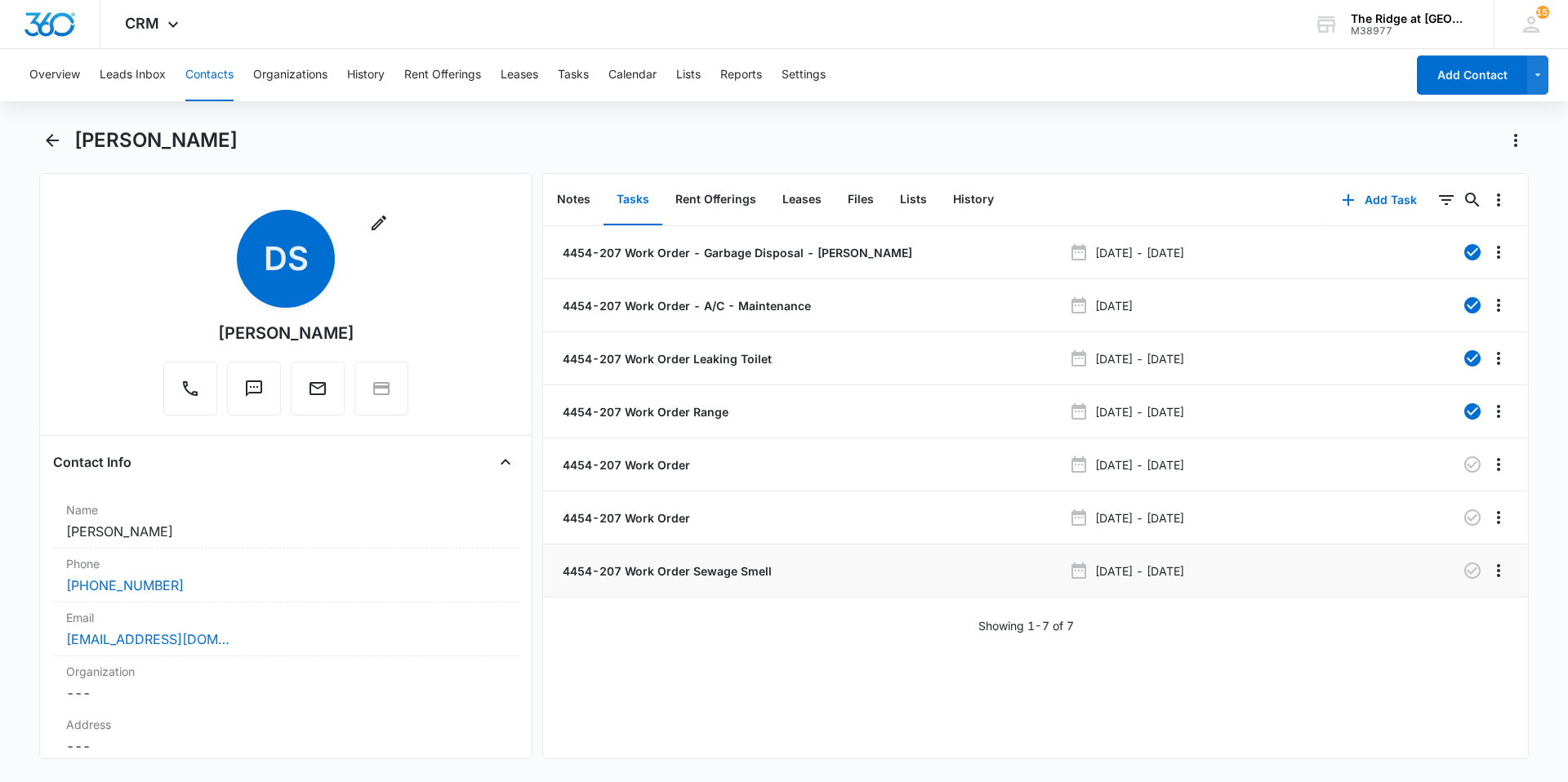
click at [748, 560] on li "4454-207 Work Order Sewage Smell Oct 8, 2025 - Oct 10, 2025" at bounding box center [1036, 571] width 985 height 53
click at [747, 575] on p "4454-207 Work Order Sewage Smell" at bounding box center [666, 571] width 212 height 17
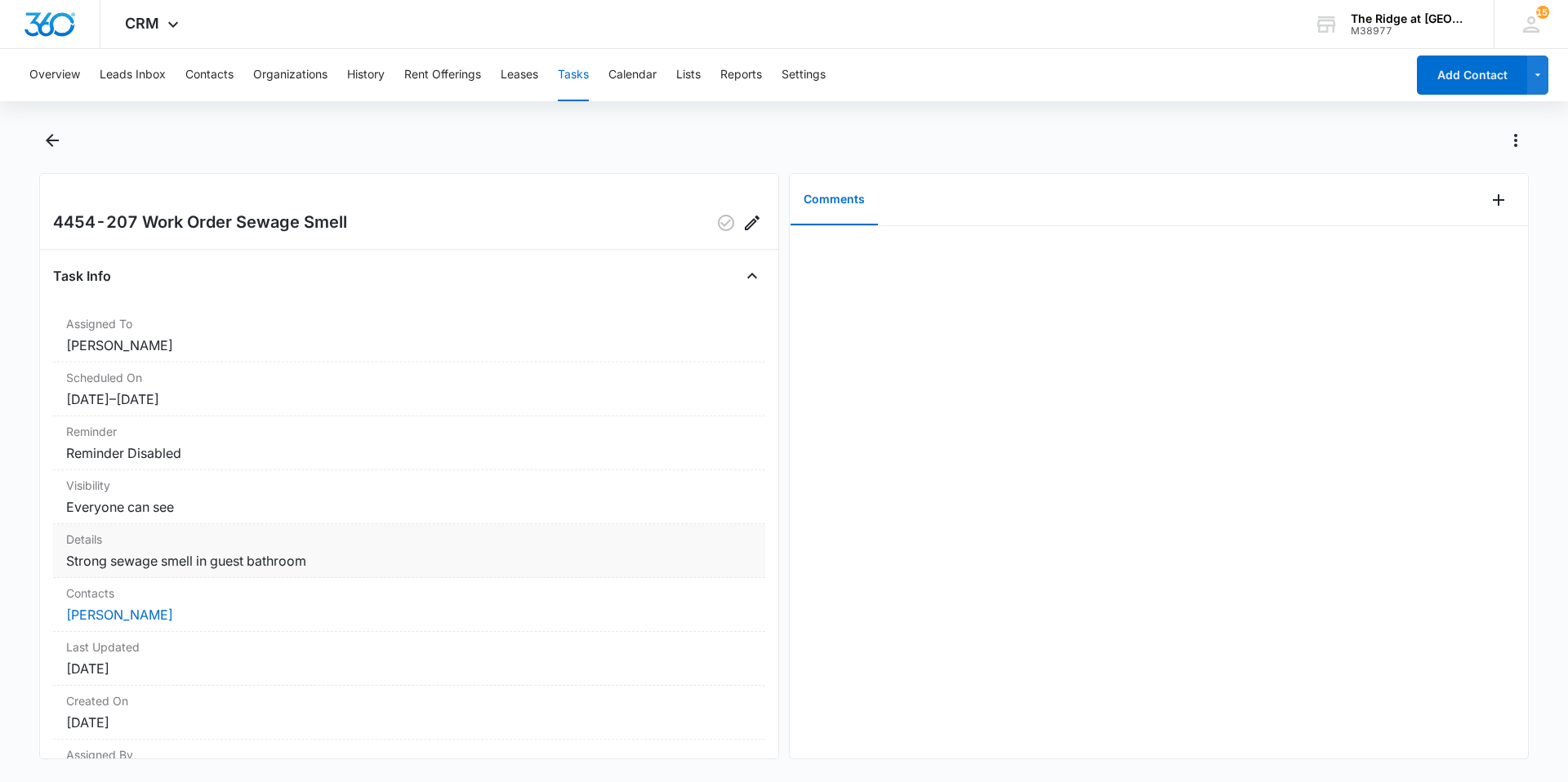
click at [165, 566] on dd "Strong sewage smell in guest bathroom" at bounding box center [409, 561] width 686 height 20
click at [56, 141] on icon "Back" at bounding box center [52, 141] width 13 height 13
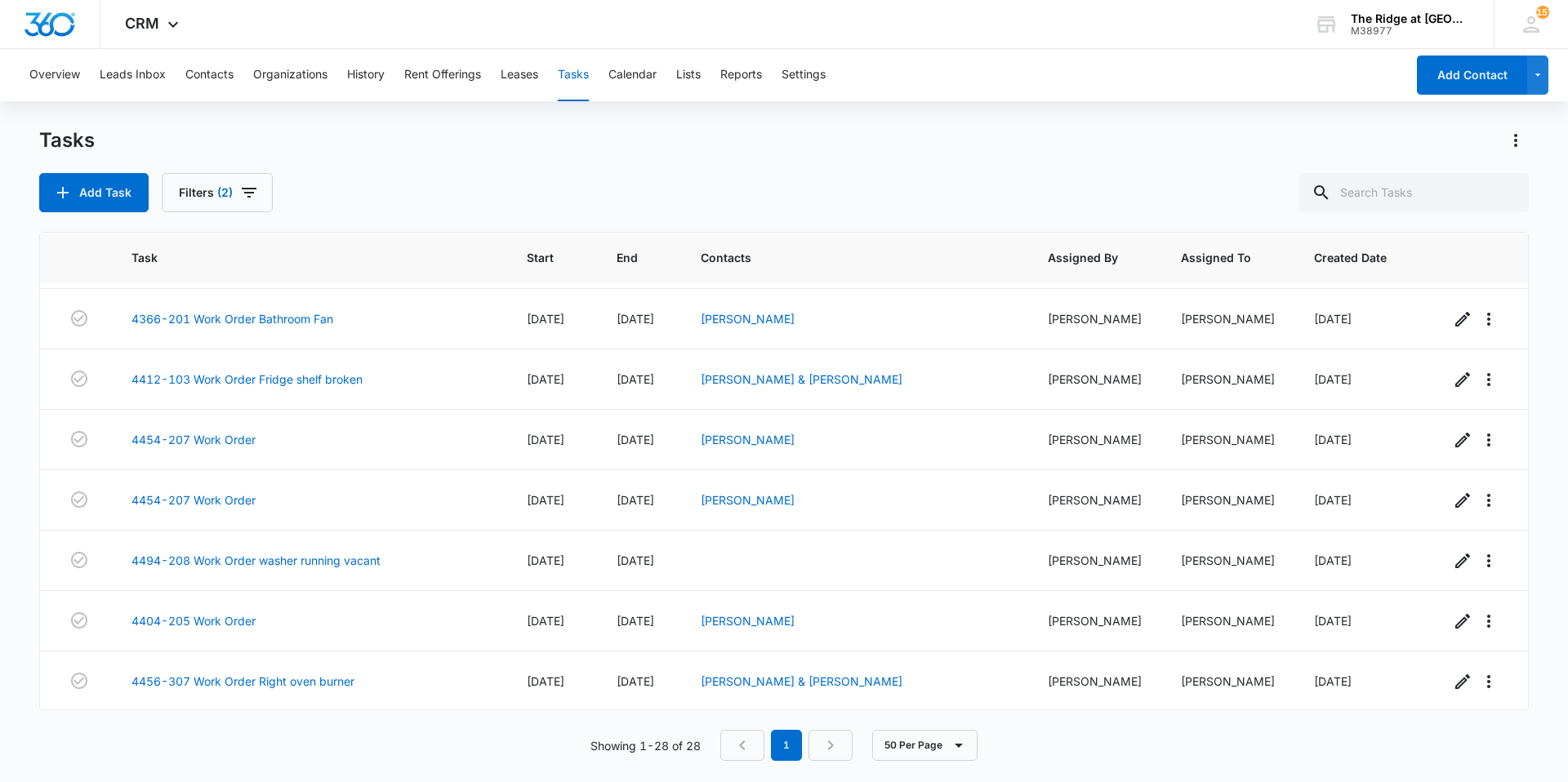
scroll to position [1019, 0]
click at [233, 445] on link "4454-207 Work Order" at bounding box center [194, 441] width 124 height 17
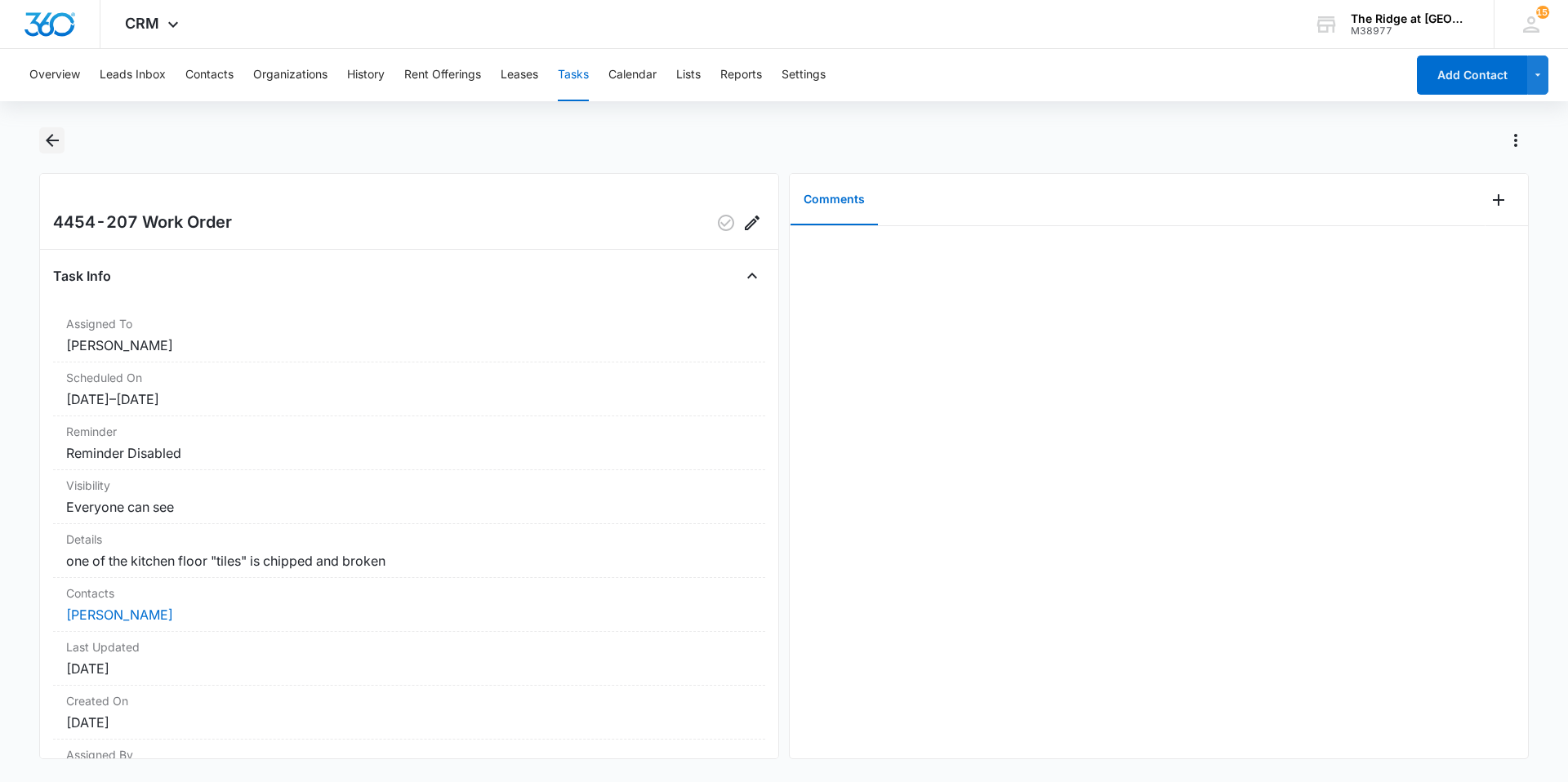
click at [46, 127] on button "Back" at bounding box center [51, 141] width 26 height 26
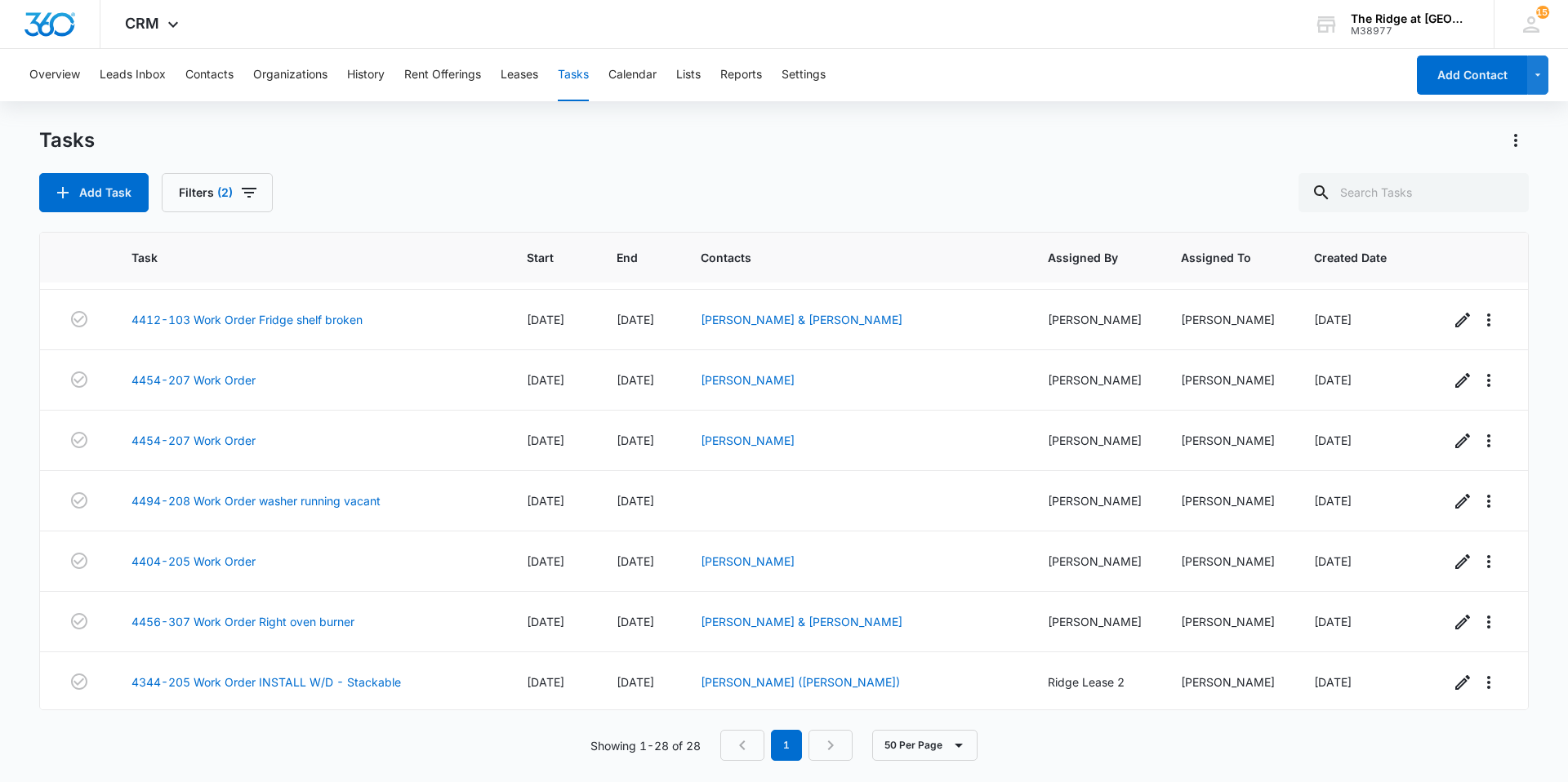
scroll to position [938, 0]
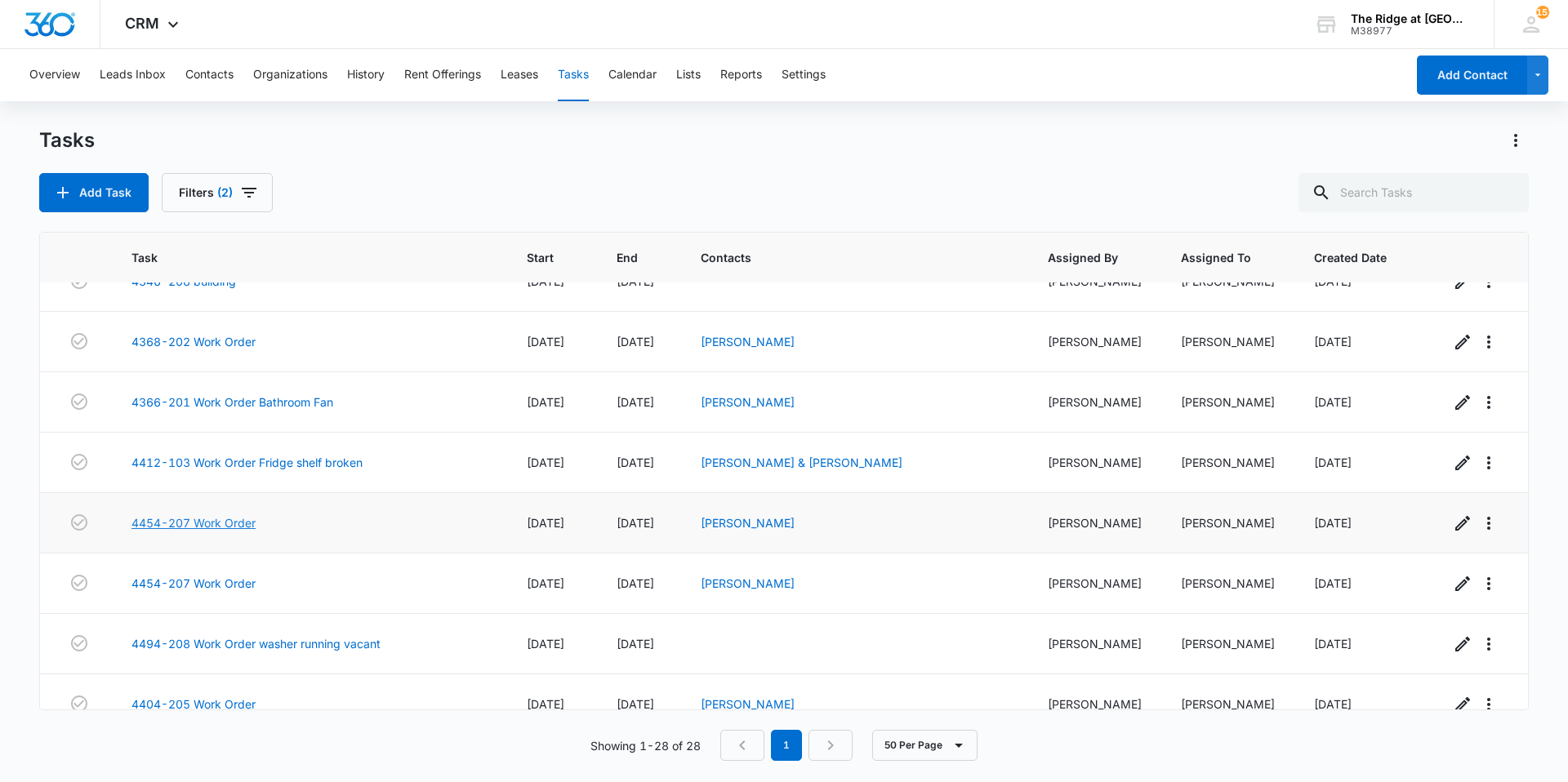
click at [219, 525] on link "4454-207 Work Order" at bounding box center [194, 523] width 124 height 17
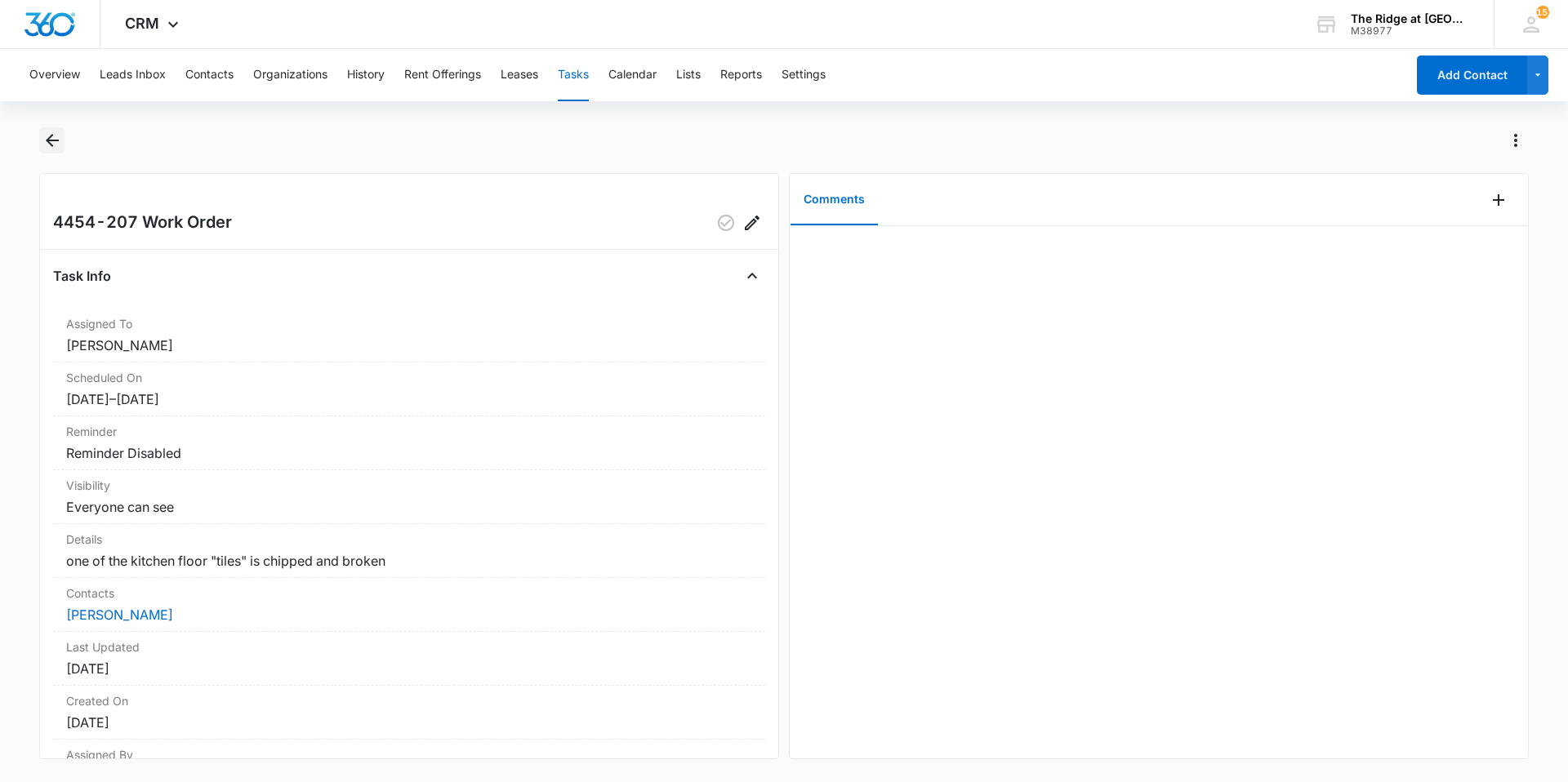
click at [42, 139] on icon "Back" at bounding box center [52, 141] width 20 height 20
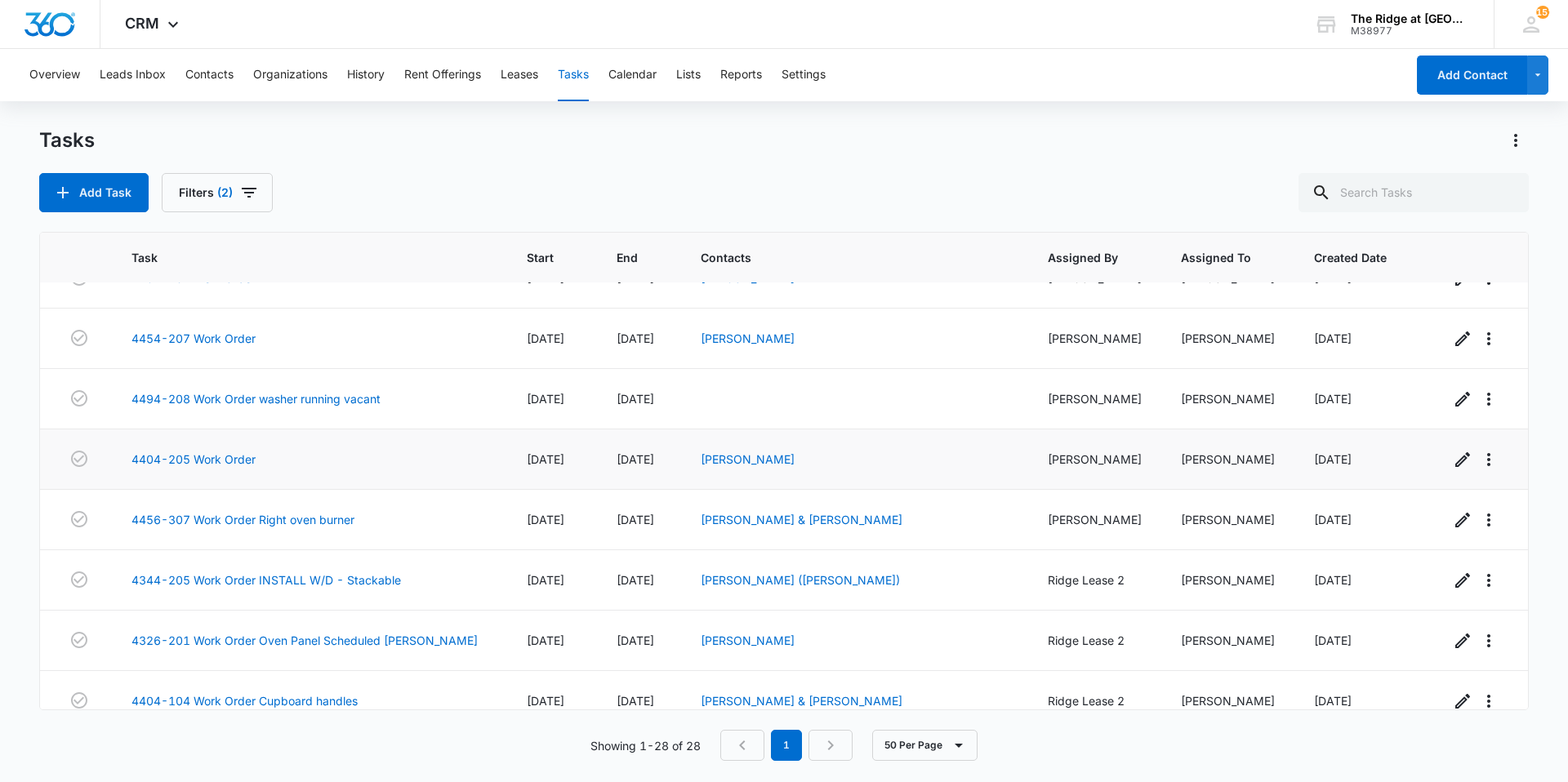
scroll to position [938, 0]
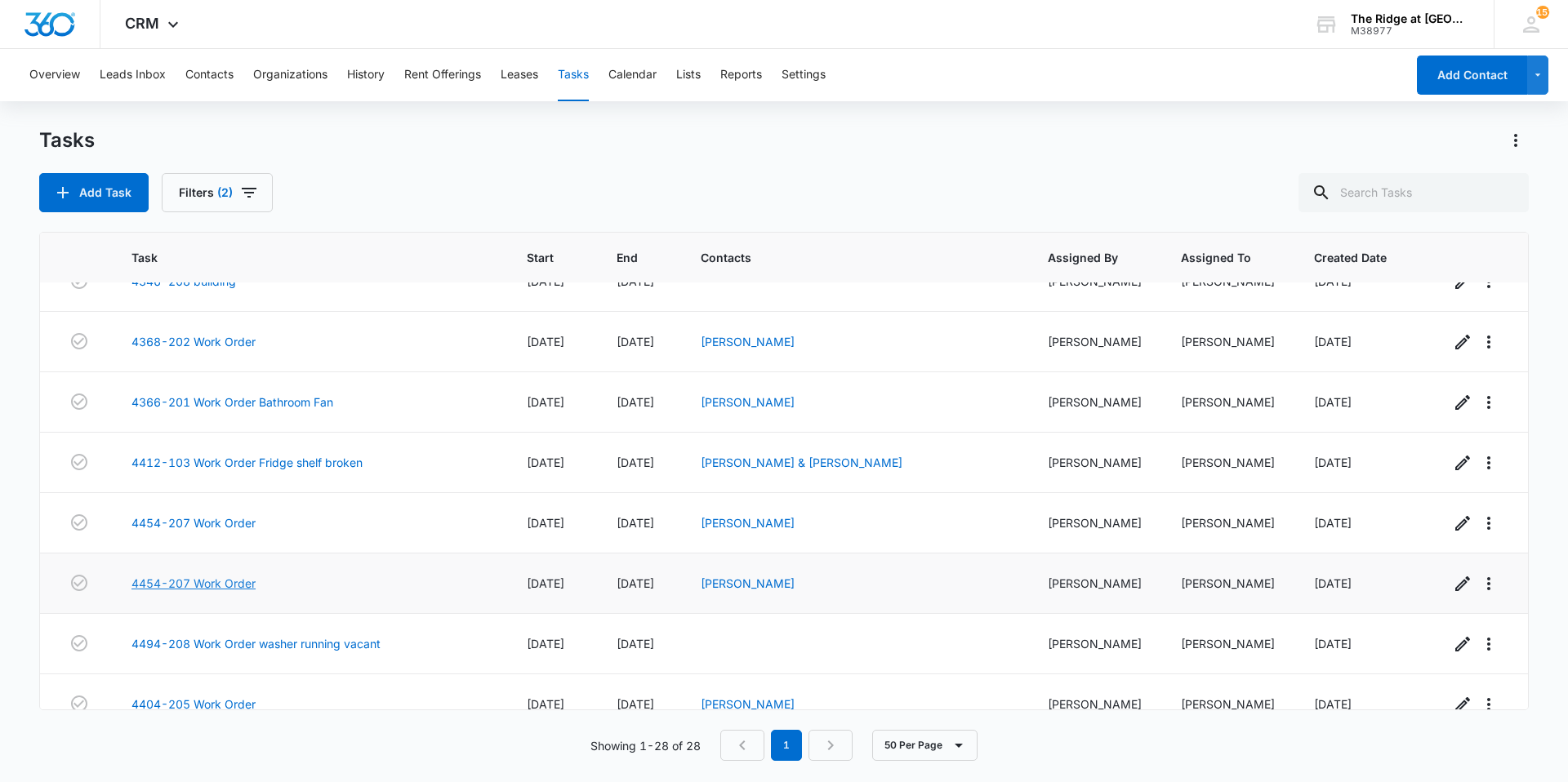
click at [249, 582] on link "4454-207 Work Order" at bounding box center [194, 583] width 124 height 17
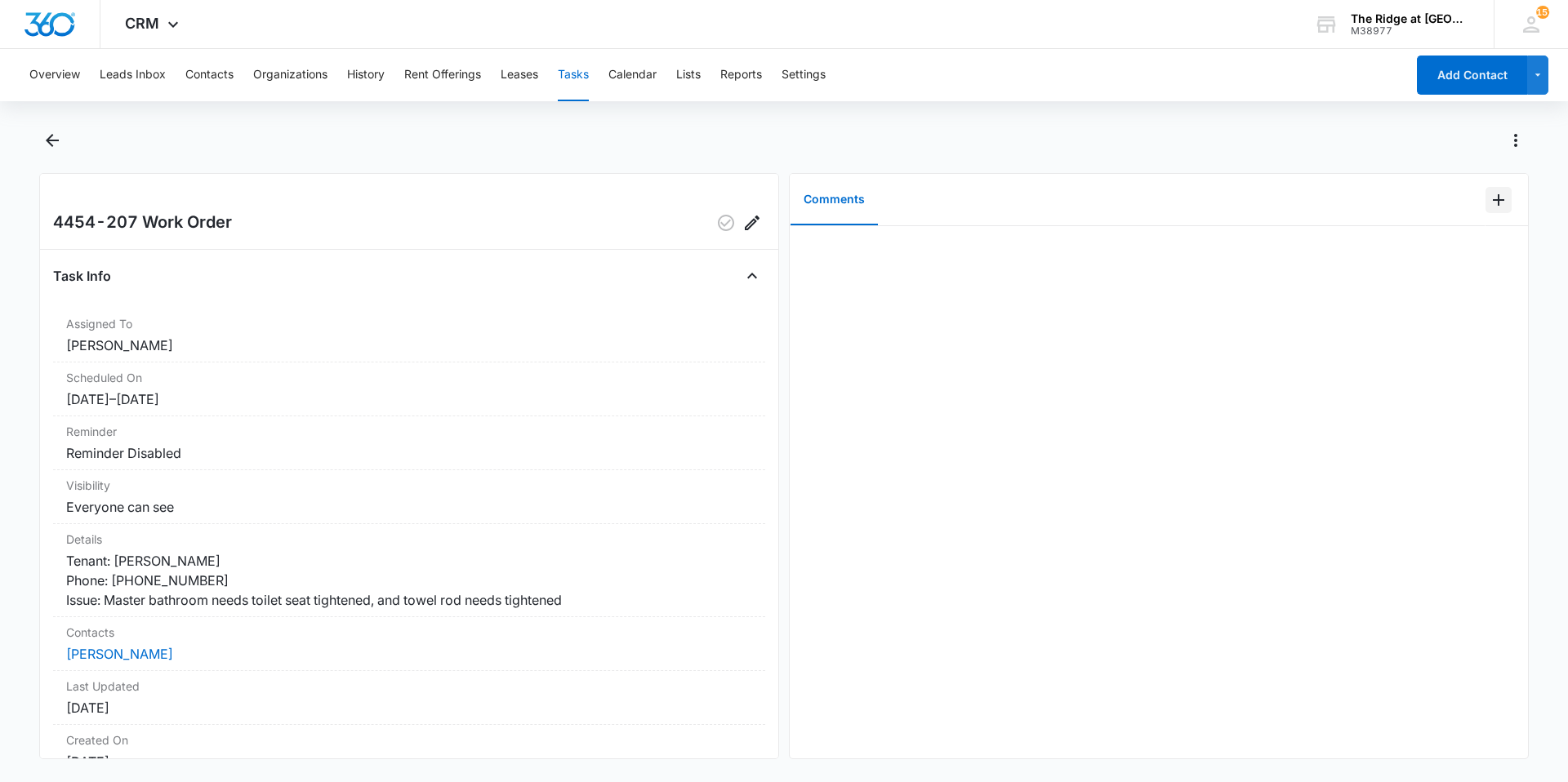
click at [1489, 197] on icon "Add Comment" at bounding box center [1498, 200] width 20 height 20
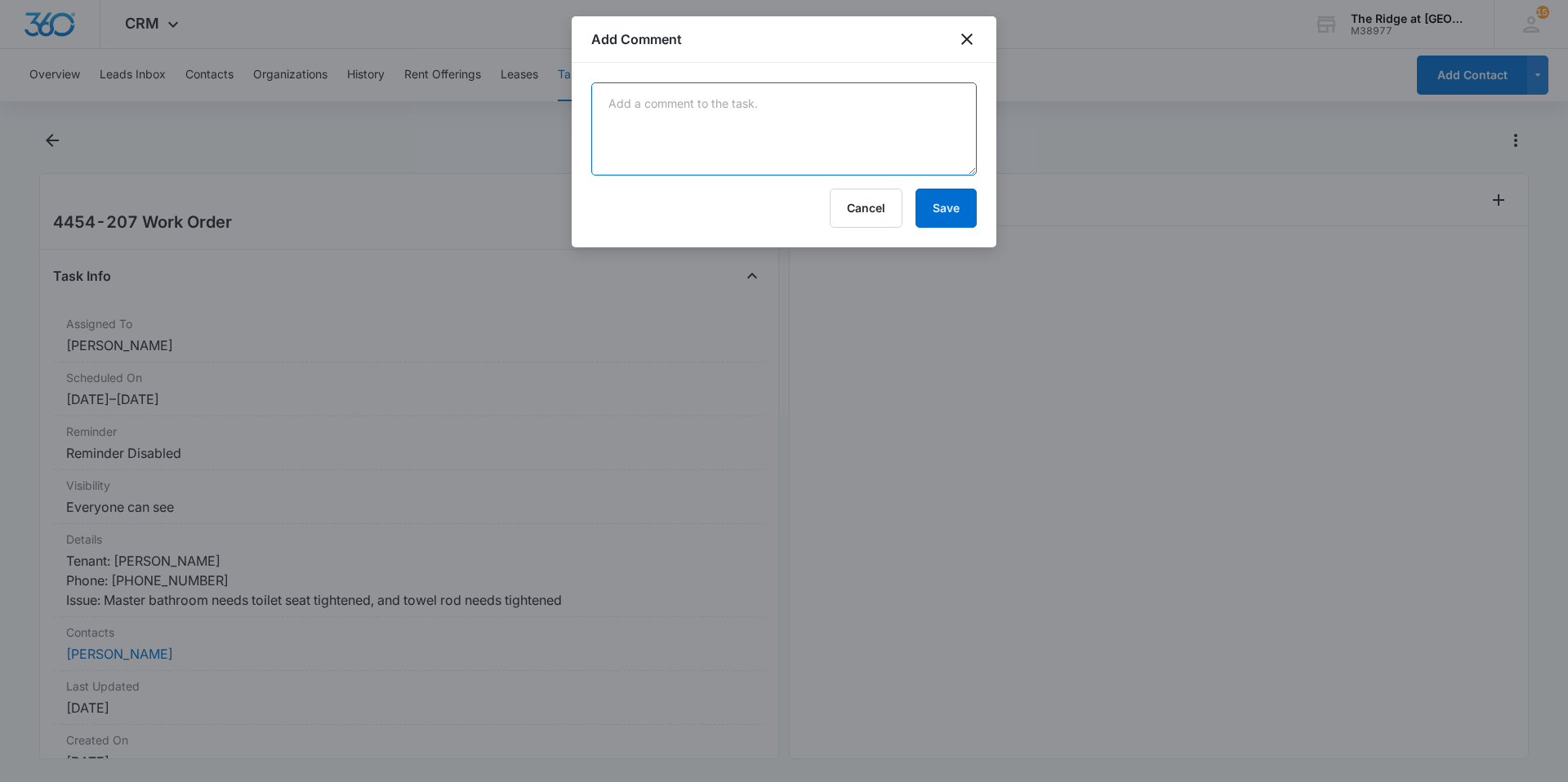
click at [878, 148] on textarea at bounding box center [784, 129] width 386 height 93
type textarea "toilet seat tightened, and towel rod - Jacob"
click at [945, 217] on button "Save" at bounding box center [946, 208] width 61 height 39
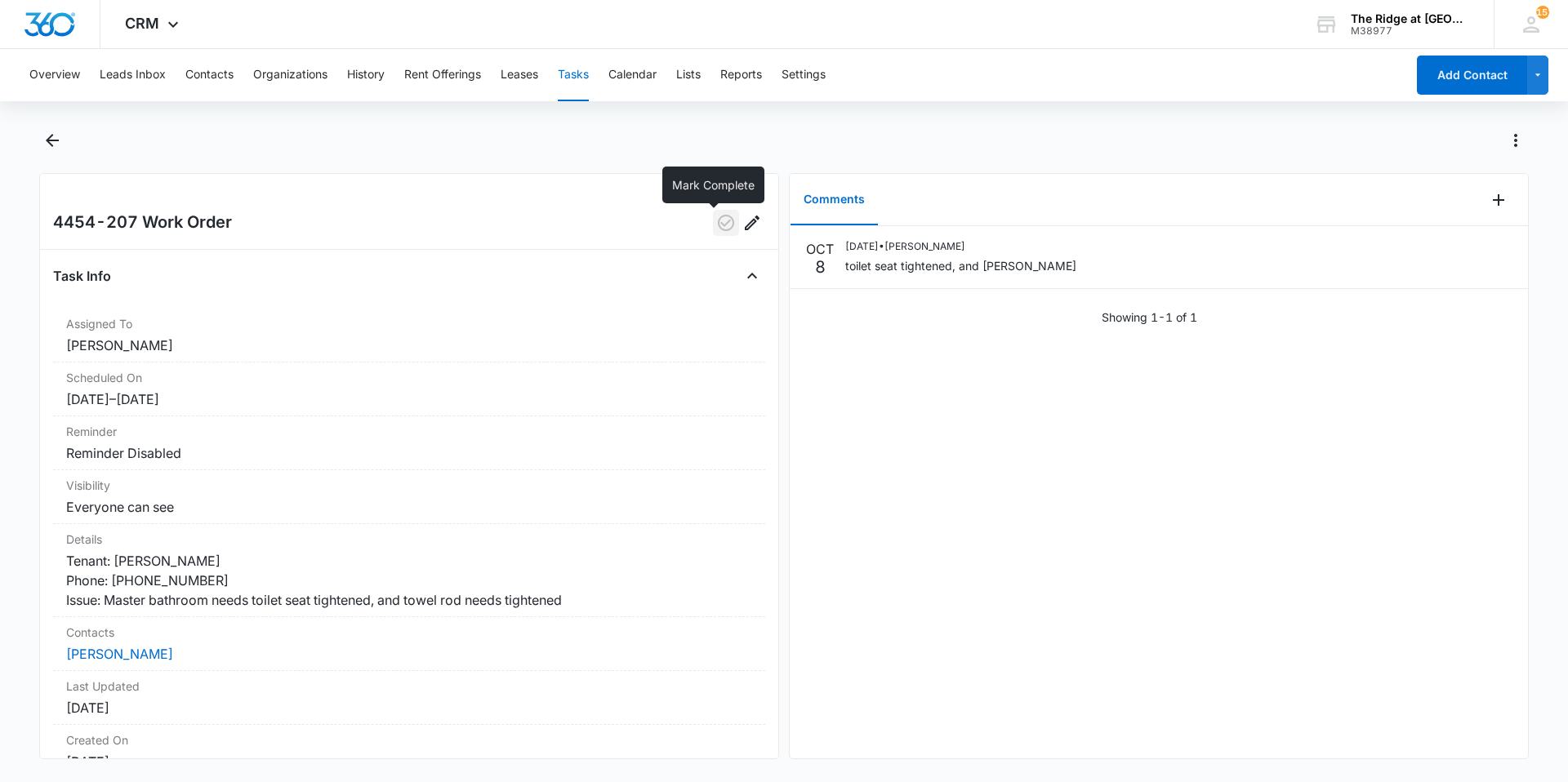
click at [720, 227] on icon "button" at bounding box center [726, 223] width 17 height 17
click at [58, 146] on icon "Back" at bounding box center [52, 141] width 20 height 20
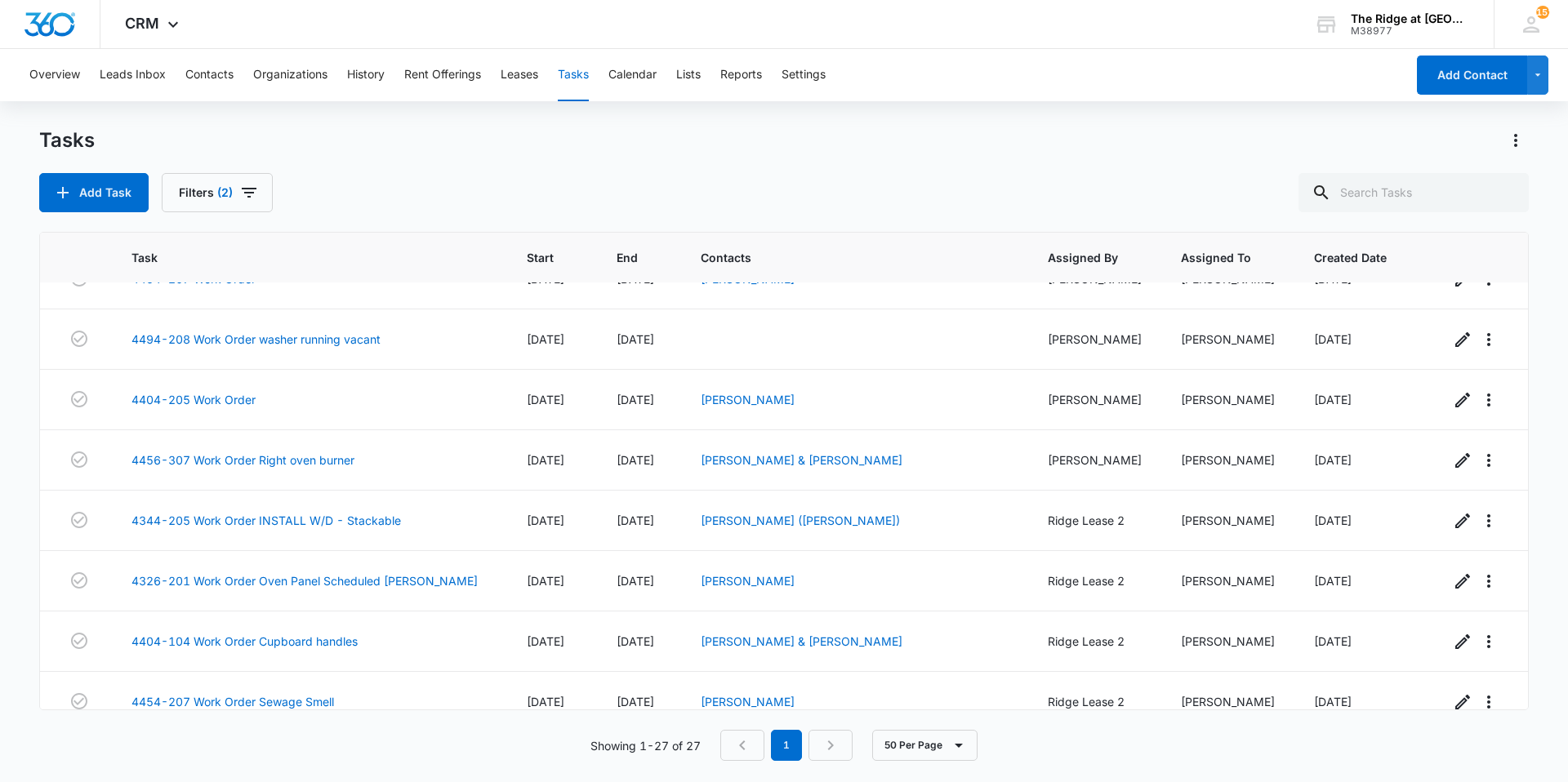
scroll to position [1204, 0]
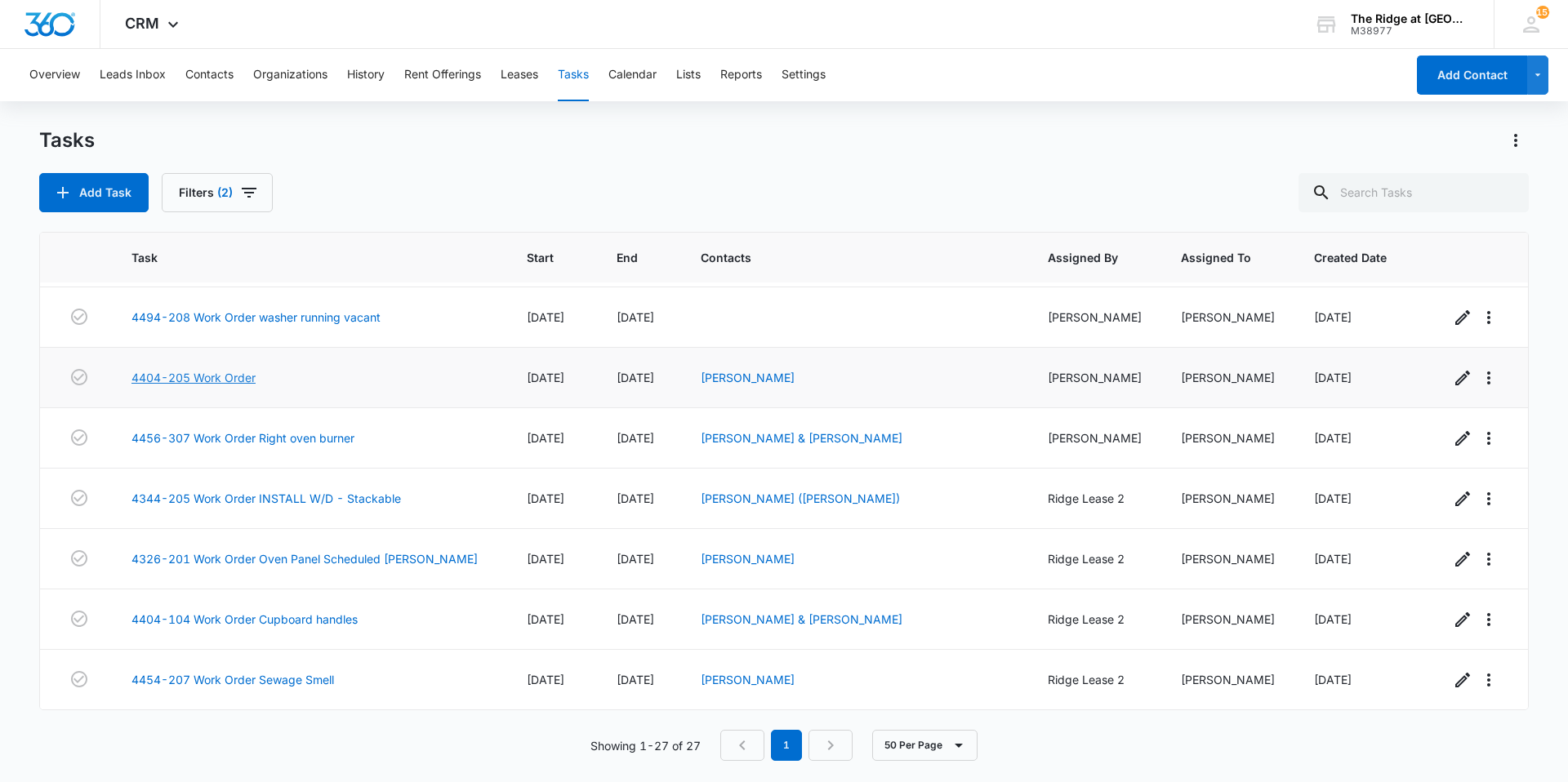
click at [197, 372] on link "4404-205 Work Order" at bounding box center [194, 377] width 124 height 17
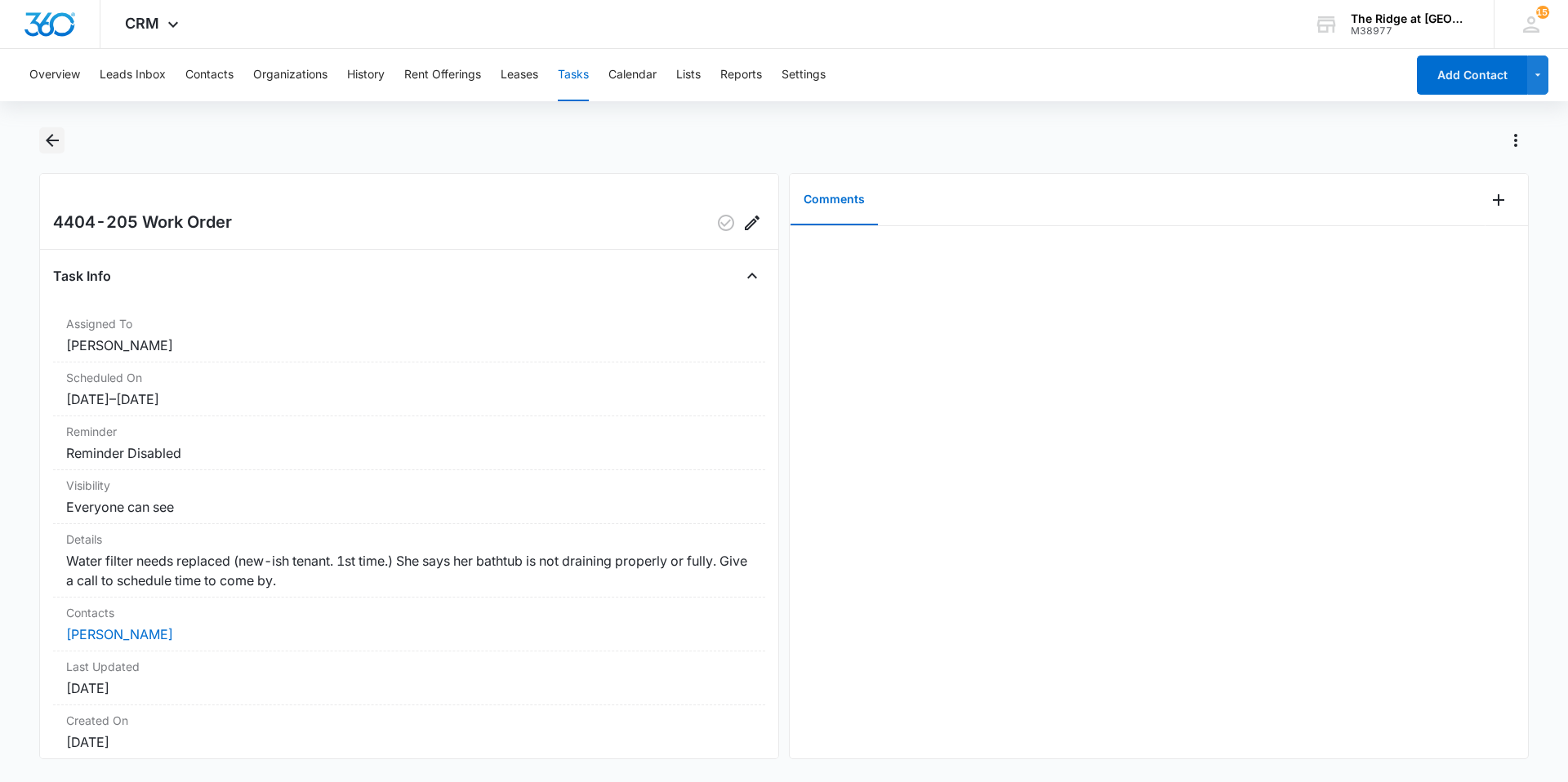
click at [49, 146] on icon "Back" at bounding box center [52, 141] width 20 height 20
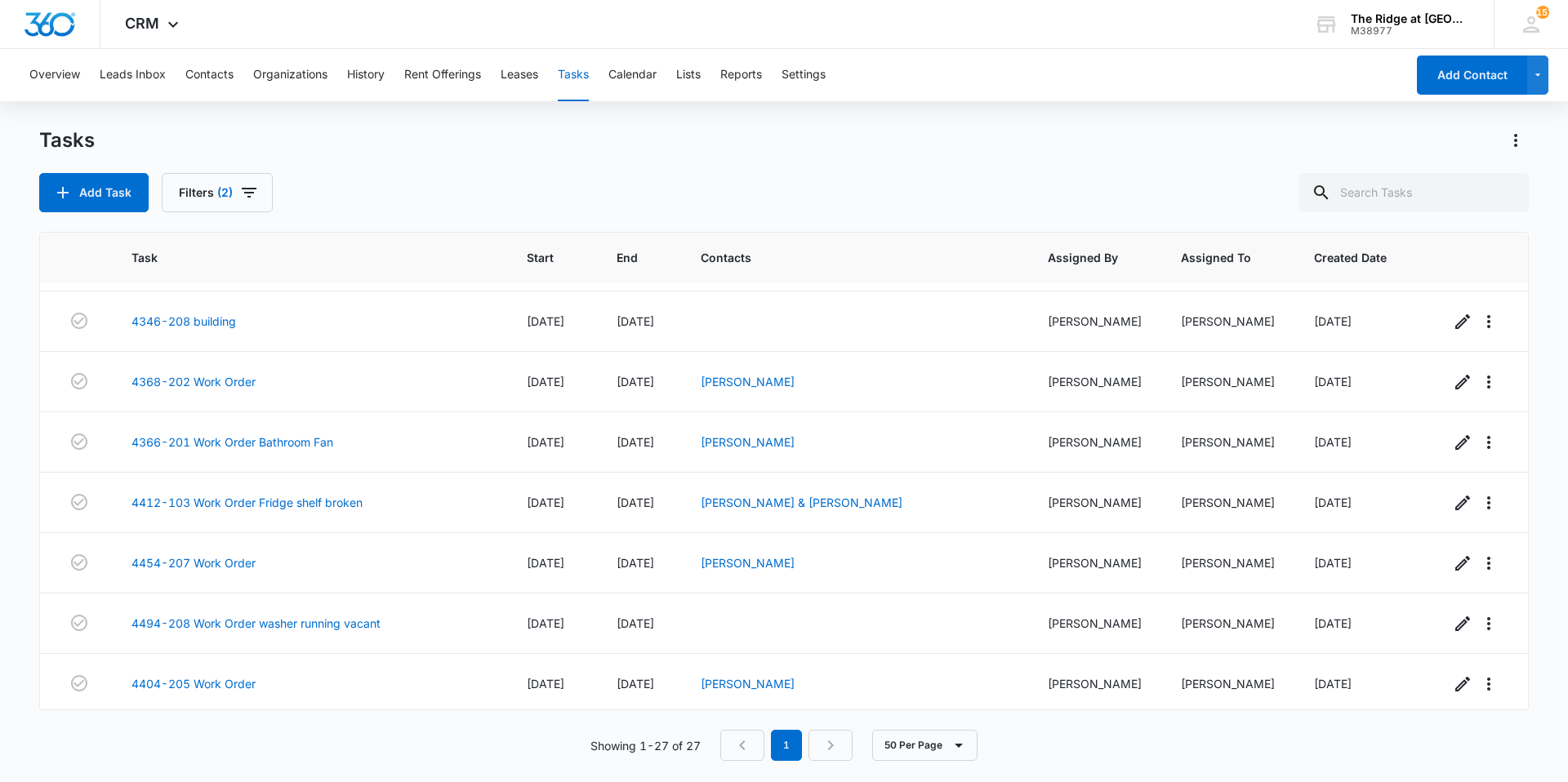
scroll to position [1204, 0]
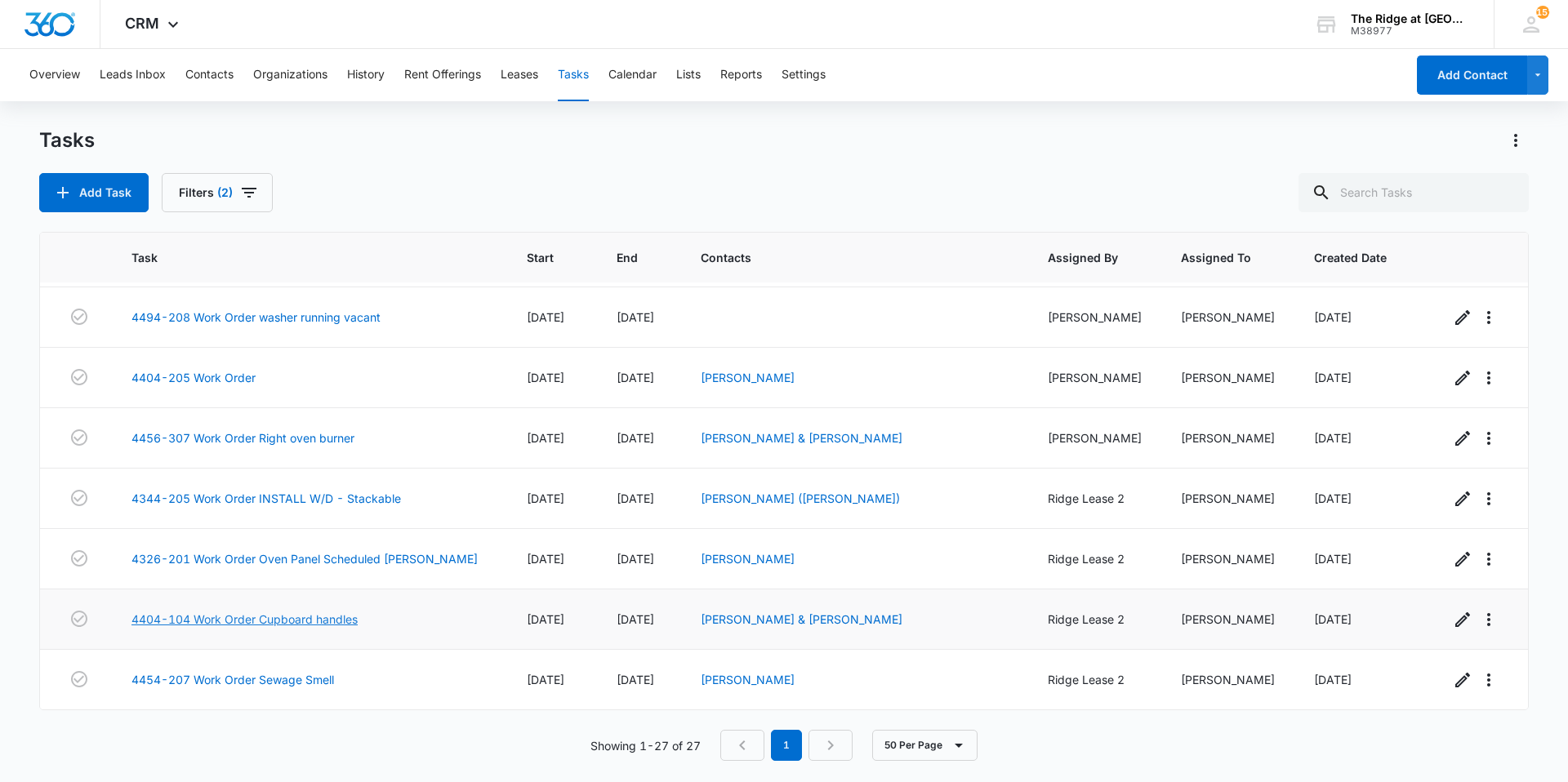
click at [301, 616] on link "4404-104 Work Order Cupboard handles" at bounding box center [244, 619] width 226 height 17
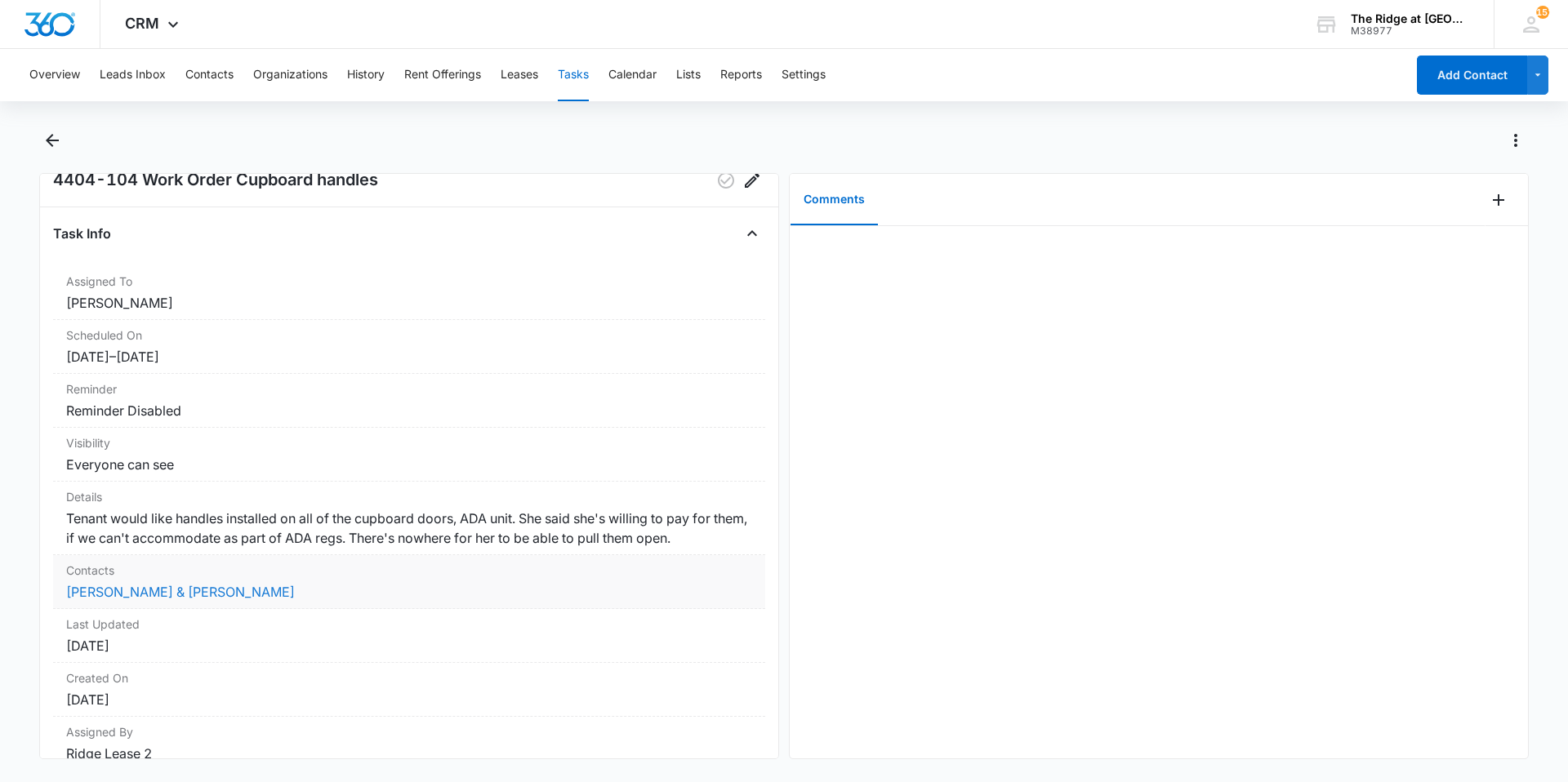
scroll to position [113, 0]
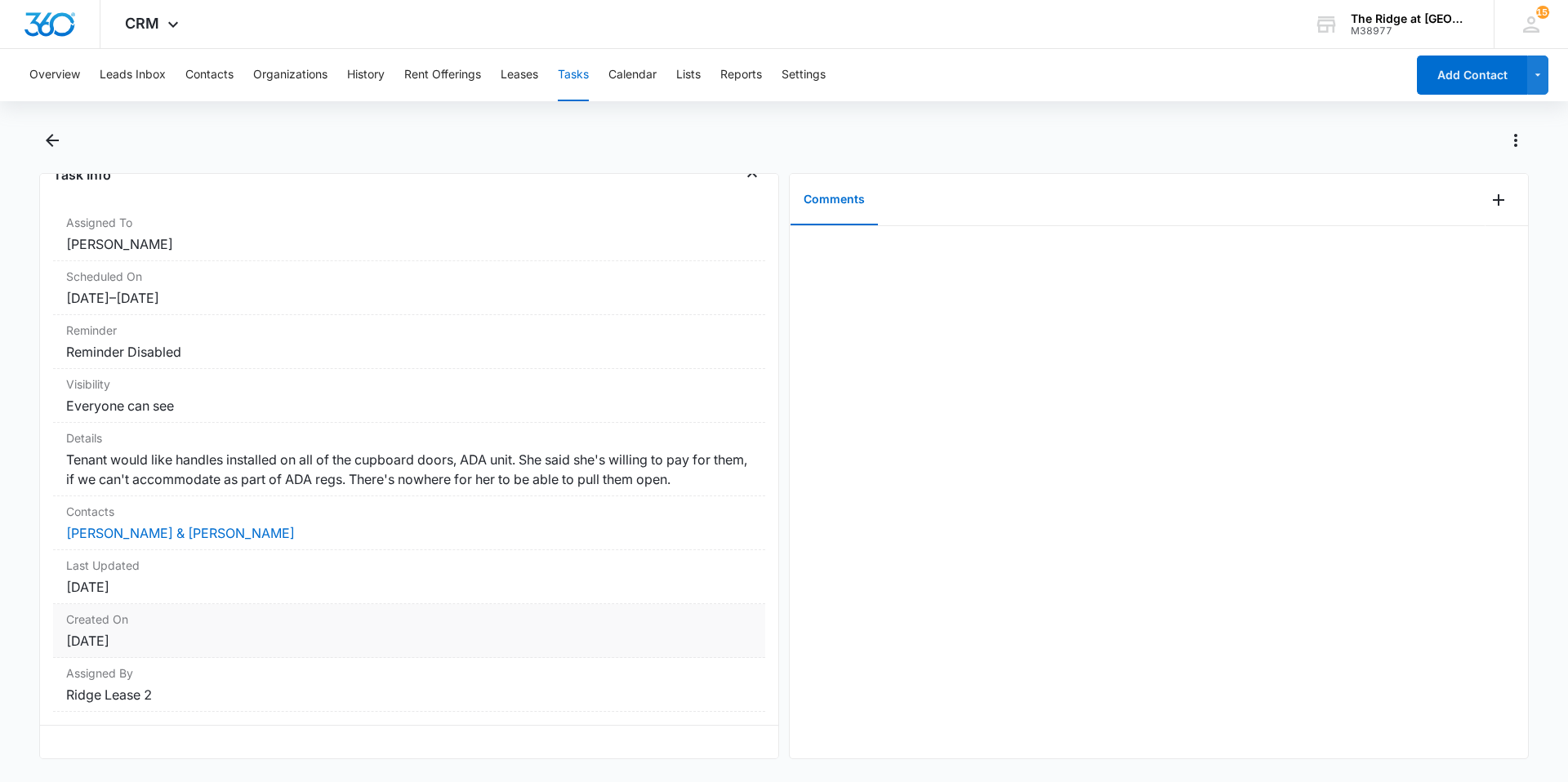
click at [157, 631] on dd "[DATE]" at bounding box center [409, 641] width 686 height 20
click at [179, 631] on dd "[DATE]" at bounding box center [409, 641] width 686 height 20
drag, startPoint x: 56, startPoint y: 685, endPoint x: 166, endPoint y: 685, distance: 110.0
click at [166, 685] on div "Assigned By Ridge Lease 2" at bounding box center [409, 684] width 712 height 54
click at [166, 685] on dd "Ridge Lease 2" at bounding box center [409, 695] width 686 height 20
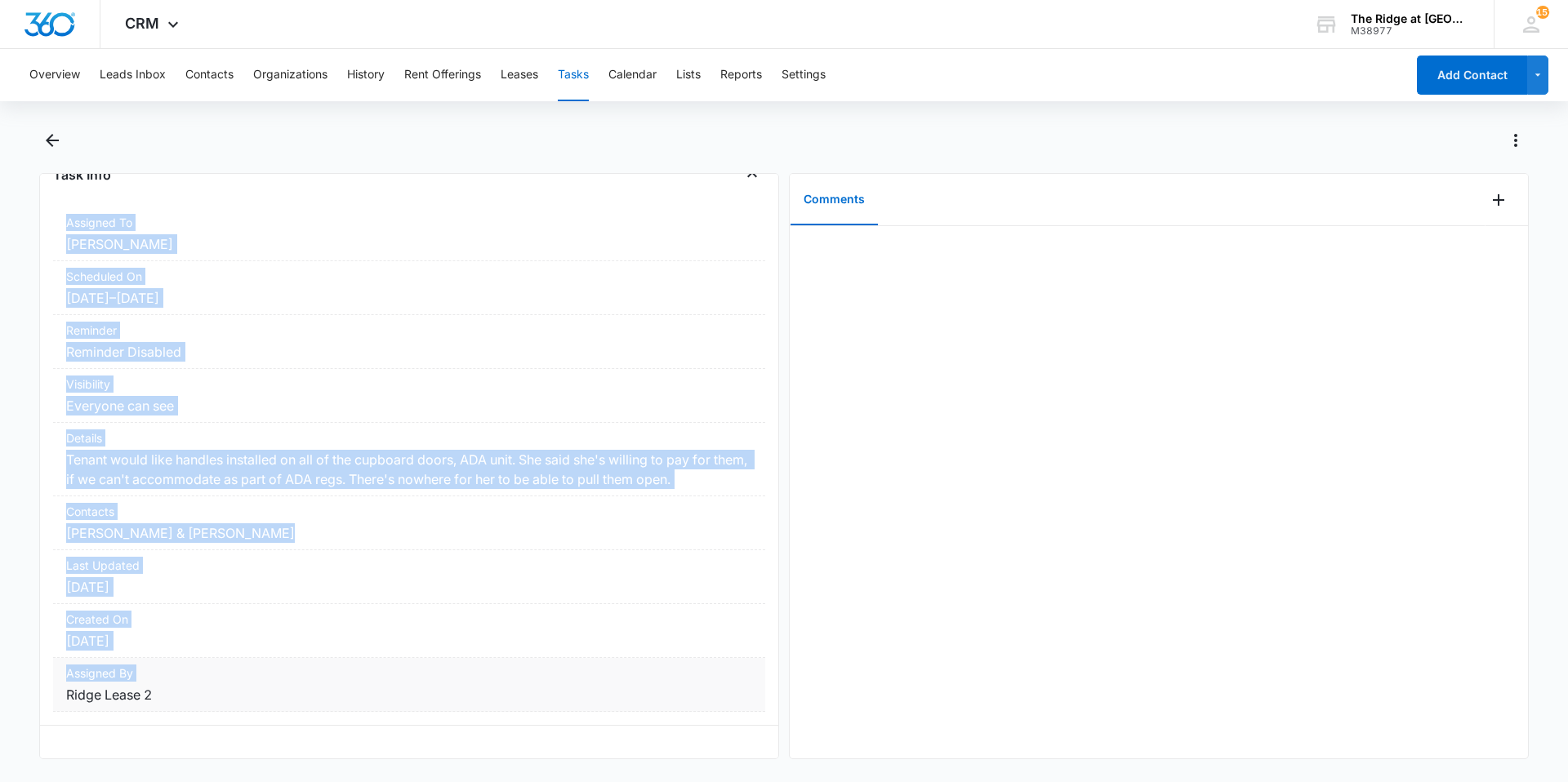
drag, startPoint x: 166, startPoint y: 685, endPoint x: 59, endPoint y: 688, distance: 107.0
click at [59, 688] on div "Assigned By Ridge Lease 2" at bounding box center [409, 684] width 712 height 54
click at [65, 688] on div "Assigned By Ridge Lease 2" at bounding box center [409, 684] width 712 height 54
click at [78, 685] on dd "Ridge Lease 2" at bounding box center [409, 695] width 686 height 20
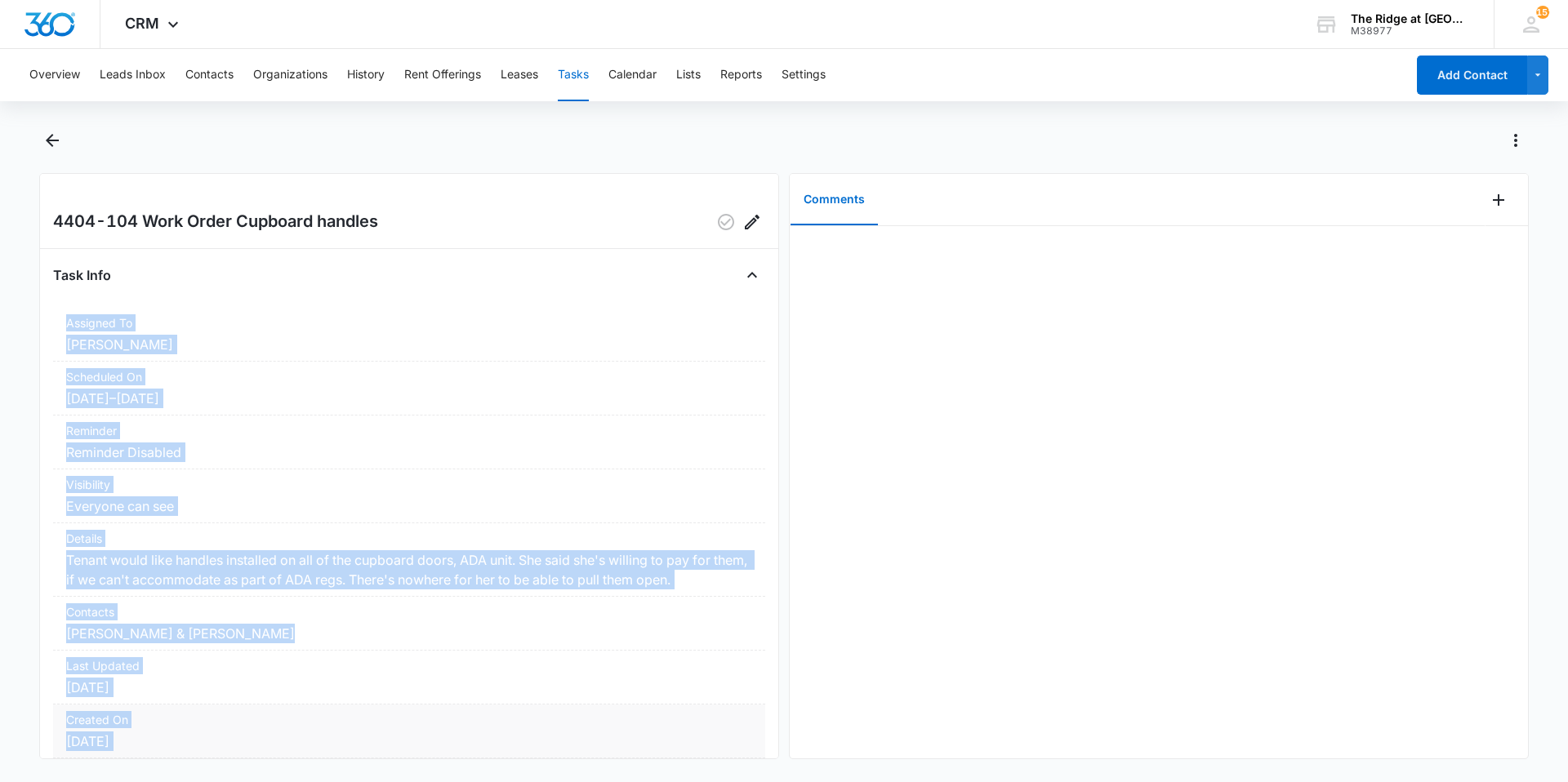
scroll to position [0, 0]
click at [60, 146] on icon "Back" at bounding box center [52, 141] width 20 height 20
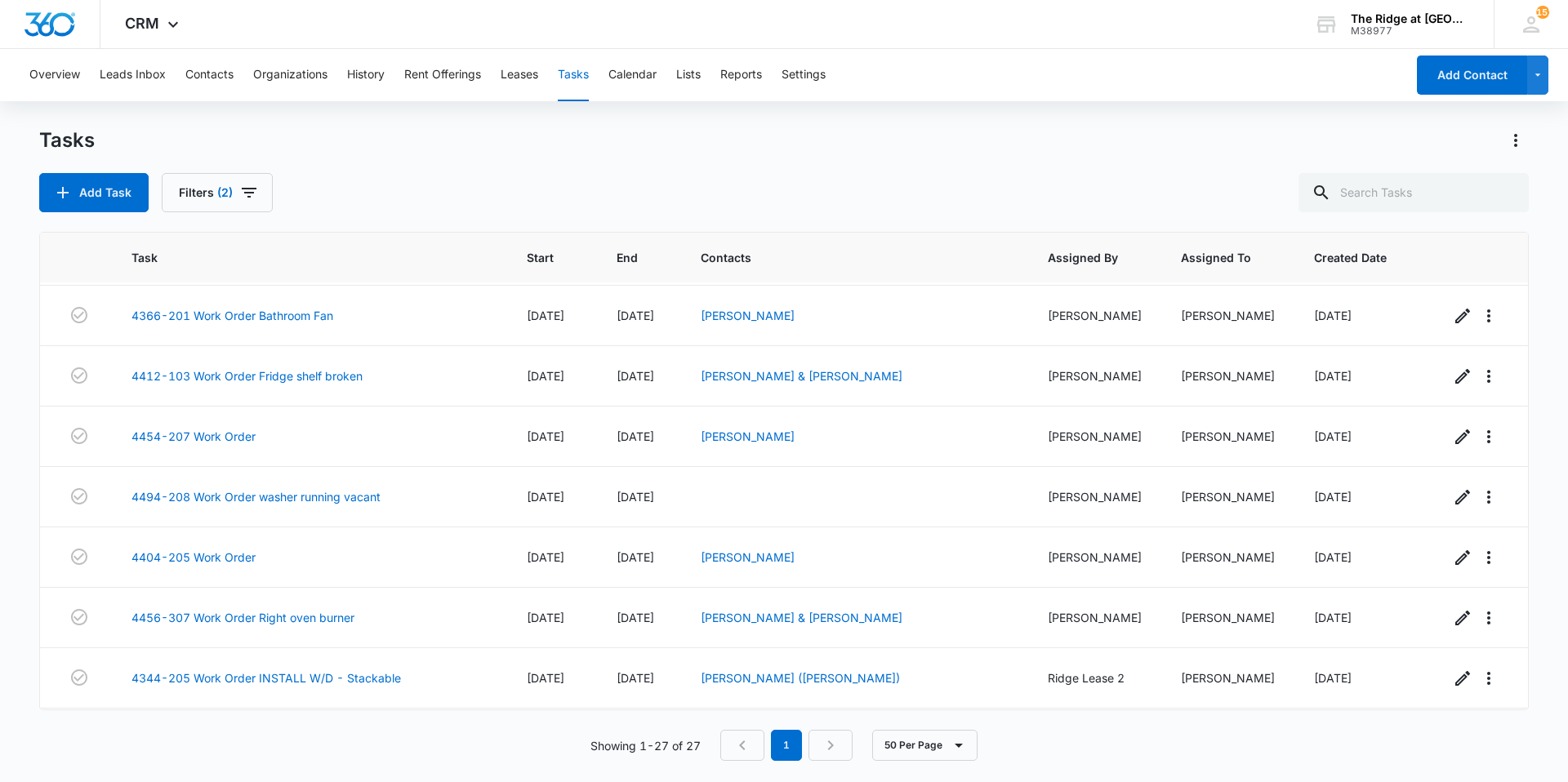
scroll to position [1204, 0]
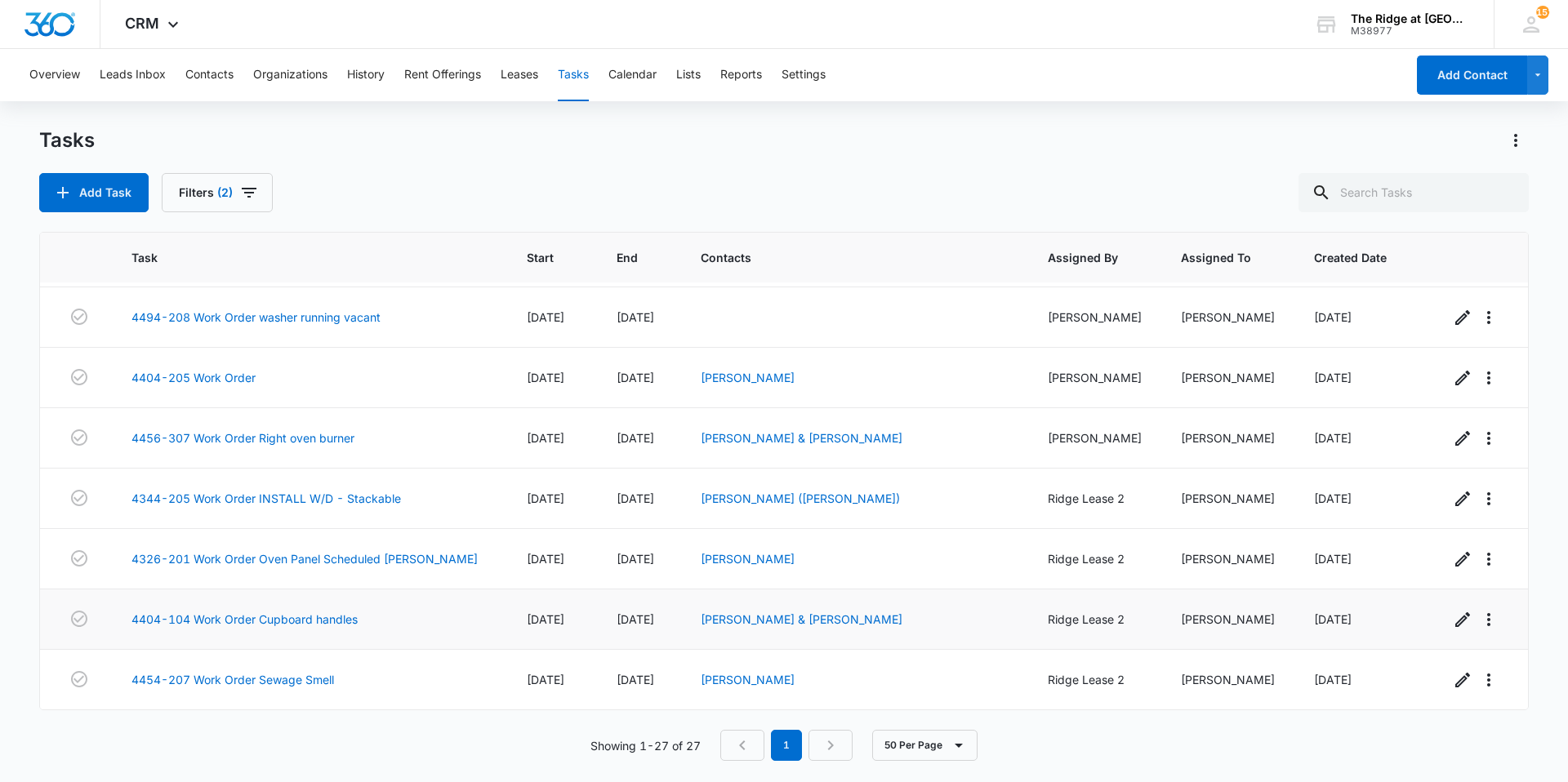
click at [617, 619] on span "[DATE]" at bounding box center [635, 619] width 37 height 14
drag, startPoint x: 597, startPoint y: 619, endPoint x: 588, endPoint y: 622, distance: 9.5
click at [617, 622] on span "[DATE]" at bounding box center [635, 619] width 37 height 14
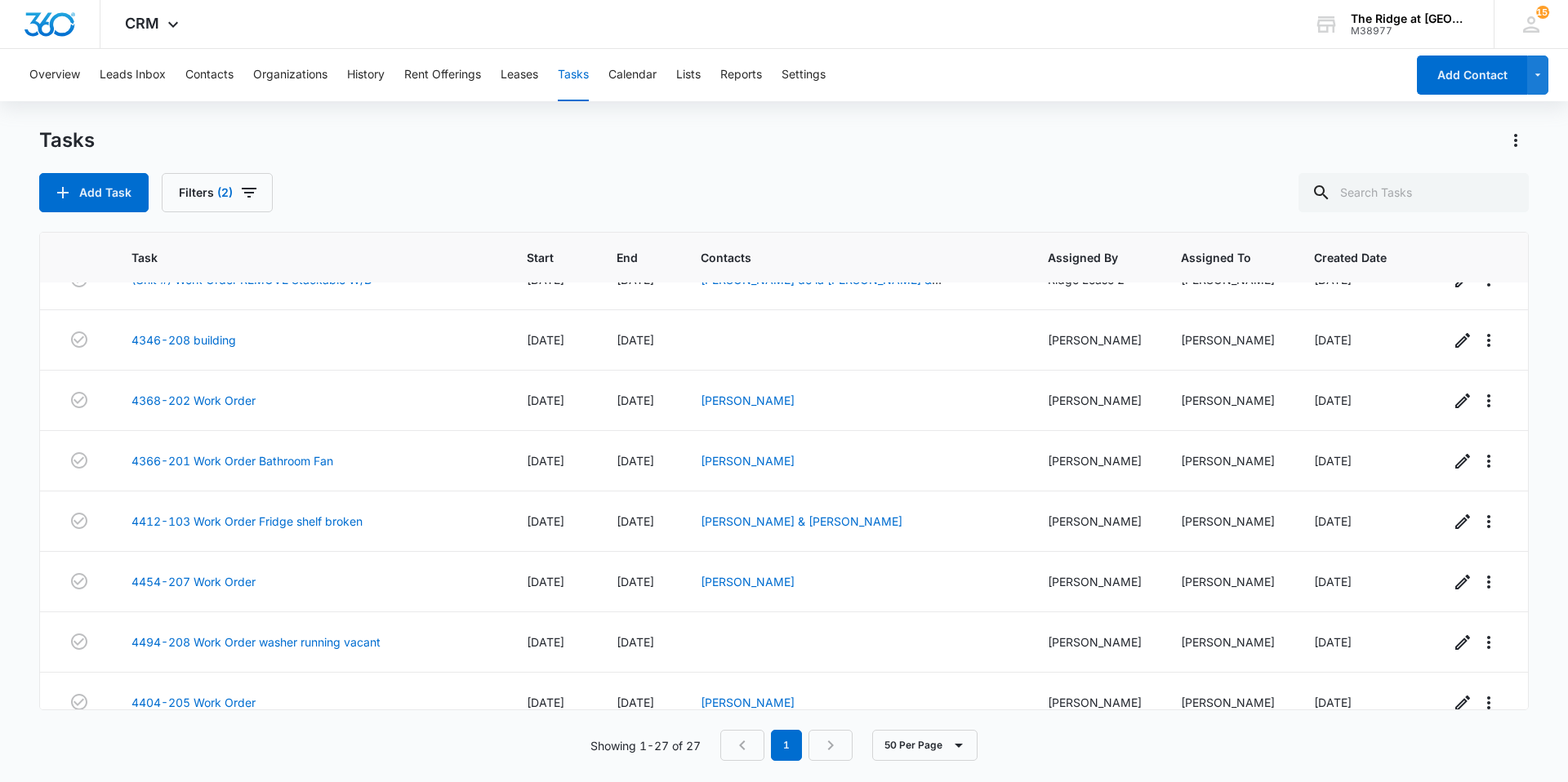
scroll to position [878, 0]
